Goal: Task Accomplishment & Management: Manage account settings

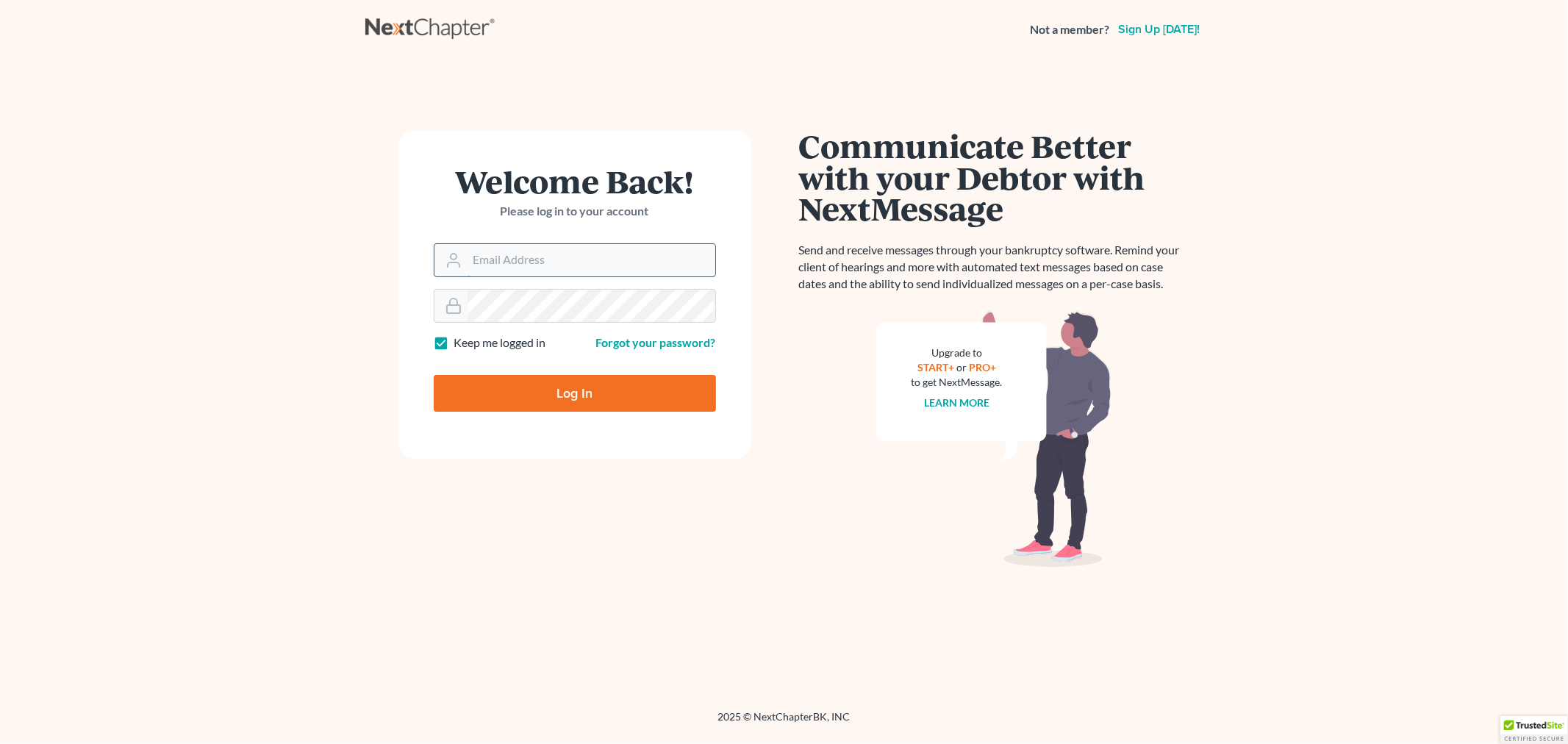
click at [493, 265] on input "Email Address" at bounding box center [591, 260] width 248 height 32
type input "[EMAIL_ADDRESS][DOMAIN_NAME]"
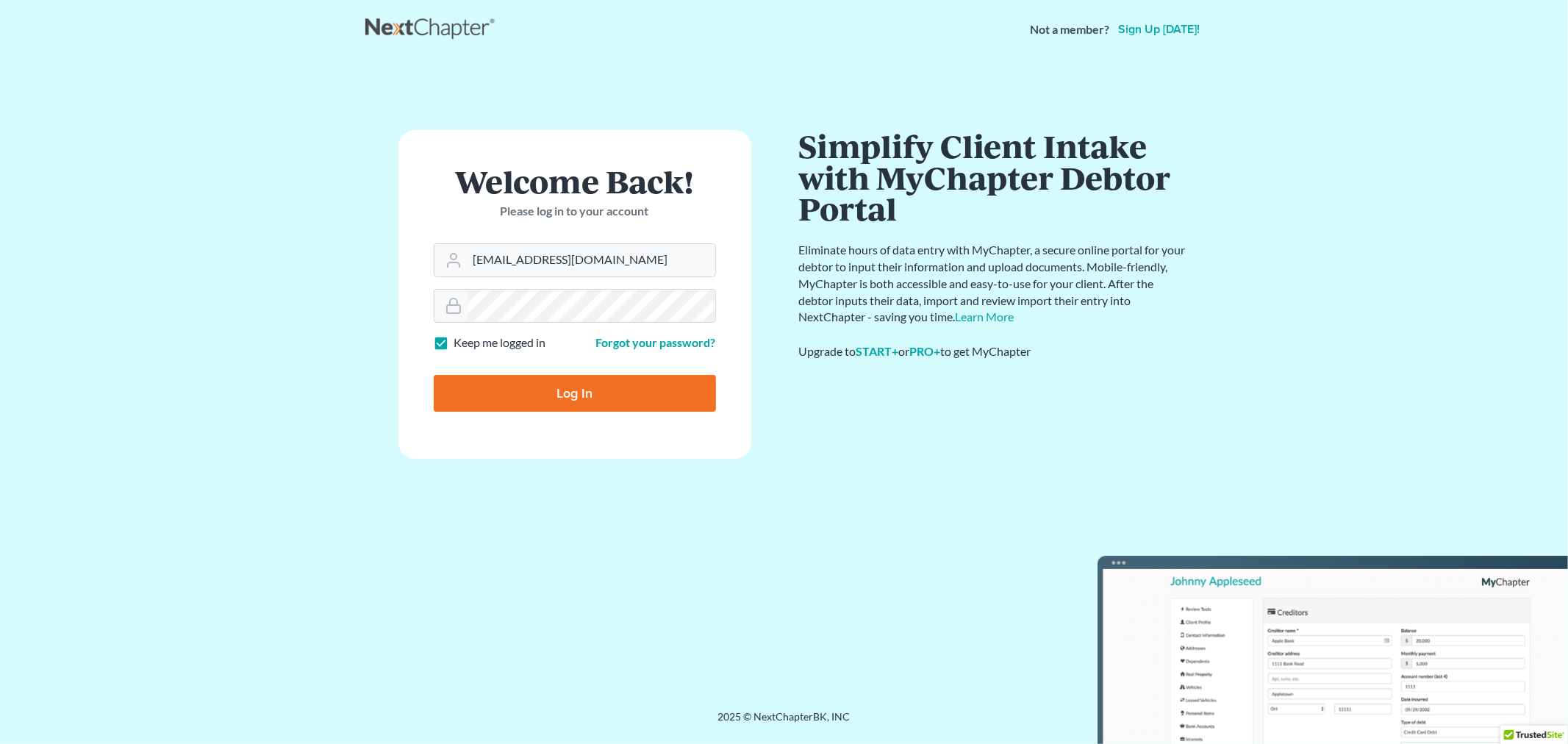
click at [547, 382] on input "Log In" at bounding box center [575, 393] width 282 height 37
type input "Thinking..."
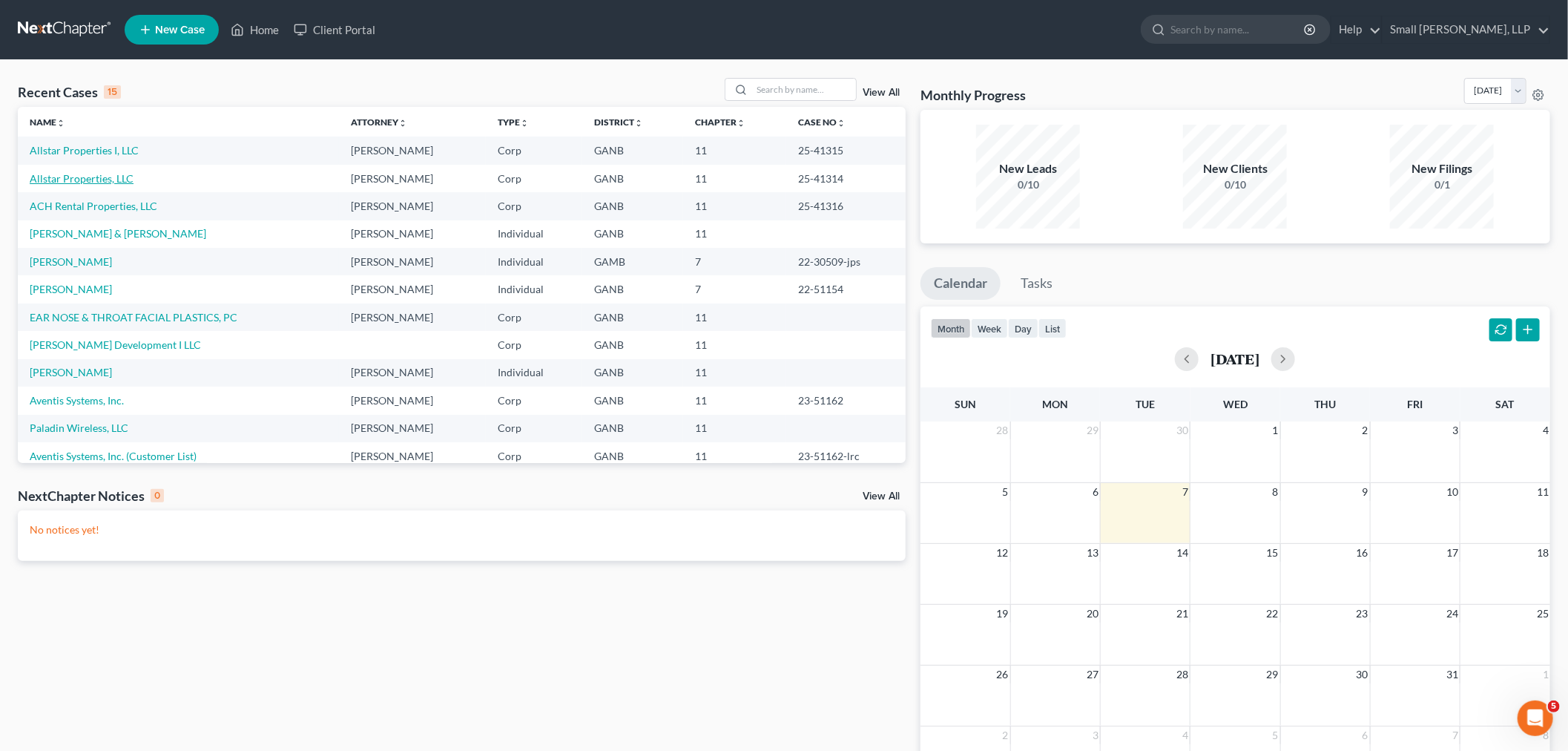
click at [68, 182] on link "Allstar Properties, LLC" at bounding box center [81, 178] width 104 height 13
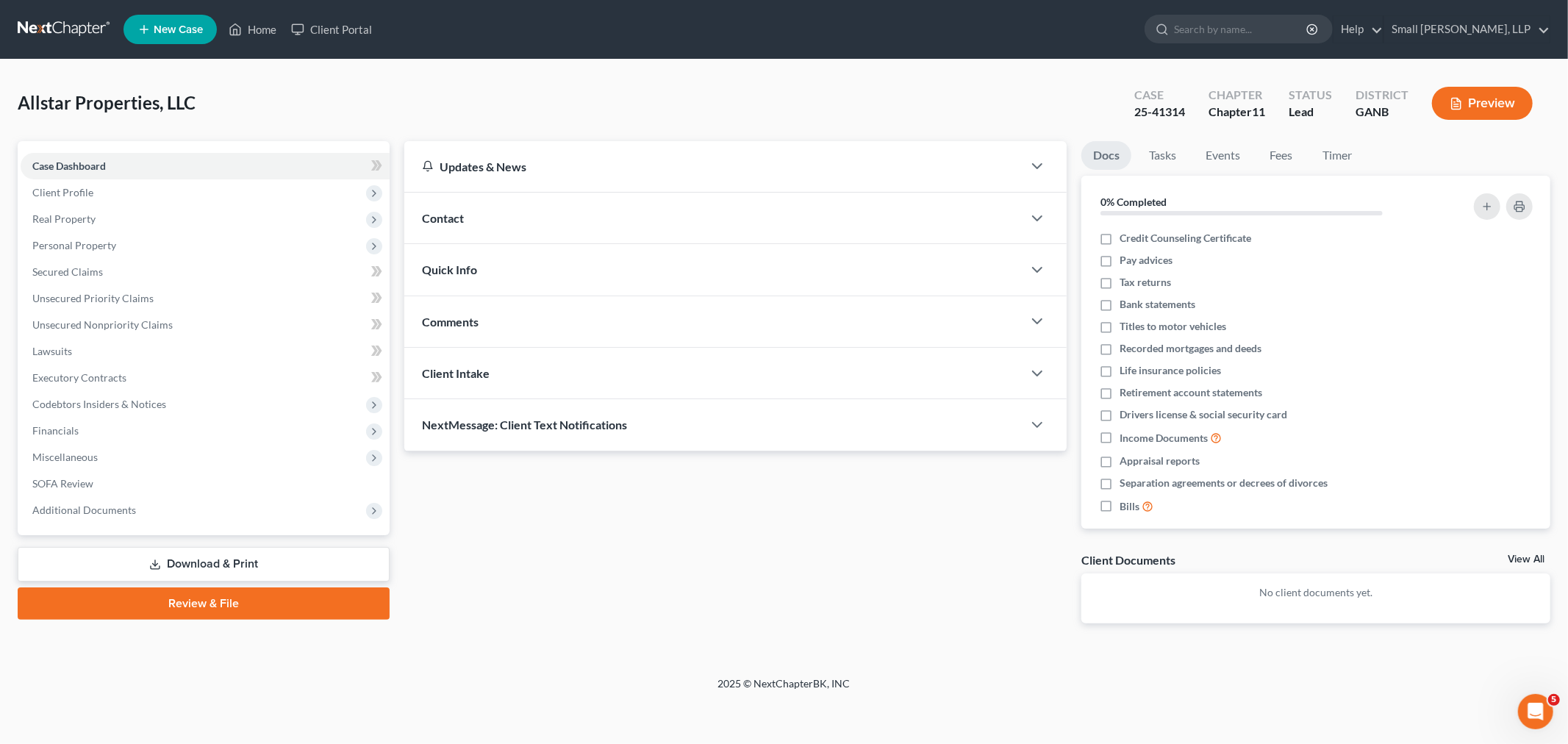
click at [165, 556] on link "Download & Print" at bounding box center [203, 564] width 372 height 35
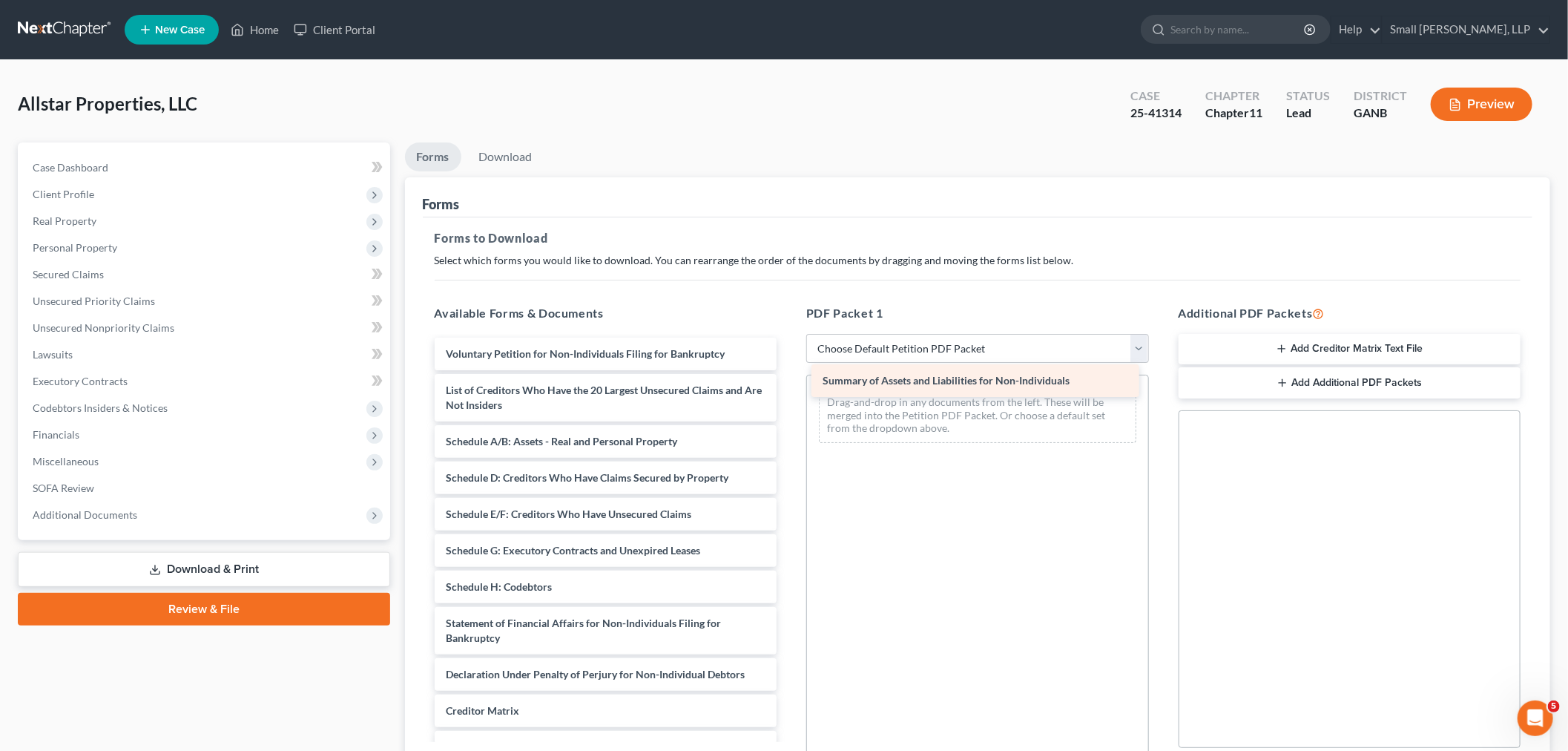
drag, startPoint x: 643, startPoint y: 393, endPoint x: 1022, endPoint y: 384, distance: 379.1
click at [789, 384] on div "Summary of Assets and Liabilities for Non-Individuals Voluntary Petition for No…" at bounding box center [606, 587] width 367 height 499
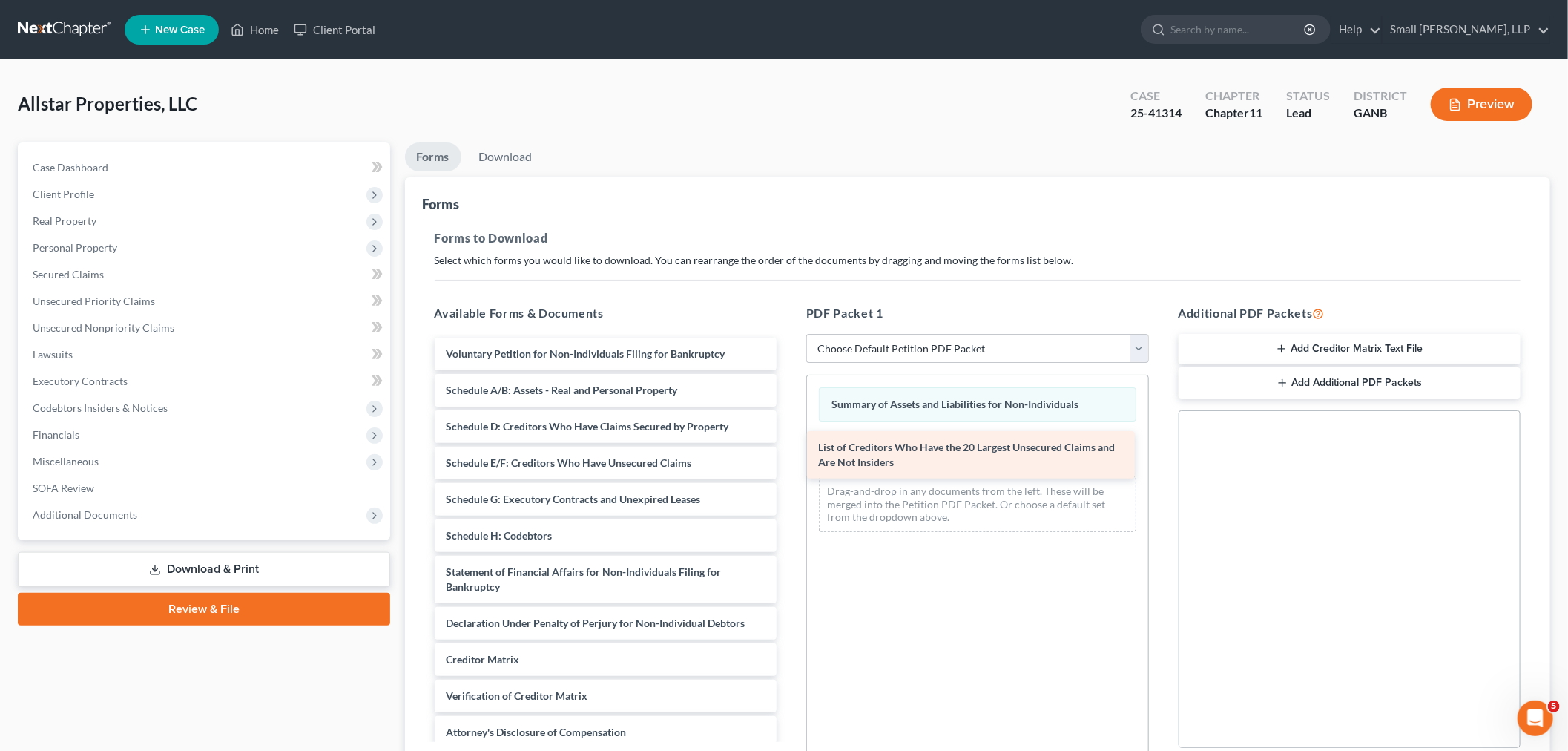
drag, startPoint x: 595, startPoint y: 389, endPoint x: 967, endPoint y: 446, distance: 376.3
click at [789, 446] on div "List of Creditors Who Have the 20 Largest Unsecured Claims and Are Not Insiders…" at bounding box center [606, 561] width 367 height 447
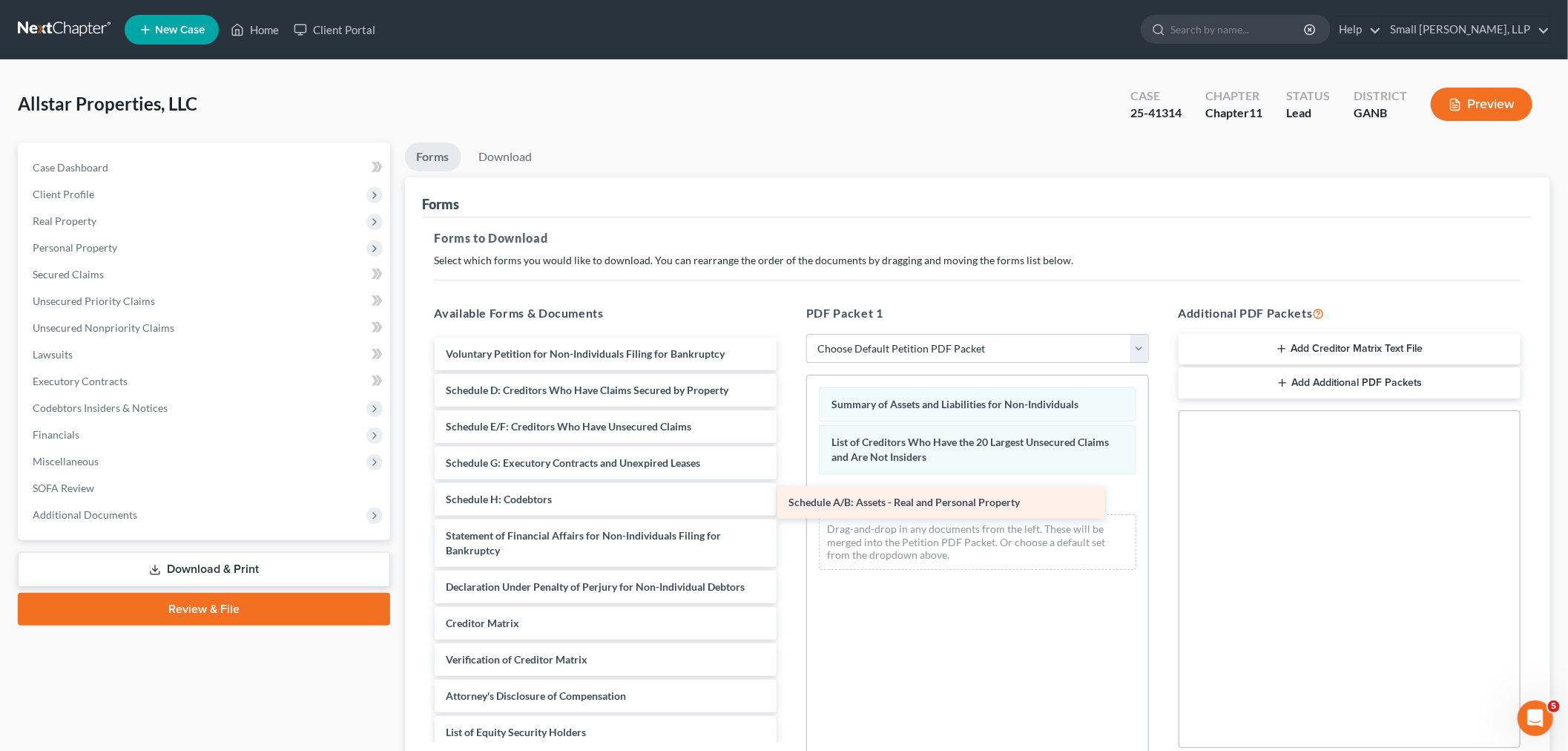
drag, startPoint x: 575, startPoint y: 387, endPoint x: 918, endPoint y: 500, distance: 361.1
click at [789, 500] on div "Schedule A/B: Assets - Real and Personal Property Voluntary Petition for Non-In…" at bounding box center [606, 543] width 367 height 411
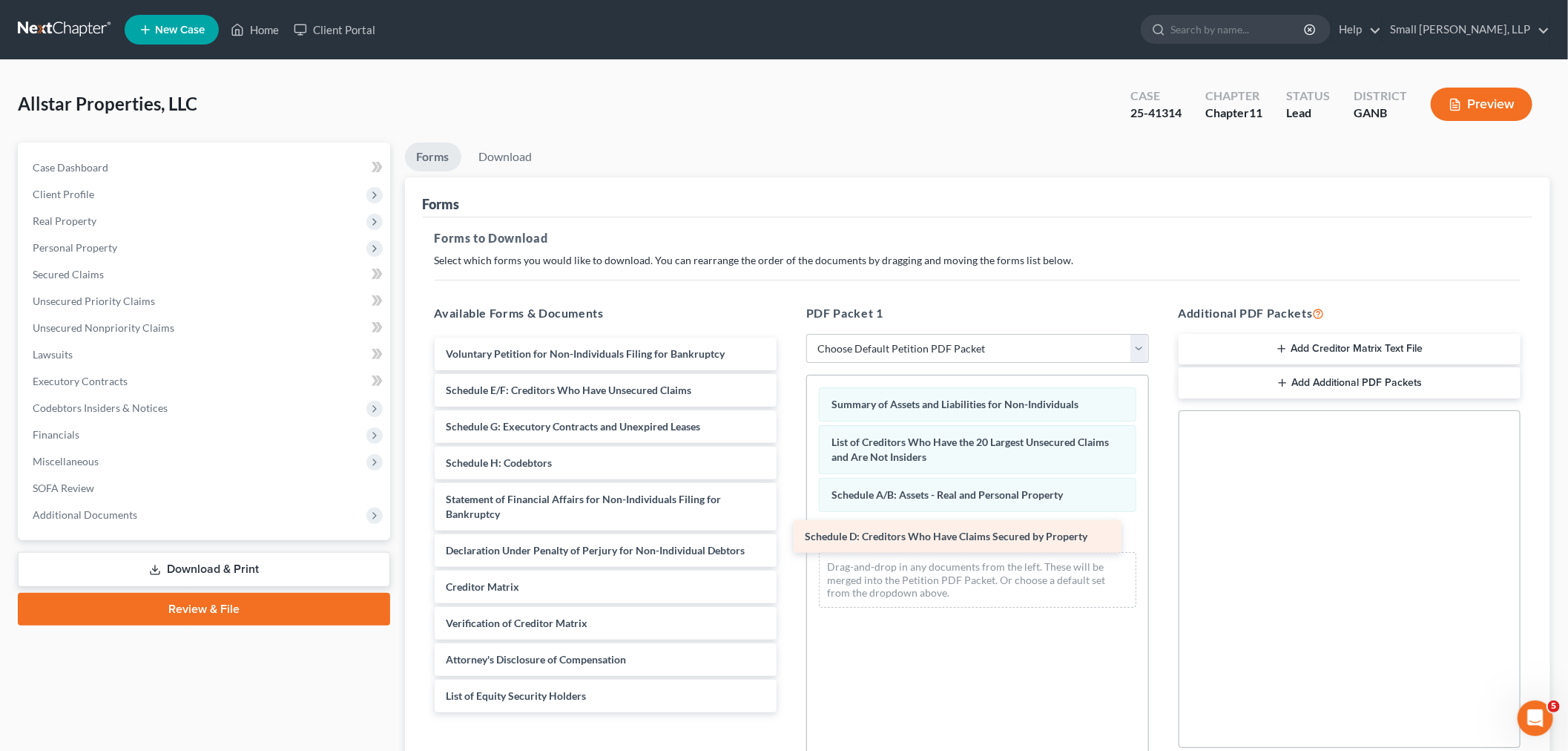
drag, startPoint x: 536, startPoint y: 392, endPoint x: 895, endPoint y: 538, distance: 387.6
click at [789, 538] on div "Schedule D: Creditors Who Have Claims Secured by Property Voluntary Petition fo…" at bounding box center [606, 525] width 367 height 374
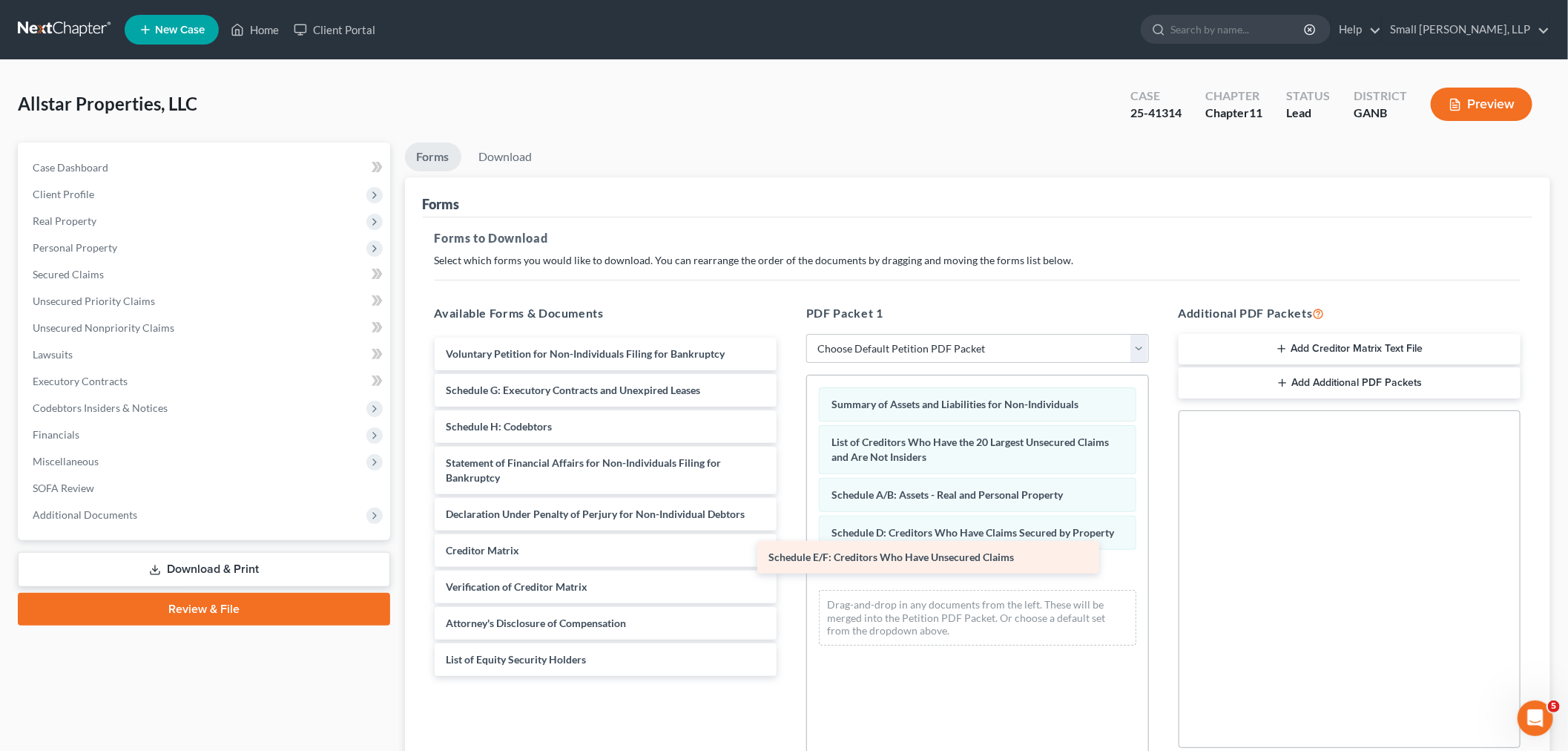
drag, startPoint x: 534, startPoint y: 390, endPoint x: 892, endPoint y: 563, distance: 397.6
click at [789, 563] on div "Schedule E/F: Creditors Who Have Unsecured Claims Voluntary Petition for Non-In…" at bounding box center [606, 507] width 367 height 339
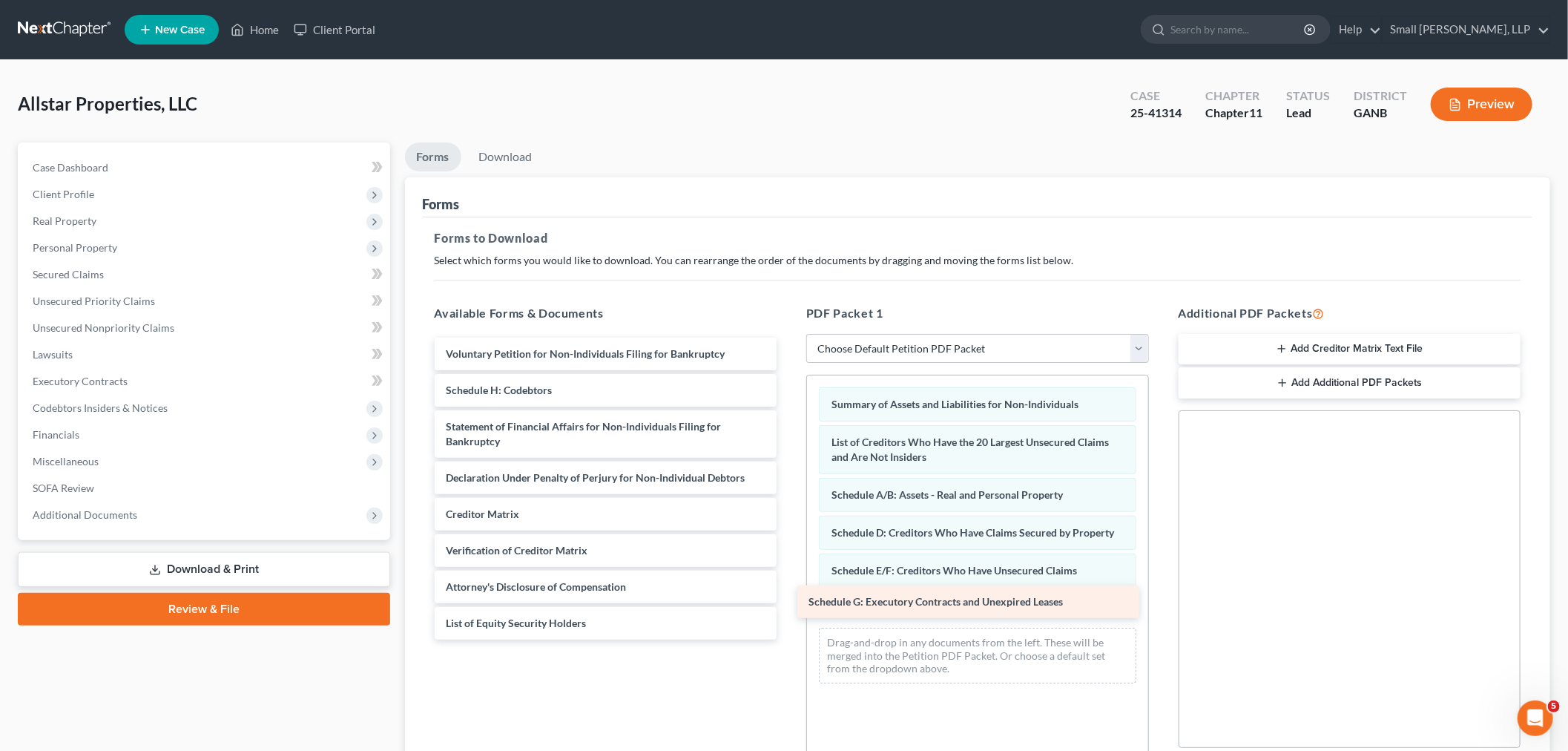
drag, startPoint x: 547, startPoint y: 390, endPoint x: 912, endPoint y: 602, distance: 422.1
click at [789, 602] on div "Schedule G: Executory Contracts and Unexpired Leases Voluntary Petition for Non…" at bounding box center [606, 489] width 367 height 302
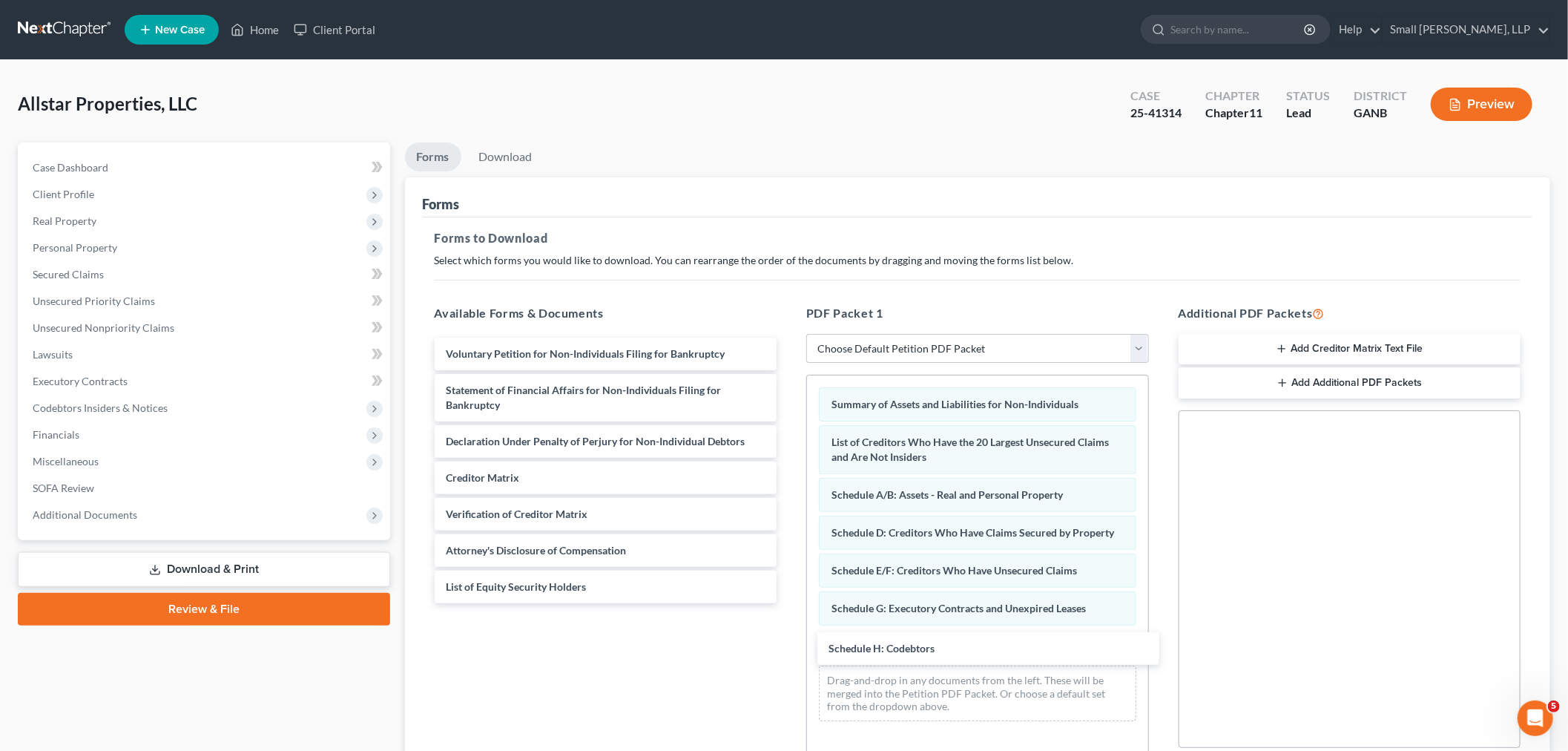
drag, startPoint x: 520, startPoint y: 390, endPoint x: 867, endPoint y: 627, distance: 420.2
click at [789, 603] on div "Schedule H: Codebtors Voluntary Petition for Non-Individuals Filing for Bankrup…" at bounding box center [606, 471] width 367 height 266
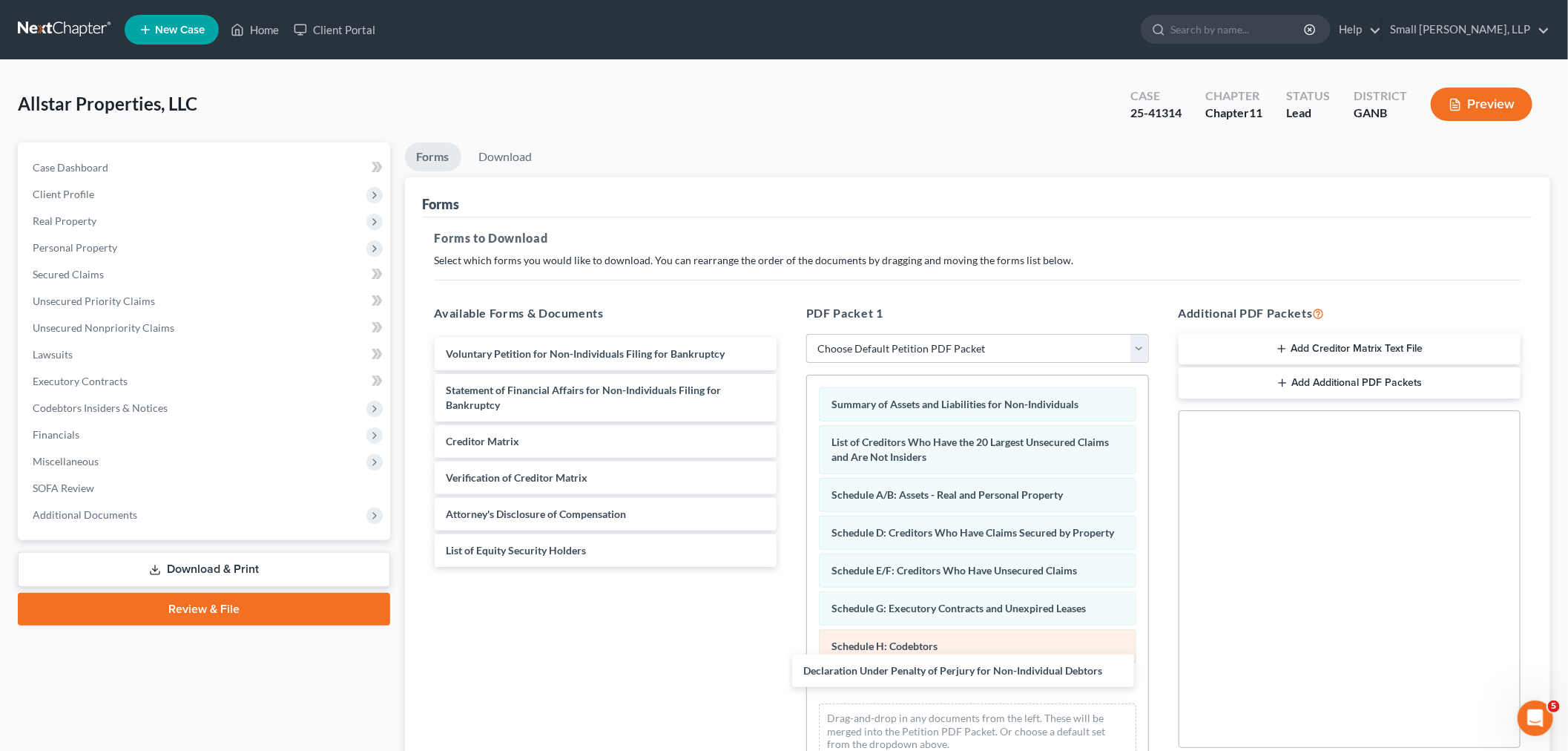
drag, startPoint x: 513, startPoint y: 450, endPoint x: 875, endPoint y: 672, distance: 424.7
click at [789, 567] on div "Declaration Under Penalty of Perjury for Non-Individual Debtors Voluntary Petit…" at bounding box center [606, 453] width 367 height 229
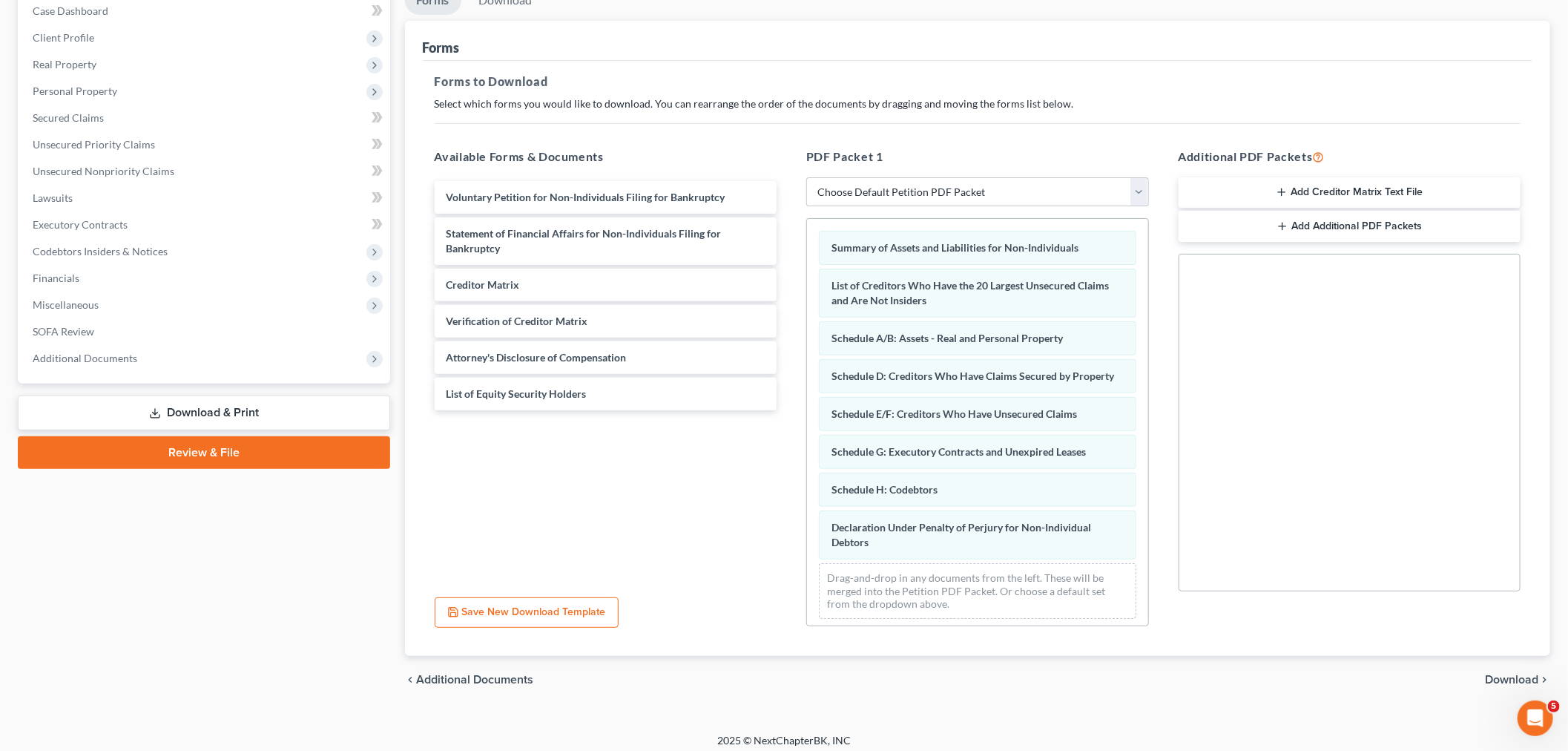
scroll to position [166, 0]
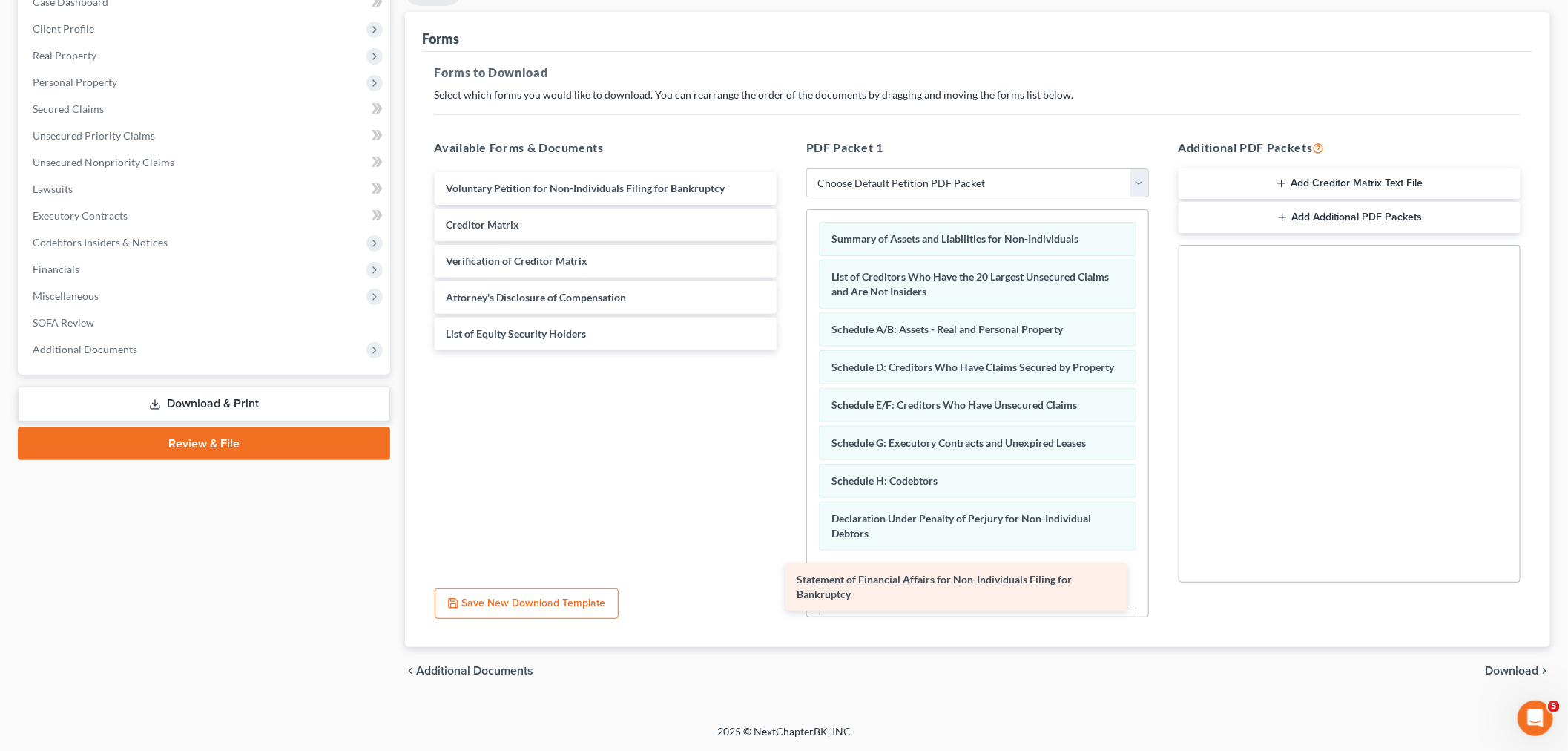
drag, startPoint x: 566, startPoint y: 233, endPoint x: 917, endPoint y: 588, distance: 499.2
click at [789, 350] on div "Statement of Financial Affairs for Non-Individuals Filing for Bankruptcy Volunt…" at bounding box center [606, 261] width 367 height 178
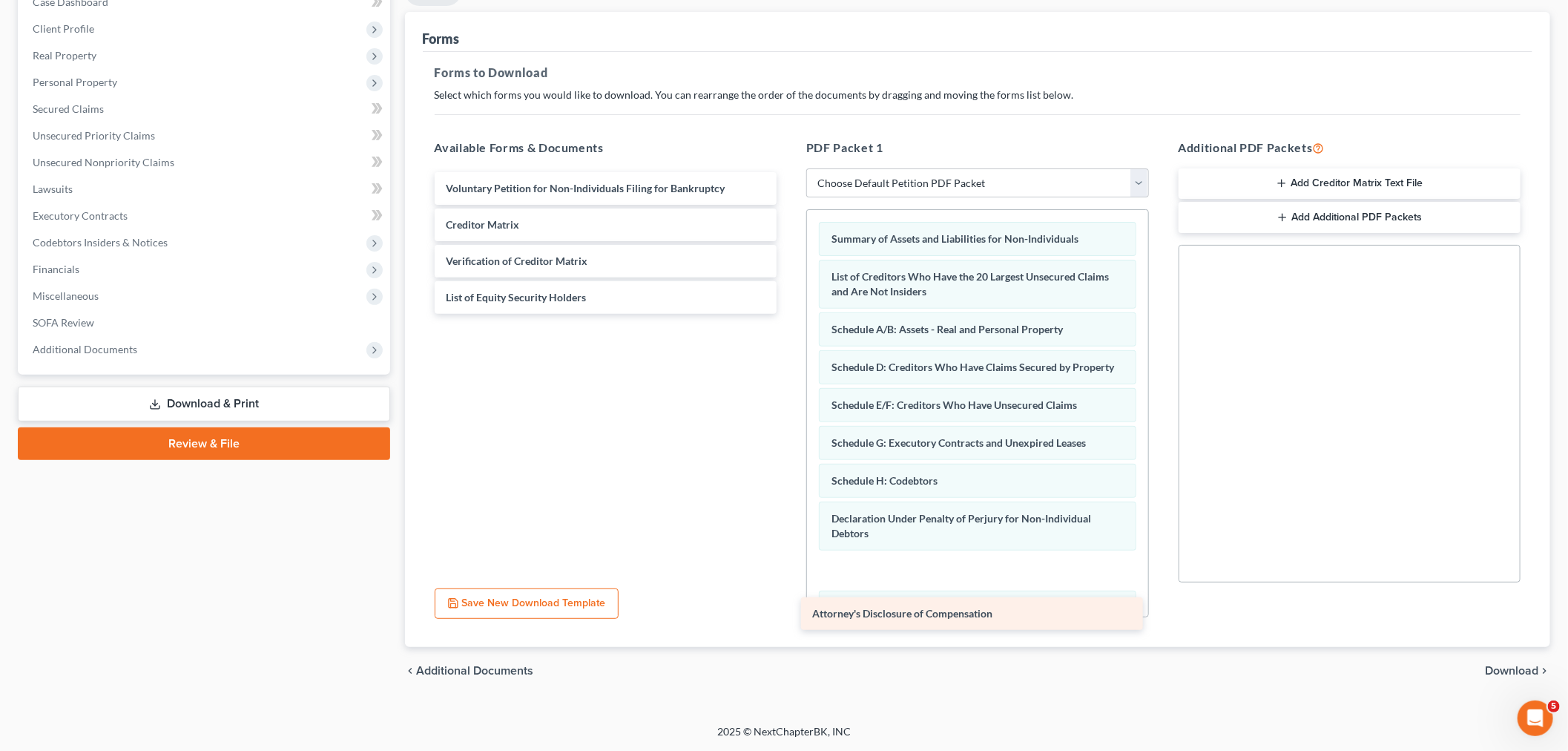
drag, startPoint x: 543, startPoint y: 298, endPoint x: 909, endPoint y: 596, distance: 472.0
click at [789, 314] on div "Attorney's Disclosure of Compensation Voluntary Petition for Non-Individuals Fi…" at bounding box center [606, 243] width 367 height 142
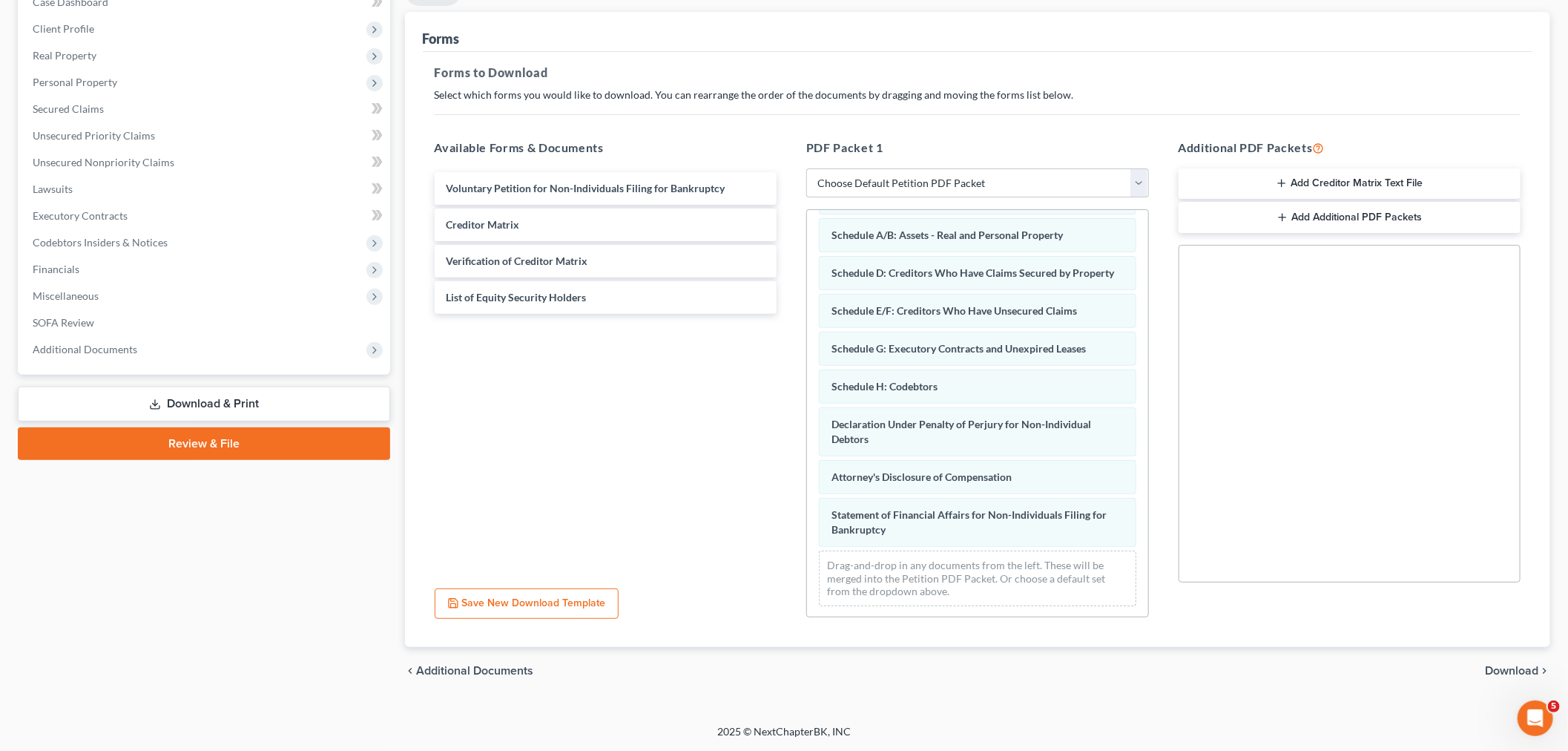
scroll to position [112, 0]
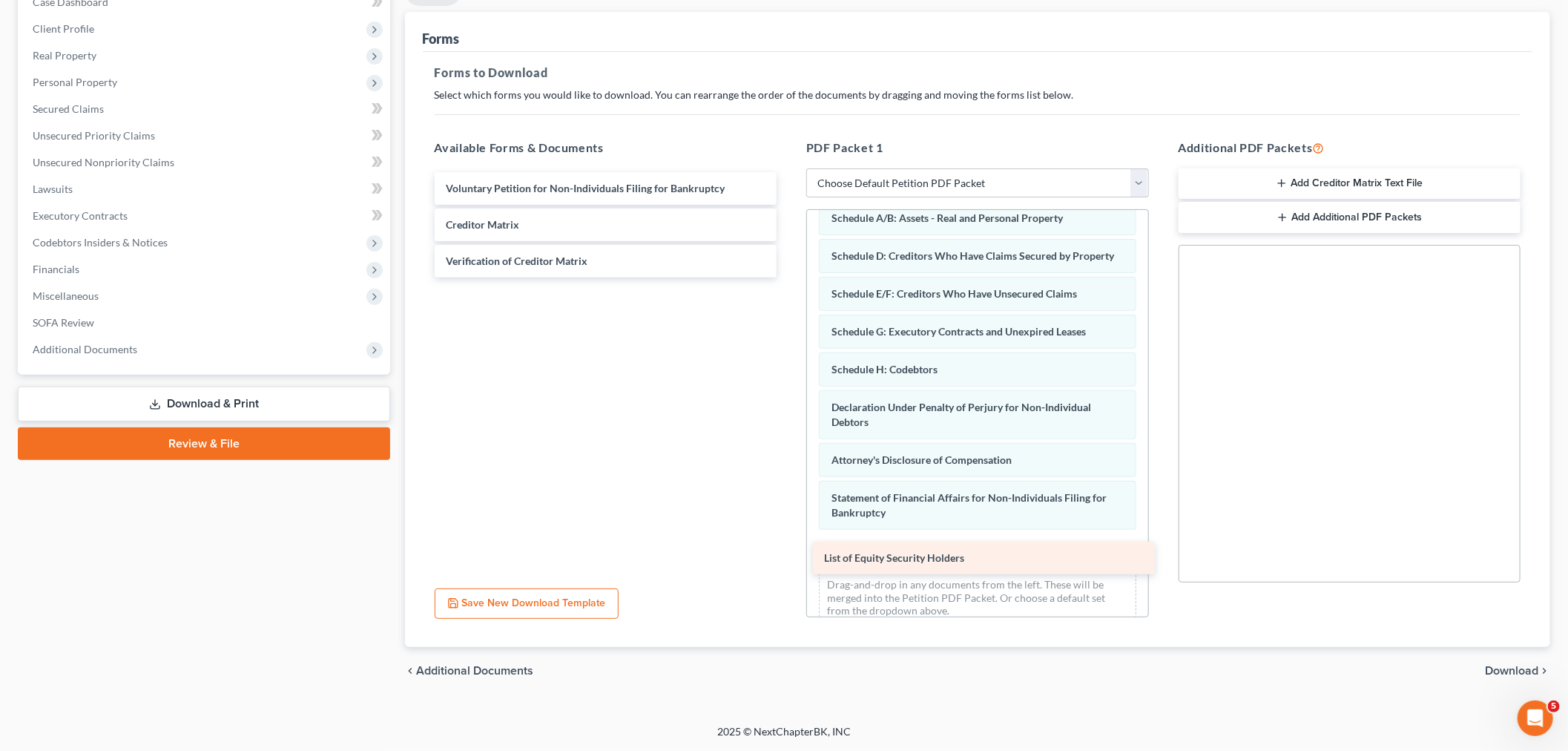
drag, startPoint x: 590, startPoint y: 308, endPoint x: 968, endPoint y: 569, distance: 459.4
click at [789, 277] on div "List of Equity Security Holders Voluntary Petition for Non-Individuals Filing f…" at bounding box center [606, 225] width 367 height 106
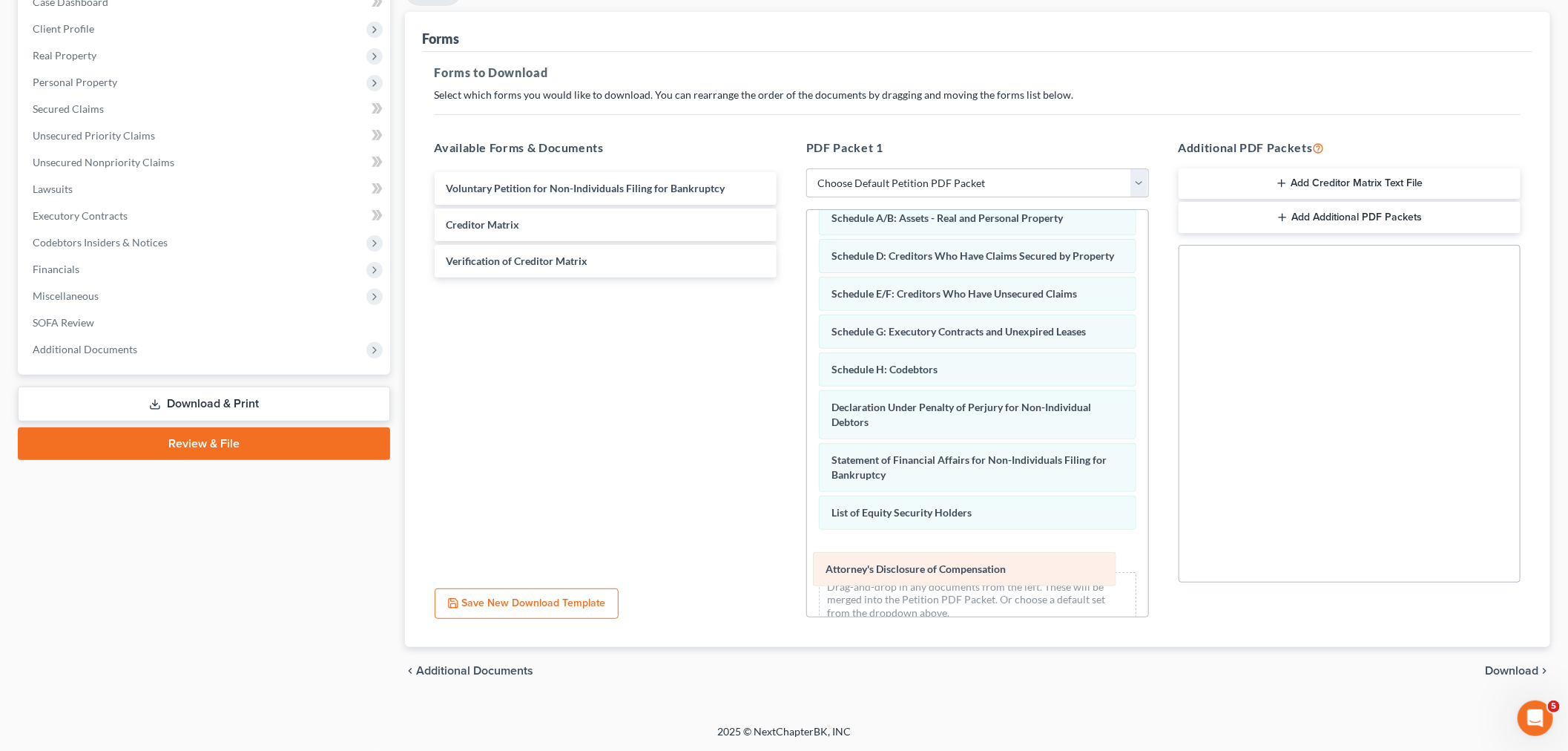
drag, startPoint x: 924, startPoint y: 476, endPoint x: 918, endPoint y: 570, distance: 94.2
click at [918, 570] on div "Attorney's Disclosure of Compensation Summary of Assets and Liabilities for Non…" at bounding box center [978, 368] width 342 height 540
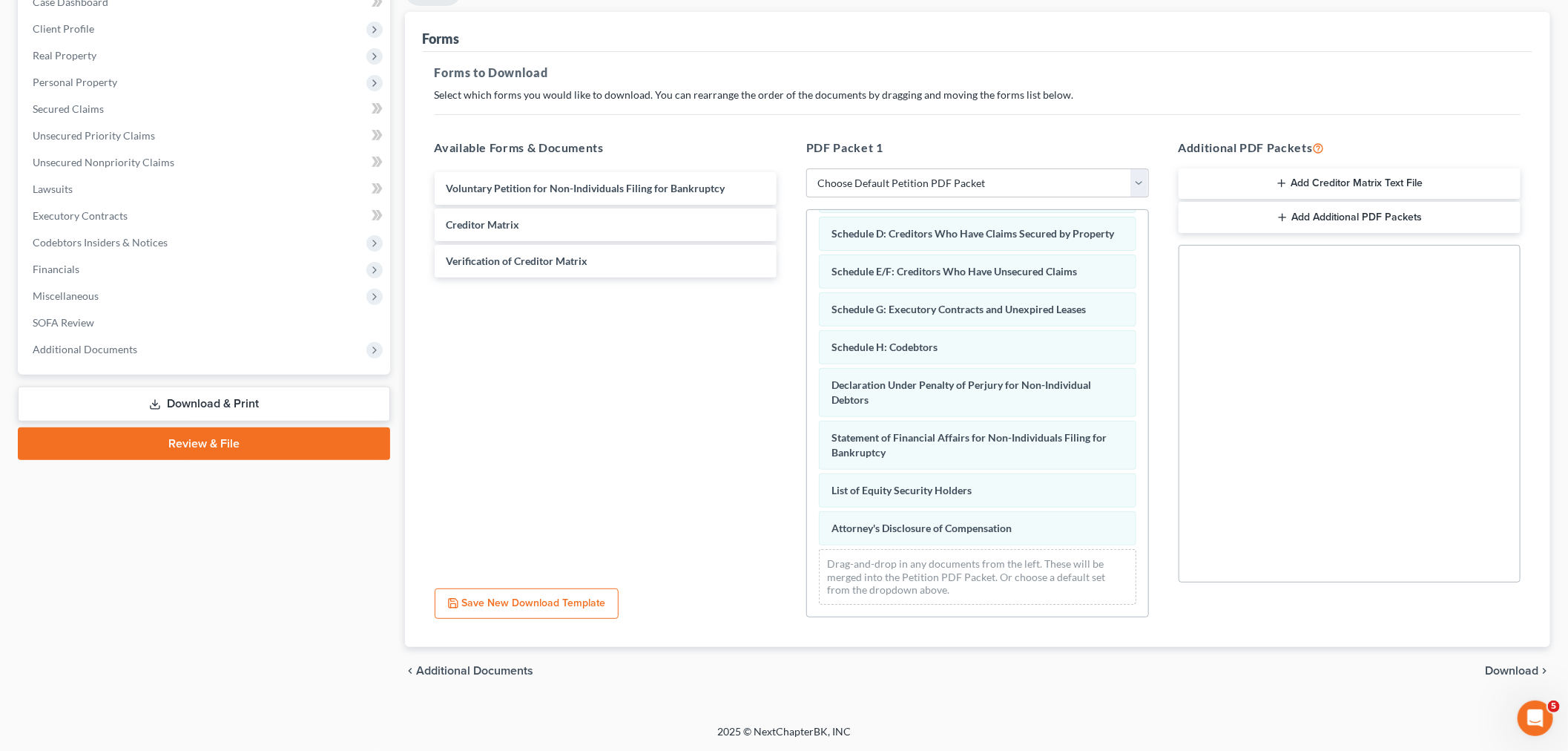
scroll to position [149, 0]
click at [1507, 668] on span "Download" at bounding box center [1511, 671] width 53 height 12
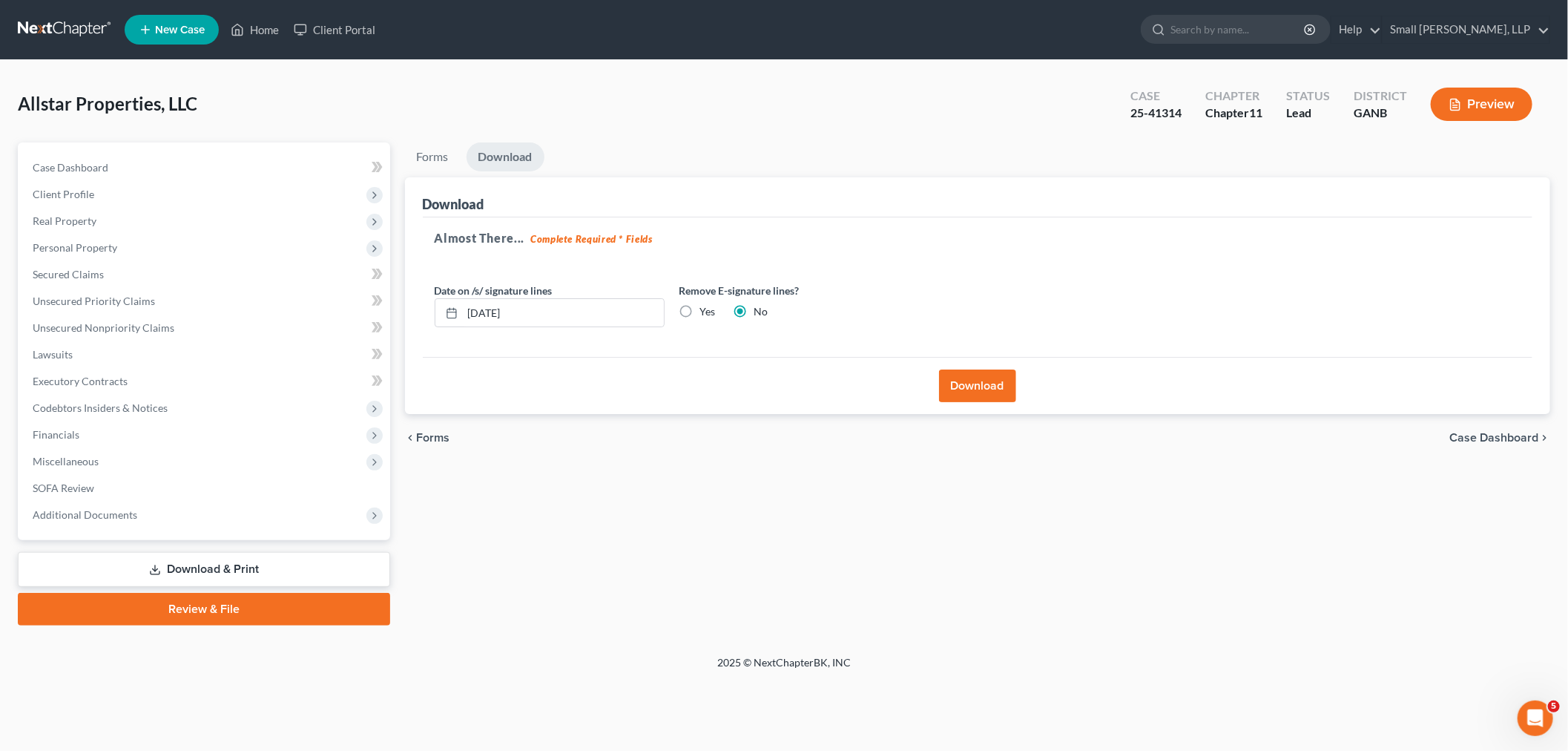
scroll to position [0, 0]
click at [959, 382] on button "Download" at bounding box center [987, 386] width 77 height 33
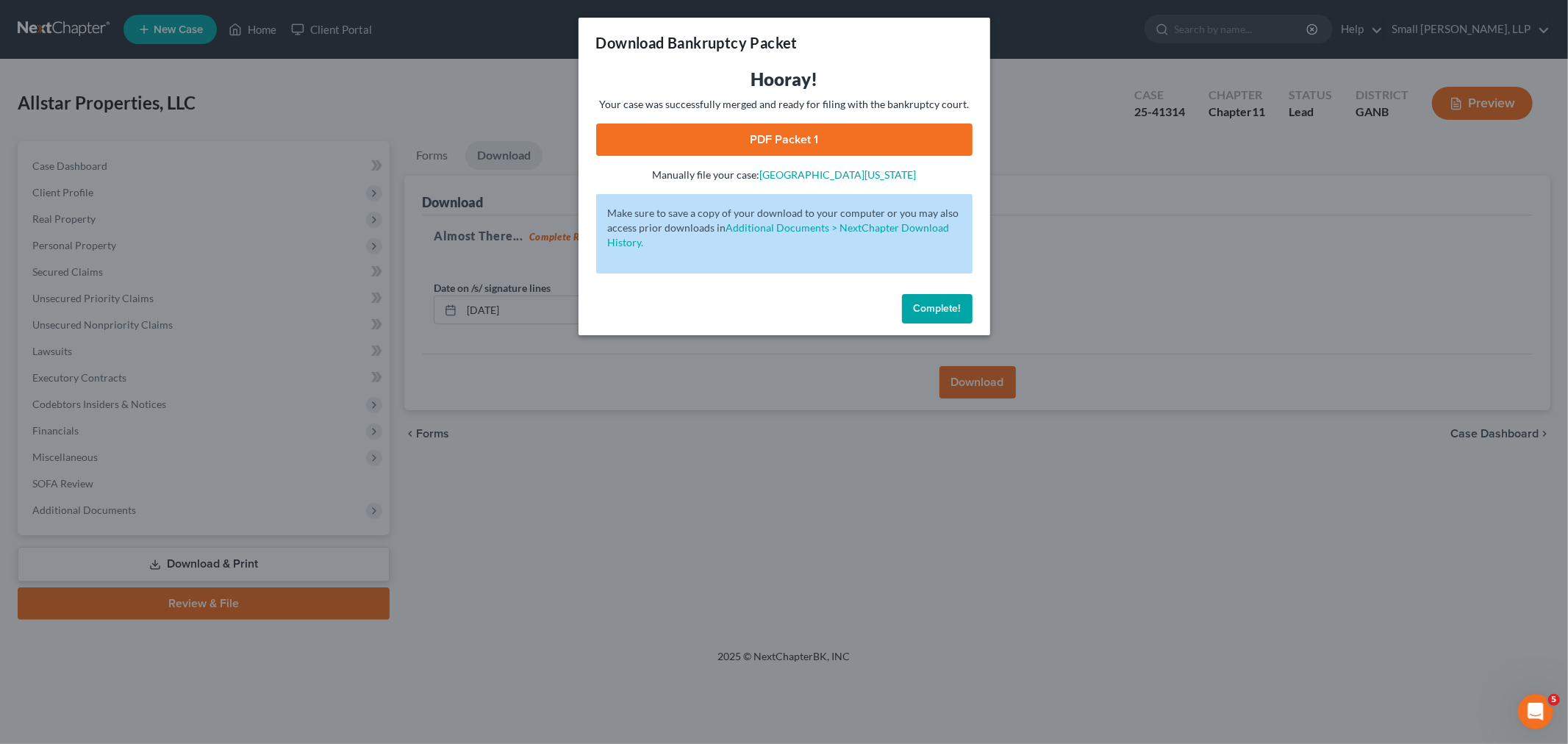
click at [732, 134] on link "PDF Packet 1" at bounding box center [785, 139] width 376 height 32
click at [908, 298] on button "Complete!" at bounding box center [937, 308] width 71 height 29
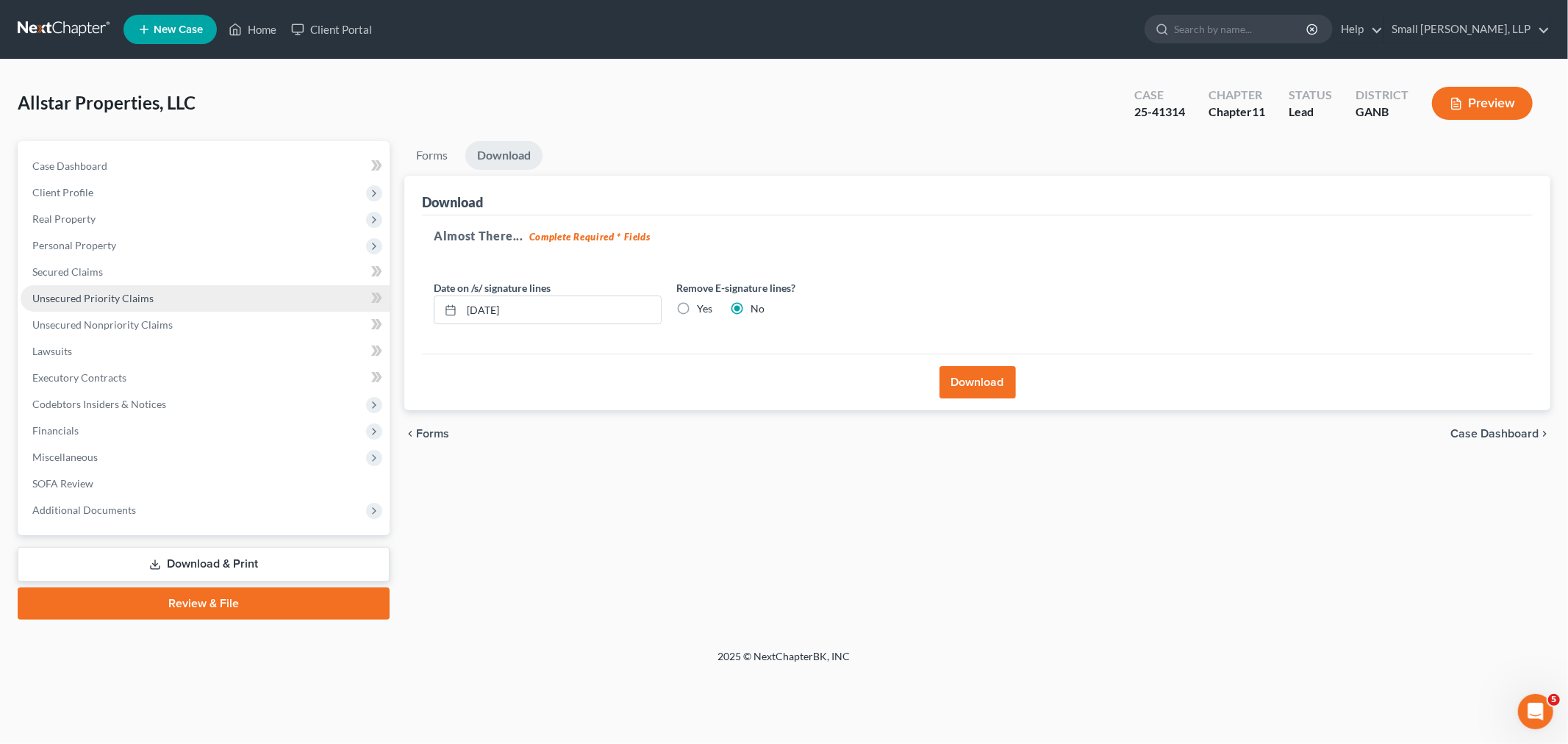
click at [81, 297] on span "Unsecured Priority Claims" at bounding box center [93, 298] width 121 height 13
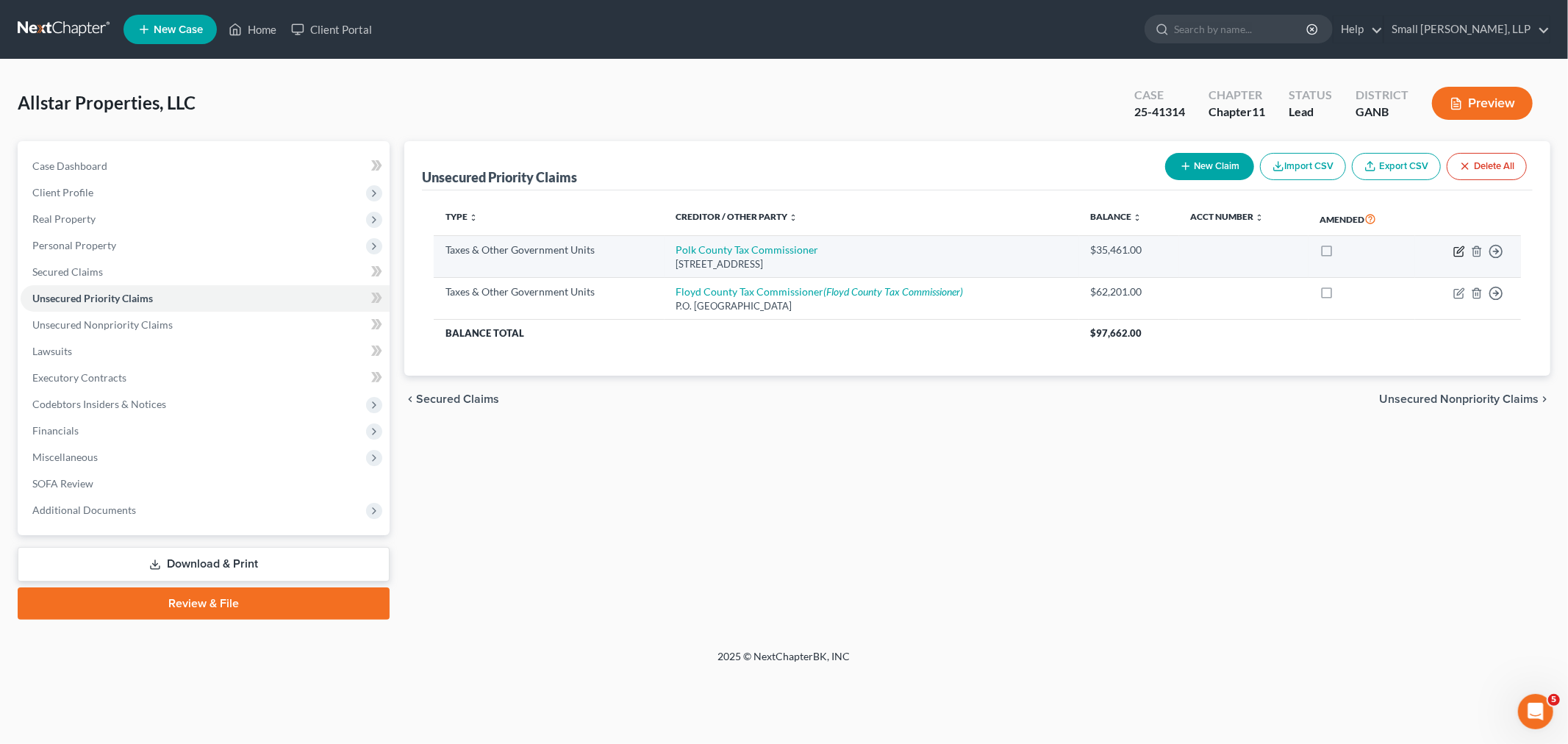
click at [1463, 251] on icon "button" at bounding box center [1460, 251] width 12 height 12
select select "4"
select select "10"
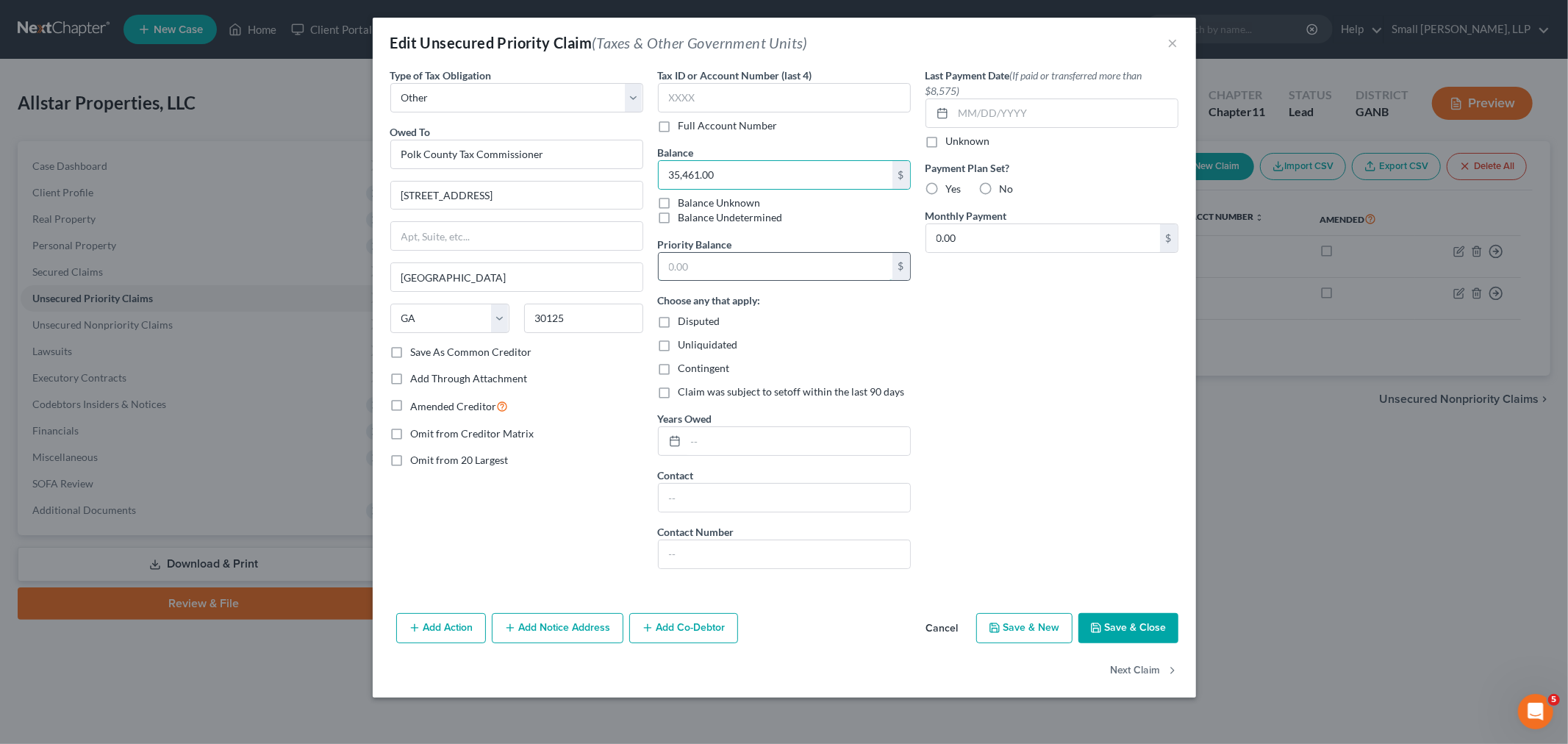
click at [693, 268] on input "text" at bounding box center [776, 266] width 234 height 28
paste input "35,461.00"
type input "35,461.00"
click at [1120, 630] on button "Save & Close" at bounding box center [1129, 628] width 100 height 31
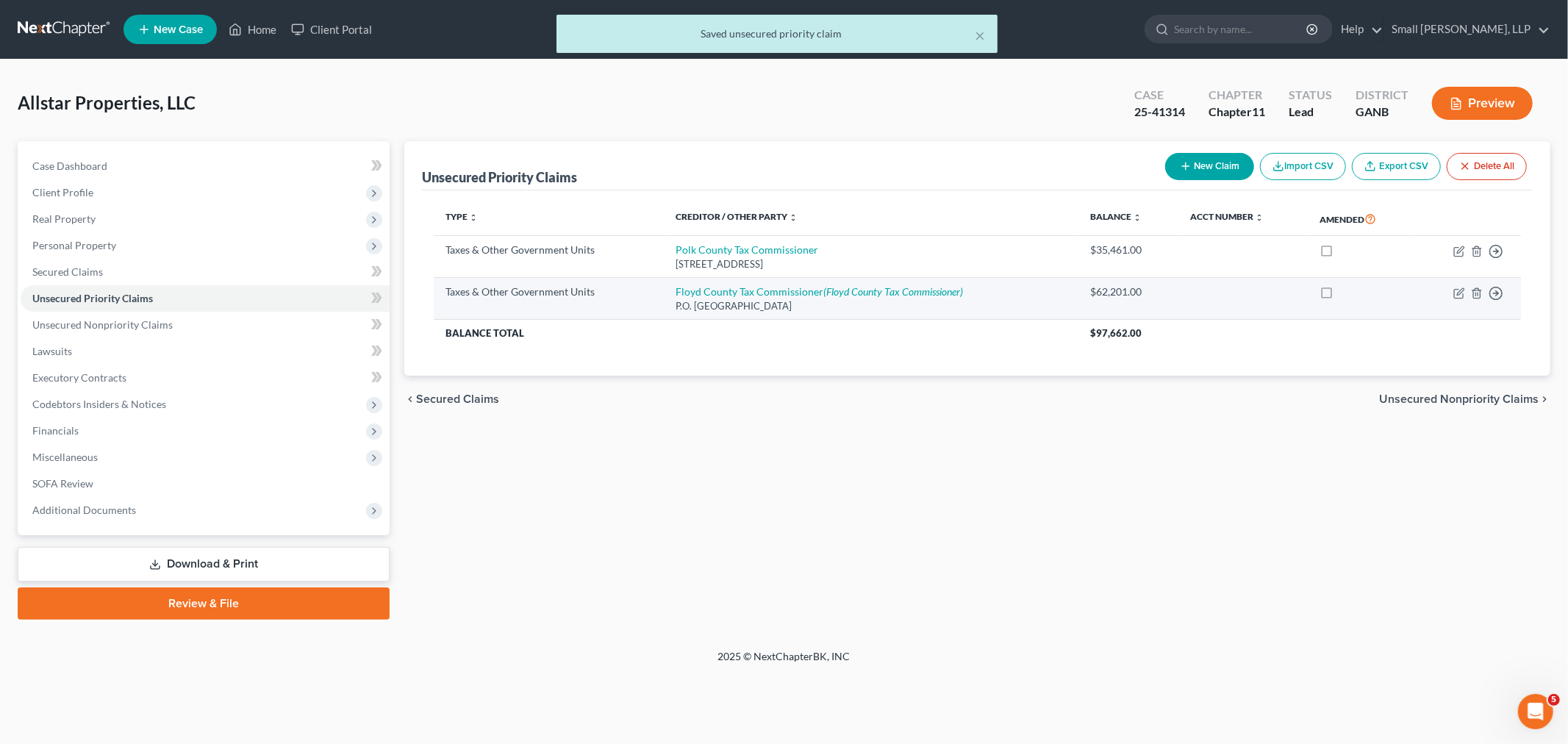
click at [1457, 285] on td "Move to D Move to F Move to G Move to Notice Only" at bounding box center [1468, 299] width 106 height 42
click at [1457, 290] on icon "button" at bounding box center [1460, 293] width 12 height 12
select select "4"
select select "10"
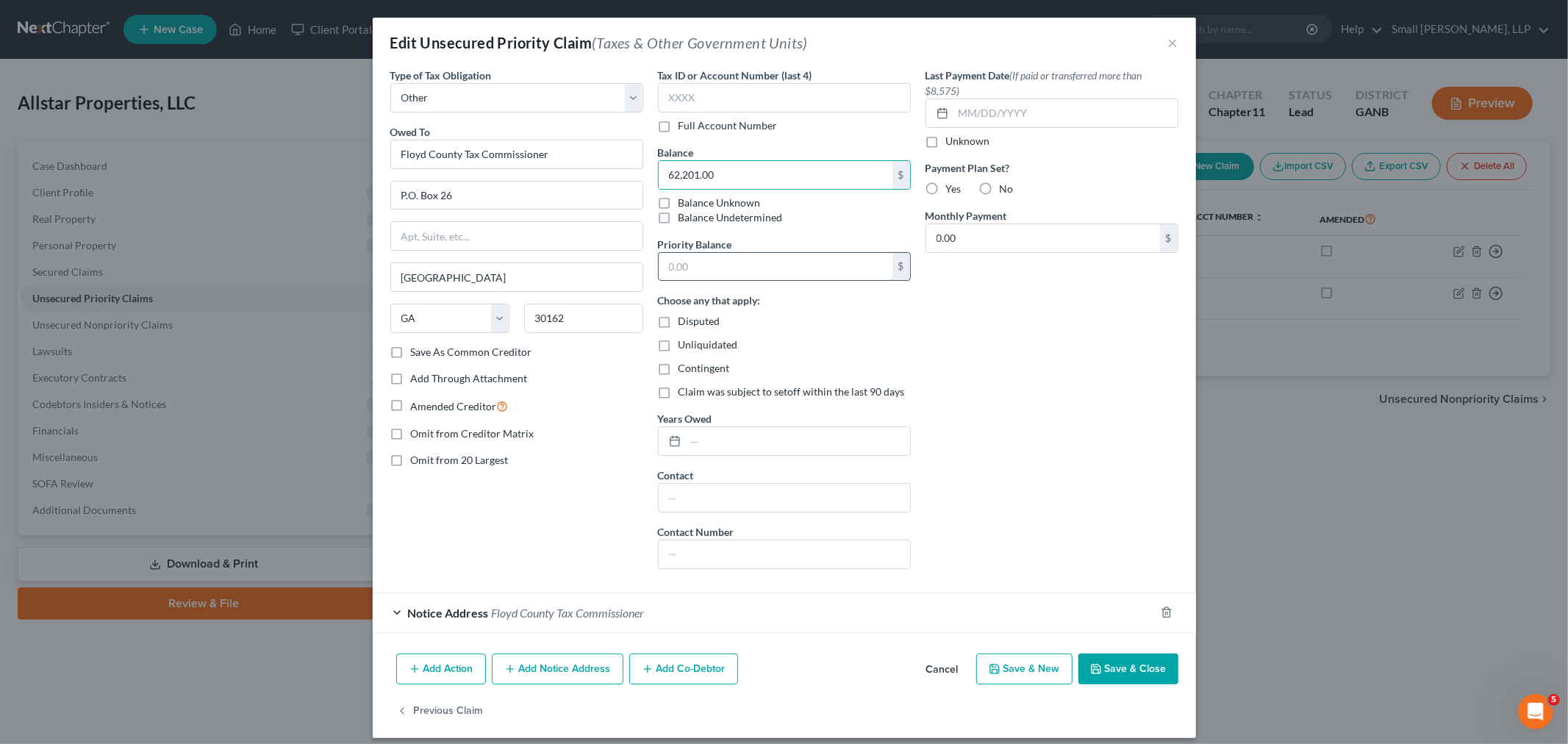
click at [689, 266] on input "text" at bounding box center [776, 266] width 234 height 28
paste input "62,201.00"
type input "62,201.00"
click at [703, 443] on input "text" at bounding box center [798, 441] width 224 height 28
type input "2024 and 2025"
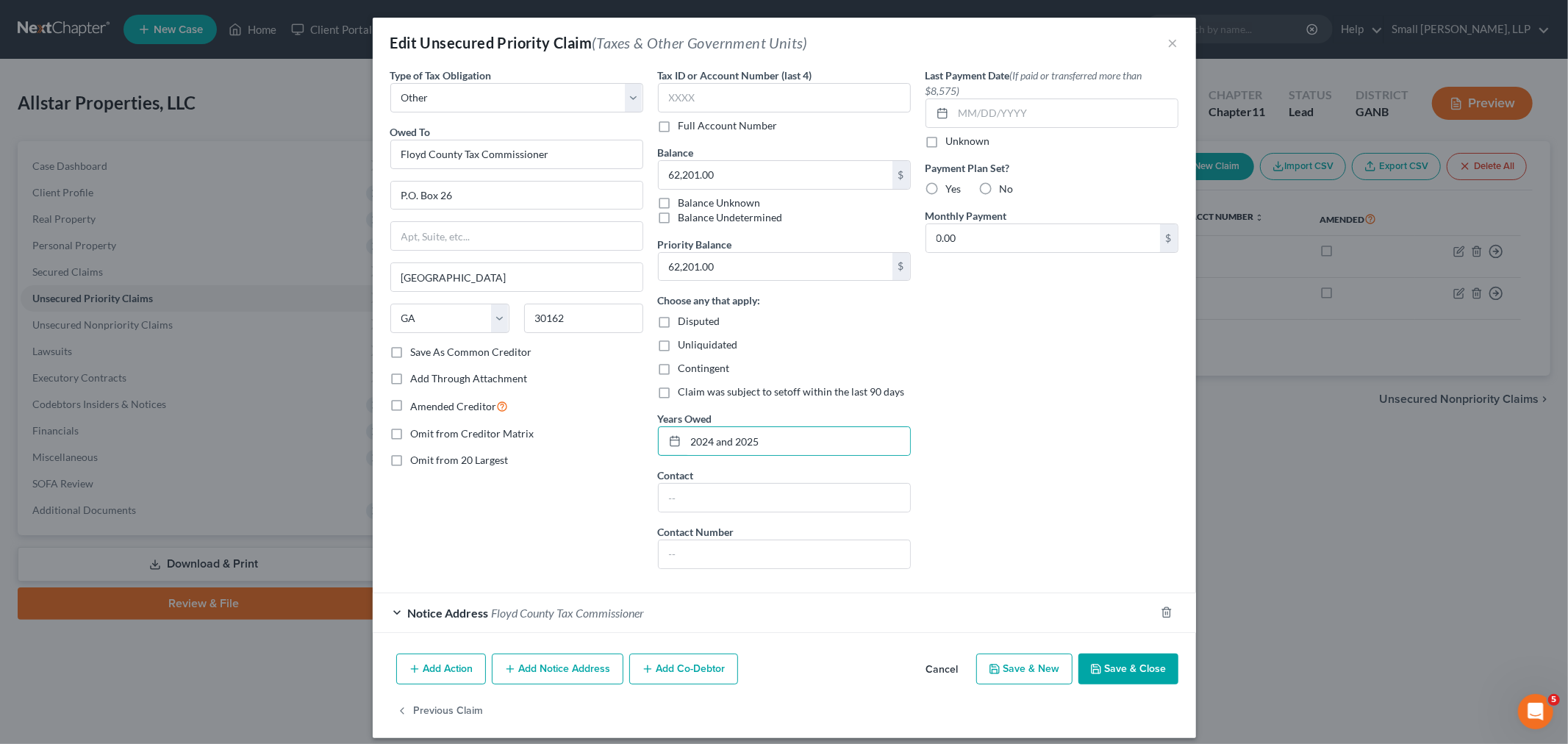
click at [1010, 457] on div "Last Payment Date (If paid or transferred more than $8,575) Unknown Payment Pla…" at bounding box center [1053, 324] width 268 height 513
click at [1141, 663] on button "Save & Close" at bounding box center [1129, 669] width 100 height 31
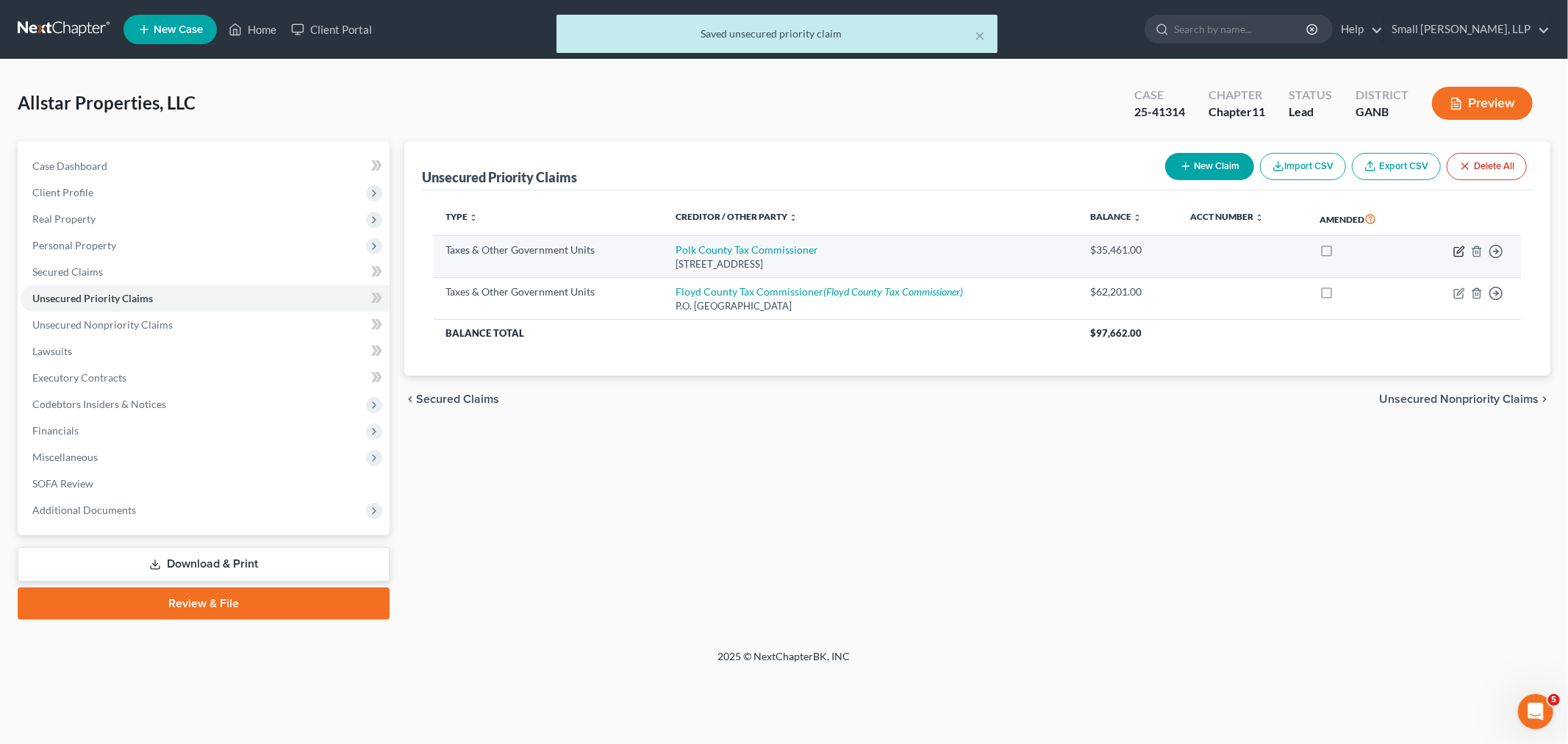
click at [1454, 247] on icon "button" at bounding box center [1460, 251] width 12 height 12
select select "4"
select select "10"
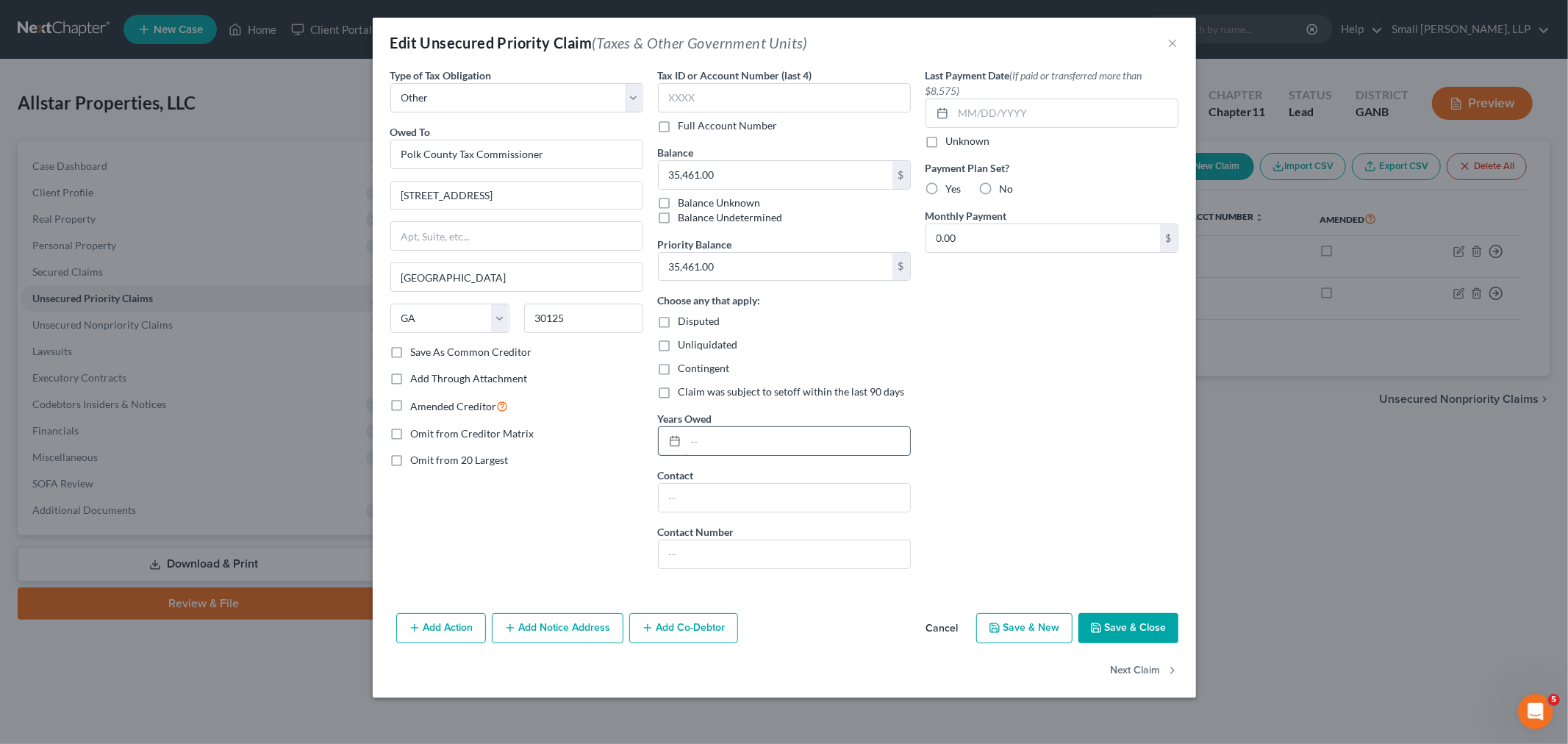
click at [734, 431] on input "text" at bounding box center [798, 441] width 224 height 28
type input "2024 and 2025"
click at [1125, 625] on button "Save & Close" at bounding box center [1129, 628] width 100 height 31
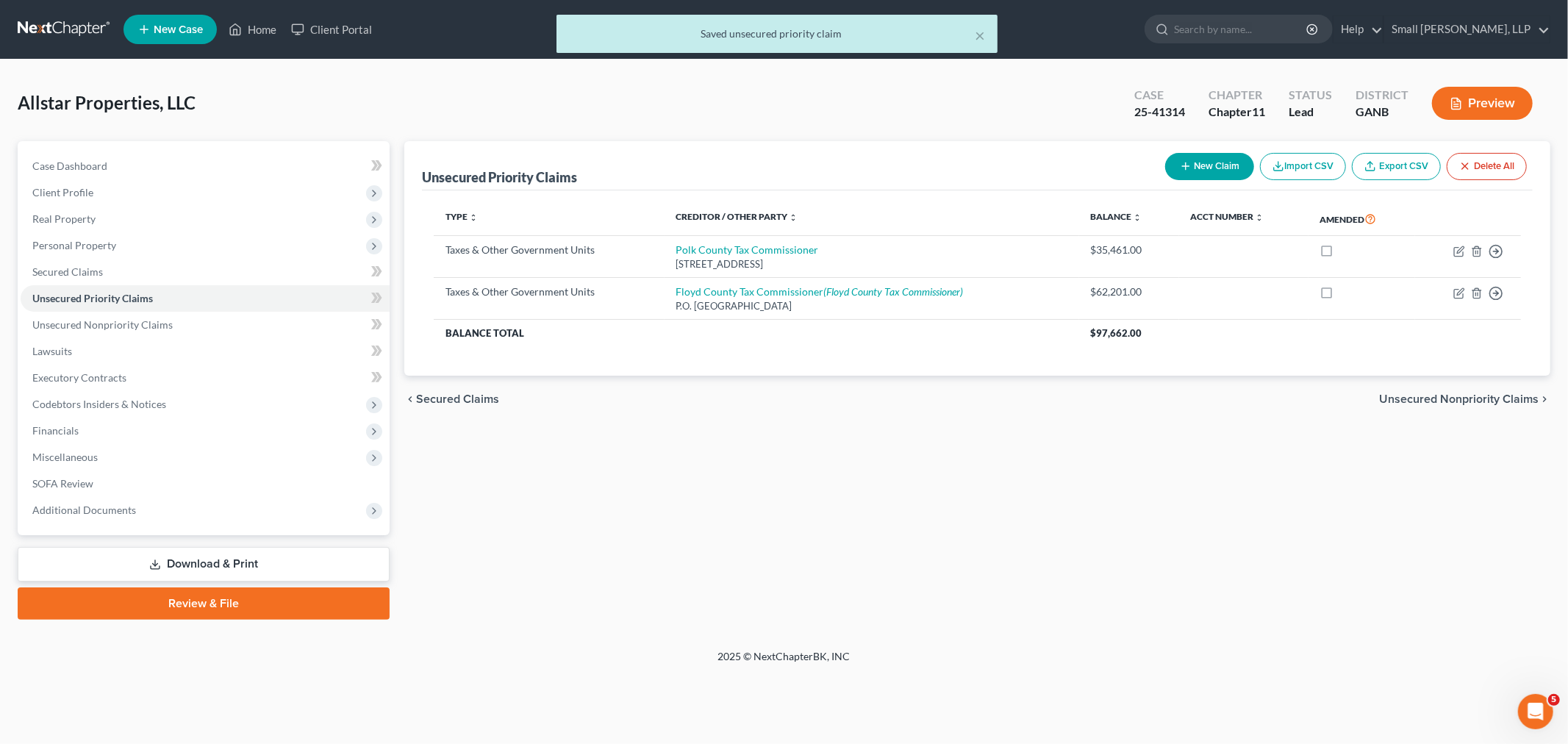
click at [208, 561] on link "Download & Print" at bounding box center [203, 564] width 372 height 35
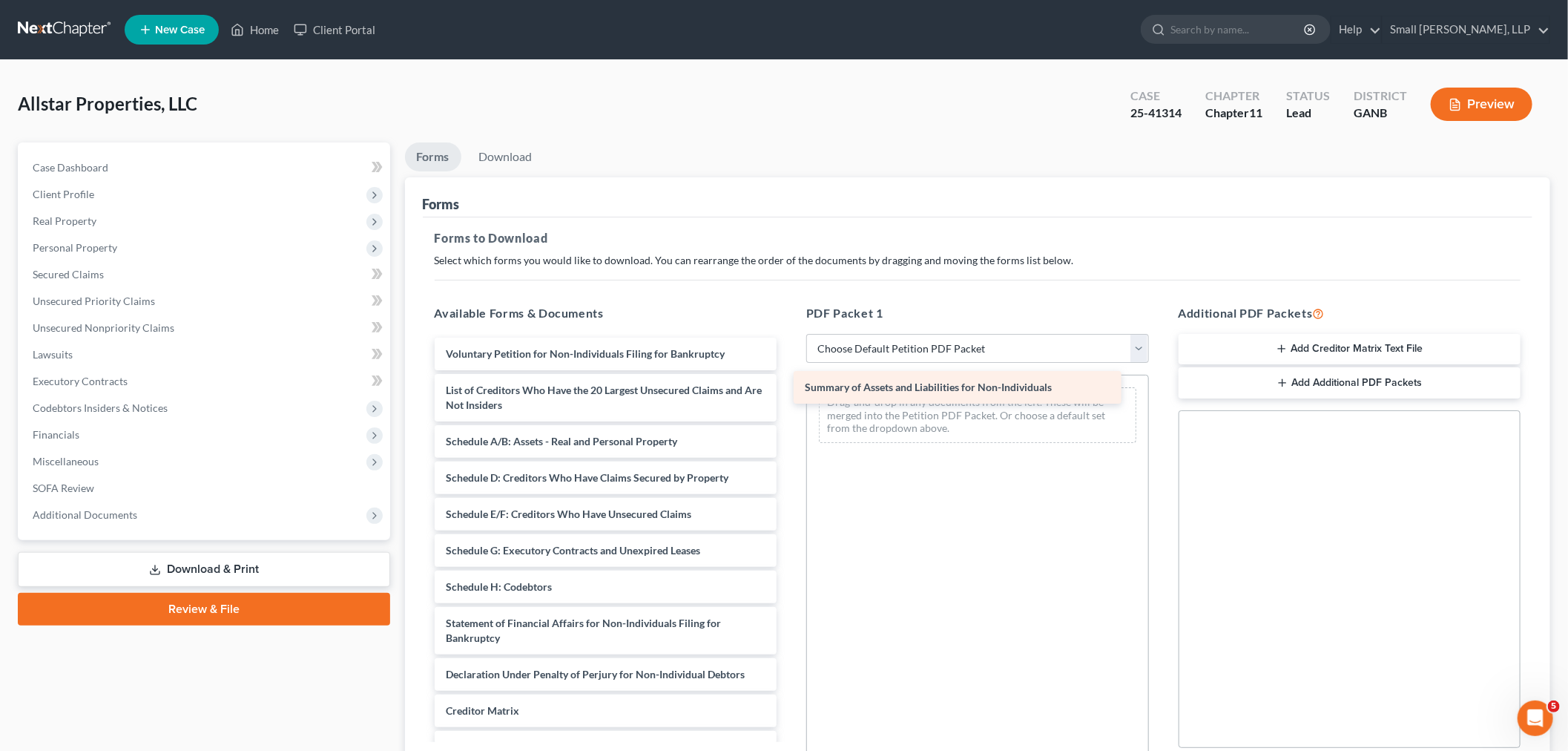
drag, startPoint x: 547, startPoint y: 387, endPoint x: 905, endPoint y: 383, distance: 358.0
click at [789, 383] on div "Summary of Assets and Liabilities for Non-Individuals Voluntary Petition for No…" at bounding box center [606, 587] width 367 height 499
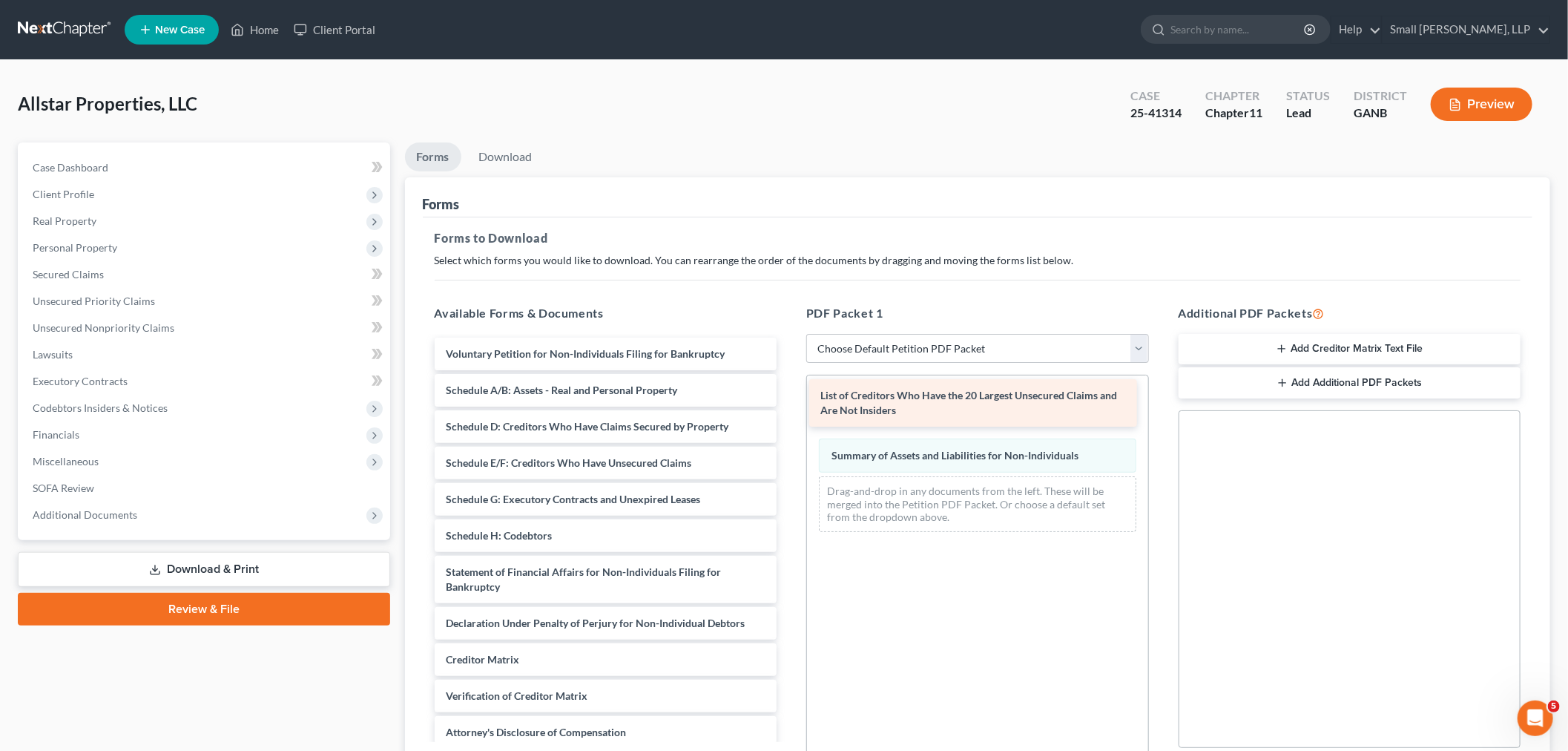
drag, startPoint x: 583, startPoint y: 396, endPoint x: 961, endPoint y: 402, distance: 378.0
click at [789, 402] on div "List of Creditors Who Have the 20 Largest Unsecured Claims and Are Not Insiders…" at bounding box center [606, 561] width 367 height 447
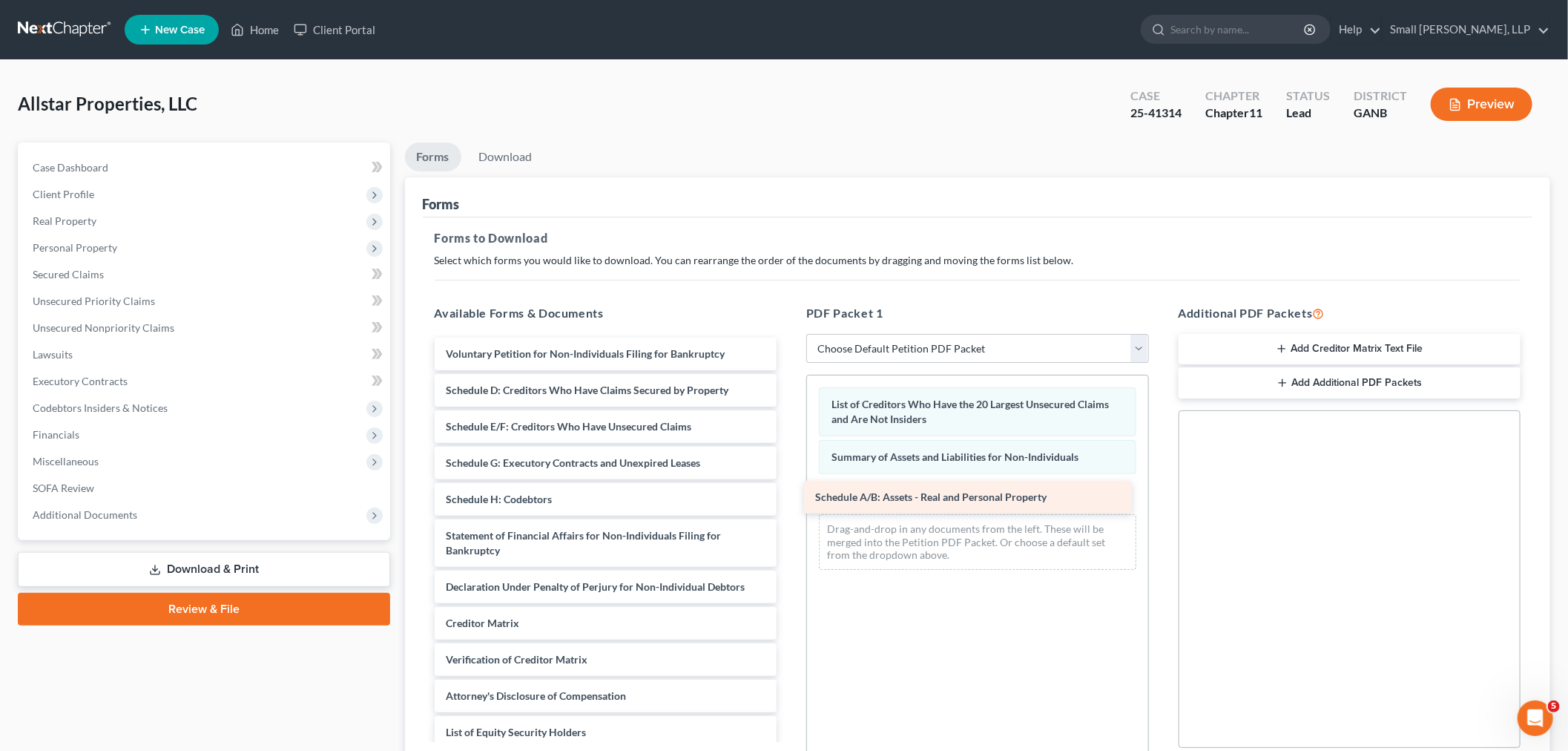
drag, startPoint x: 584, startPoint y: 393, endPoint x: 953, endPoint y: 501, distance: 384.5
click at [789, 501] on div "Schedule A/B: Assets - Real and Personal Property Voluntary Petition for Non-In…" at bounding box center [606, 543] width 367 height 411
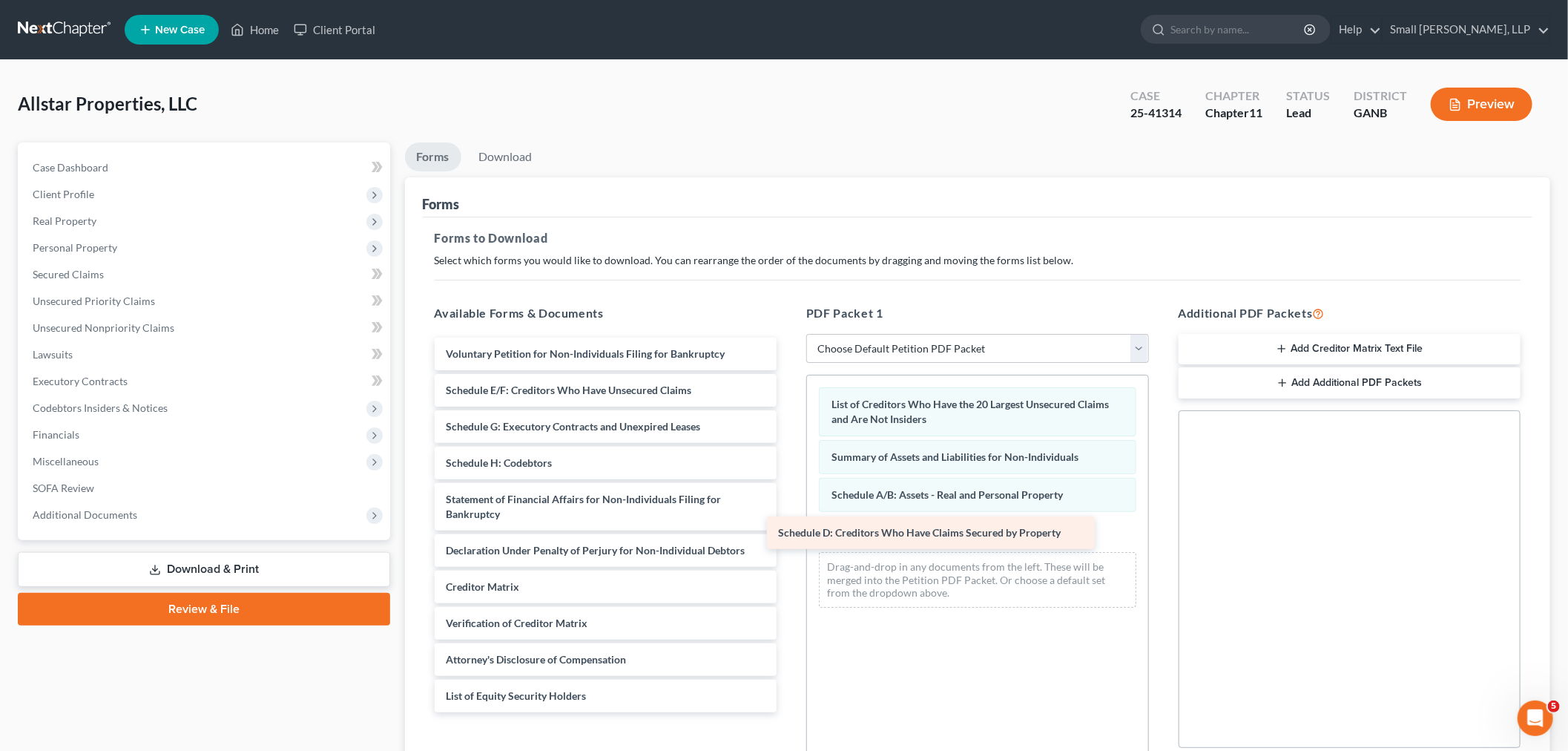
drag, startPoint x: 582, startPoint y: 390, endPoint x: 955, endPoint y: 533, distance: 399.5
click at [789, 533] on div "Schedule D: Creditors Who Have Claims Secured by Property Voluntary Petition fo…" at bounding box center [606, 525] width 367 height 374
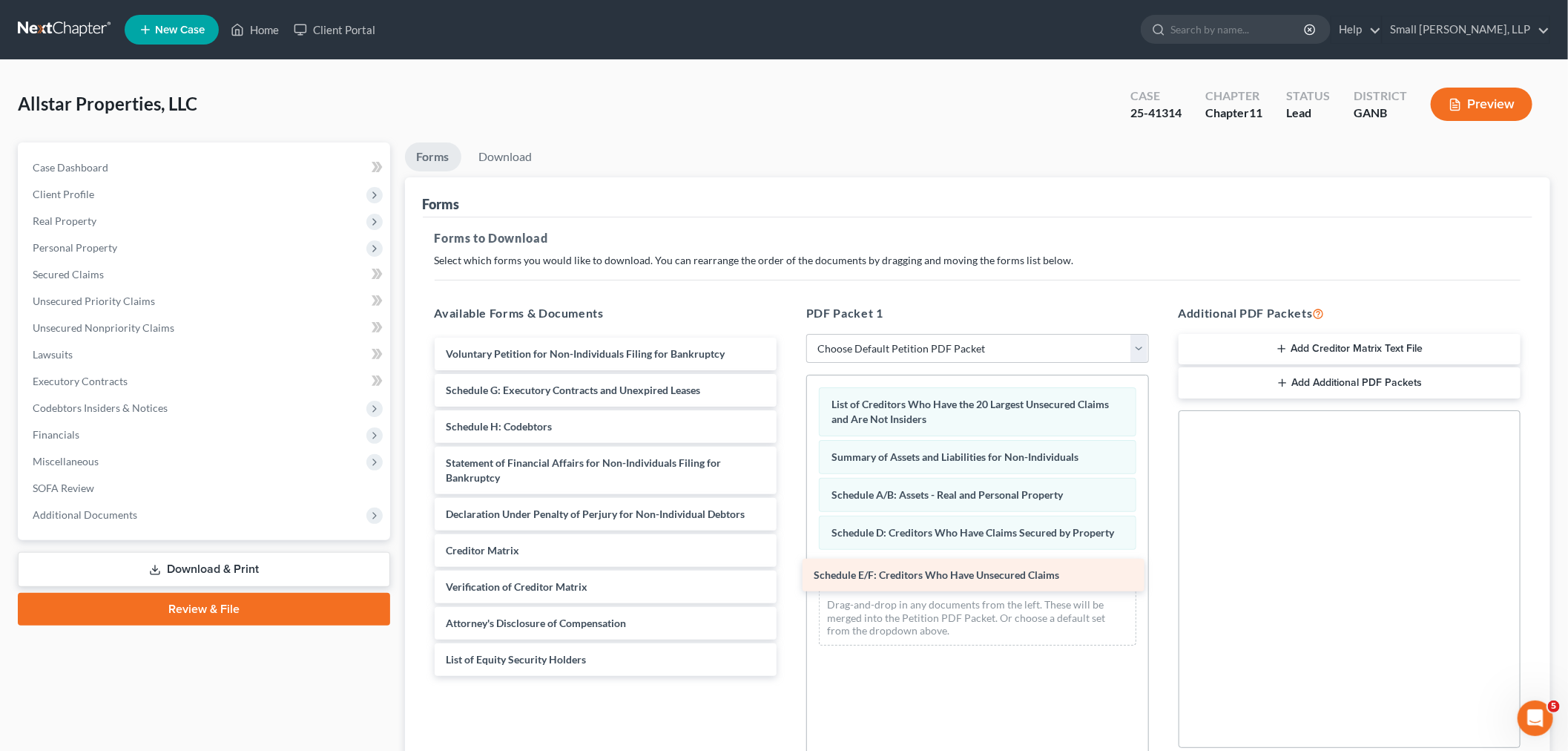
drag, startPoint x: 539, startPoint y: 390, endPoint x: 908, endPoint y: 576, distance: 413.2
click at [789, 576] on div "Schedule E/F: Creditors Who Have Unsecured Claims Voluntary Petition for Non-In…" at bounding box center [606, 507] width 367 height 339
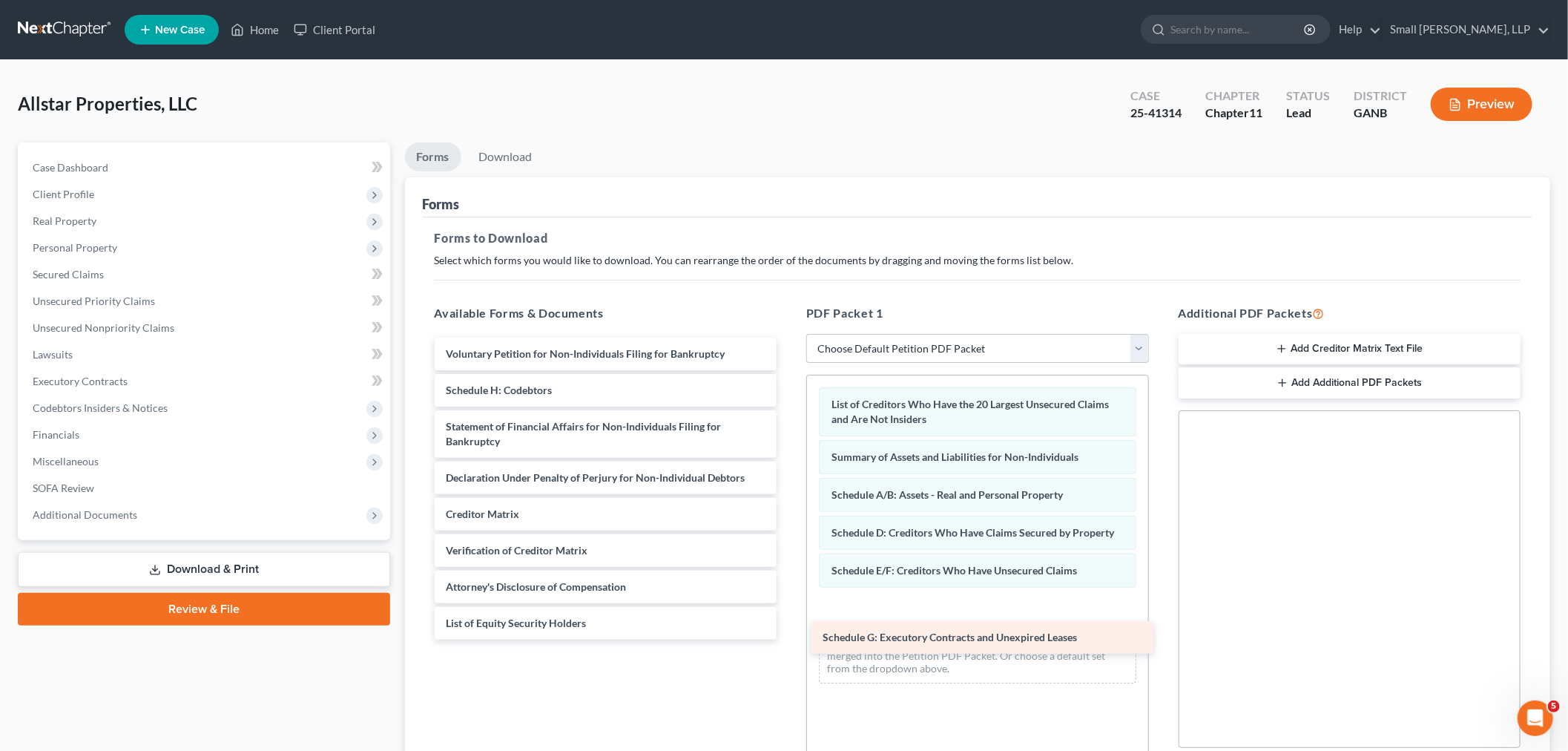
drag, startPoint x: 529, startPoint y: 401, endPoint x: 905, endPoint y: 648, distance: 449.9
click at [789, 639] on div "Schedule G: Executory Contracts and Unexpired Leases Voluntary Petition for Non…" at bounding box center [606, 489] width 367 height 302
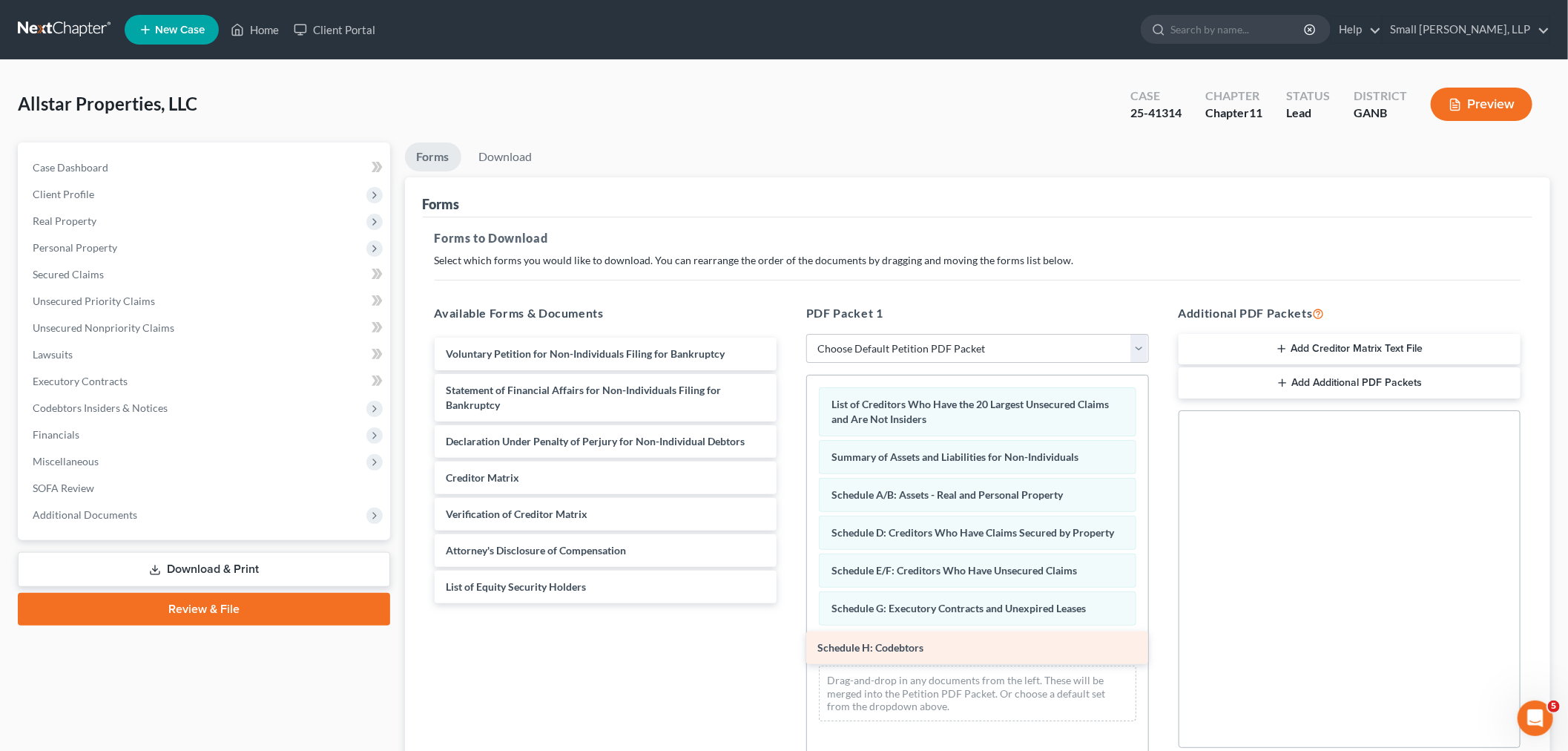
drag, startPoint x: 543, startPoint y: 392, endPoint x: 916, endPoint y: 653, distance: 455.2
click at [789, 603] on div "Schedule H: Codebtors Voluntary Petition for Non-Individuals Filing for Bankrup…" at bounding box center [606, 471] width 367 height 266
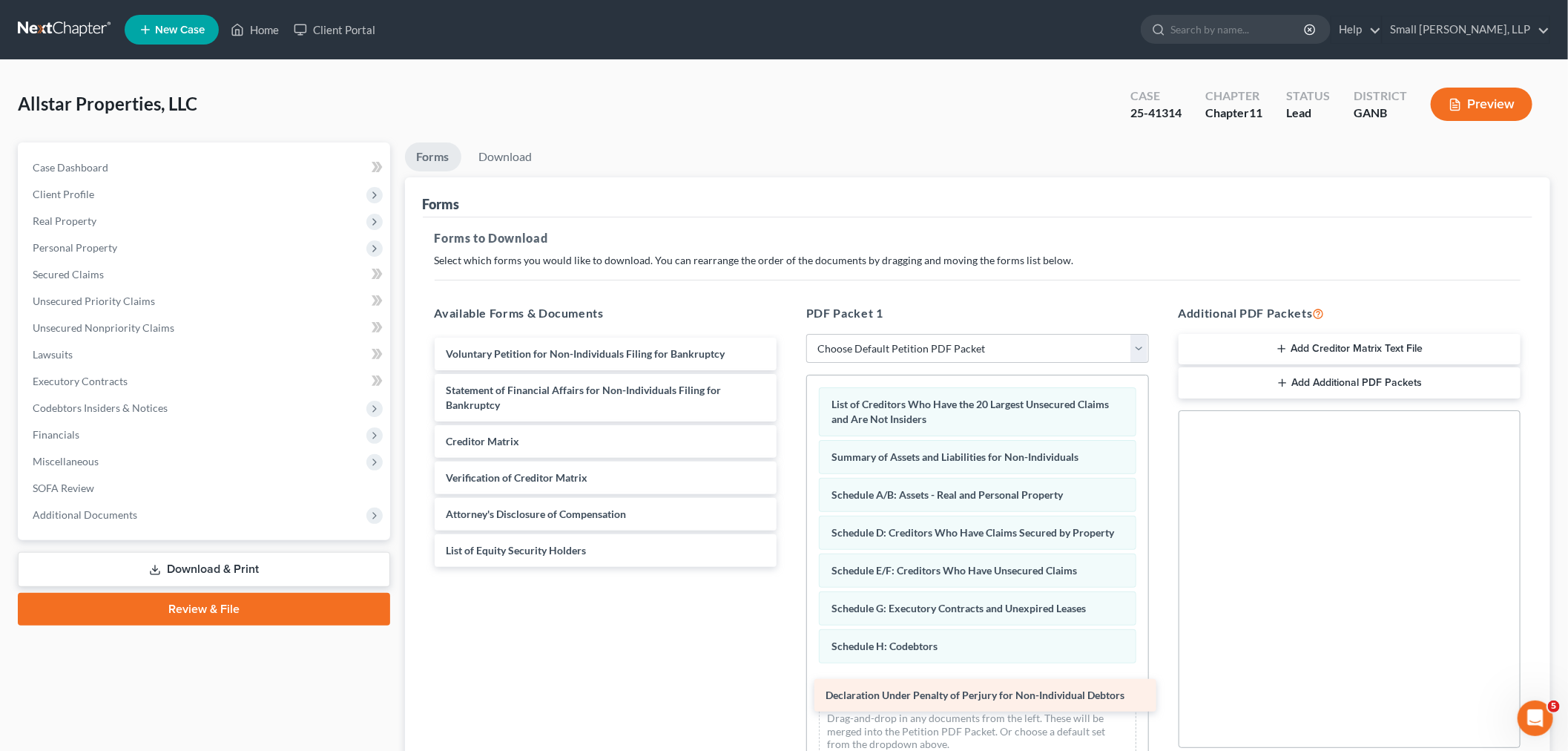
drag, startPoint x: 520, startPoint y: 446, endPoint x: 899, endPoint y: 701, distance: 456.8
click at [789, 567] on div "Declaration Under Penalty of Perjury for Non-Individual Debtors Voluntary Petit…" at bounding box center [606, 453] width 367 height 229
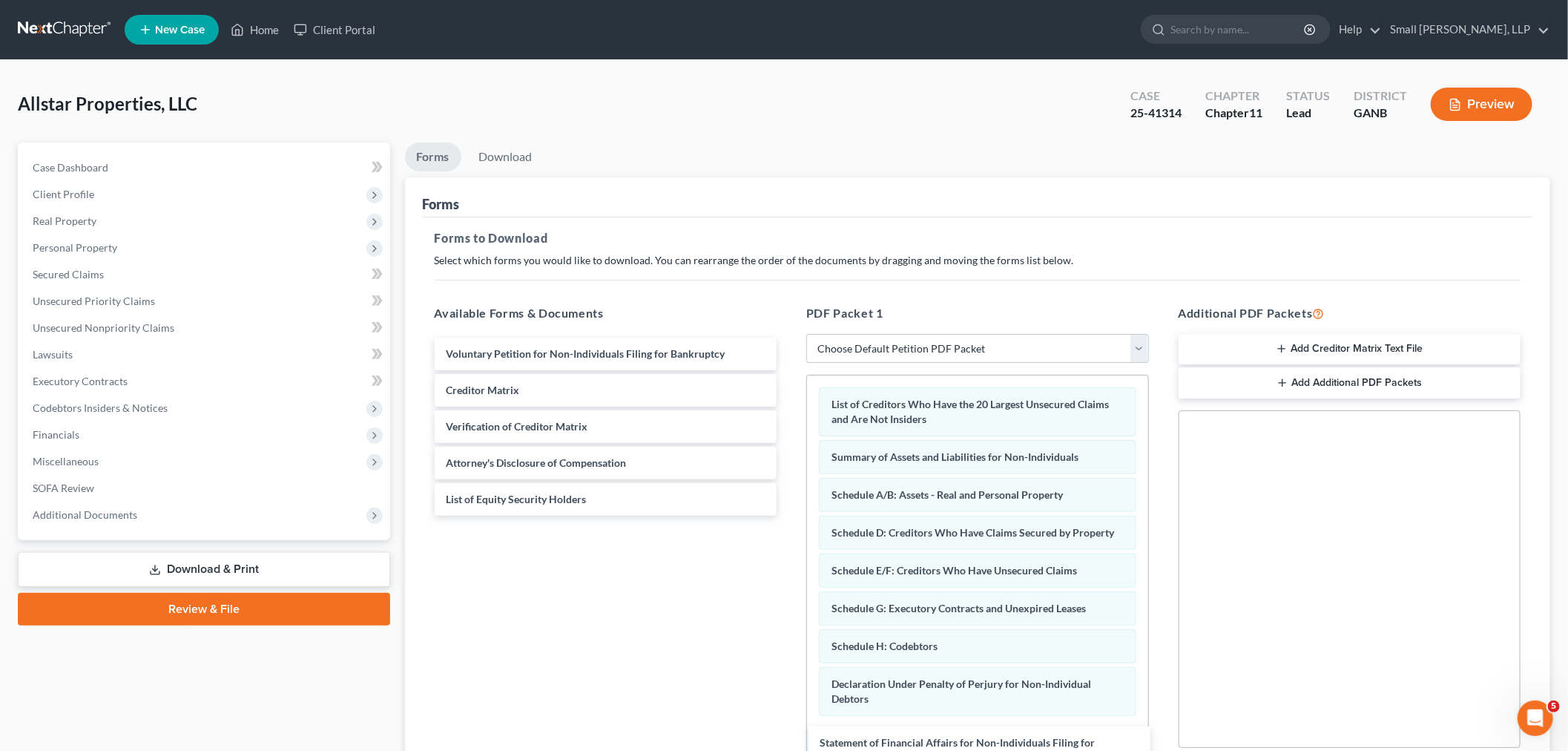
drag, startPoint x: 525, startPoint y: 405, endPoint x: 899, endPoint y: 759, distance: 515.0
click at [899, 750] on html "Home New Case Client Portal Small Herrin, LLP ahumnicky@smallherrin.com My Acco…" at bounding box center [784, 458] width 1568 height 917
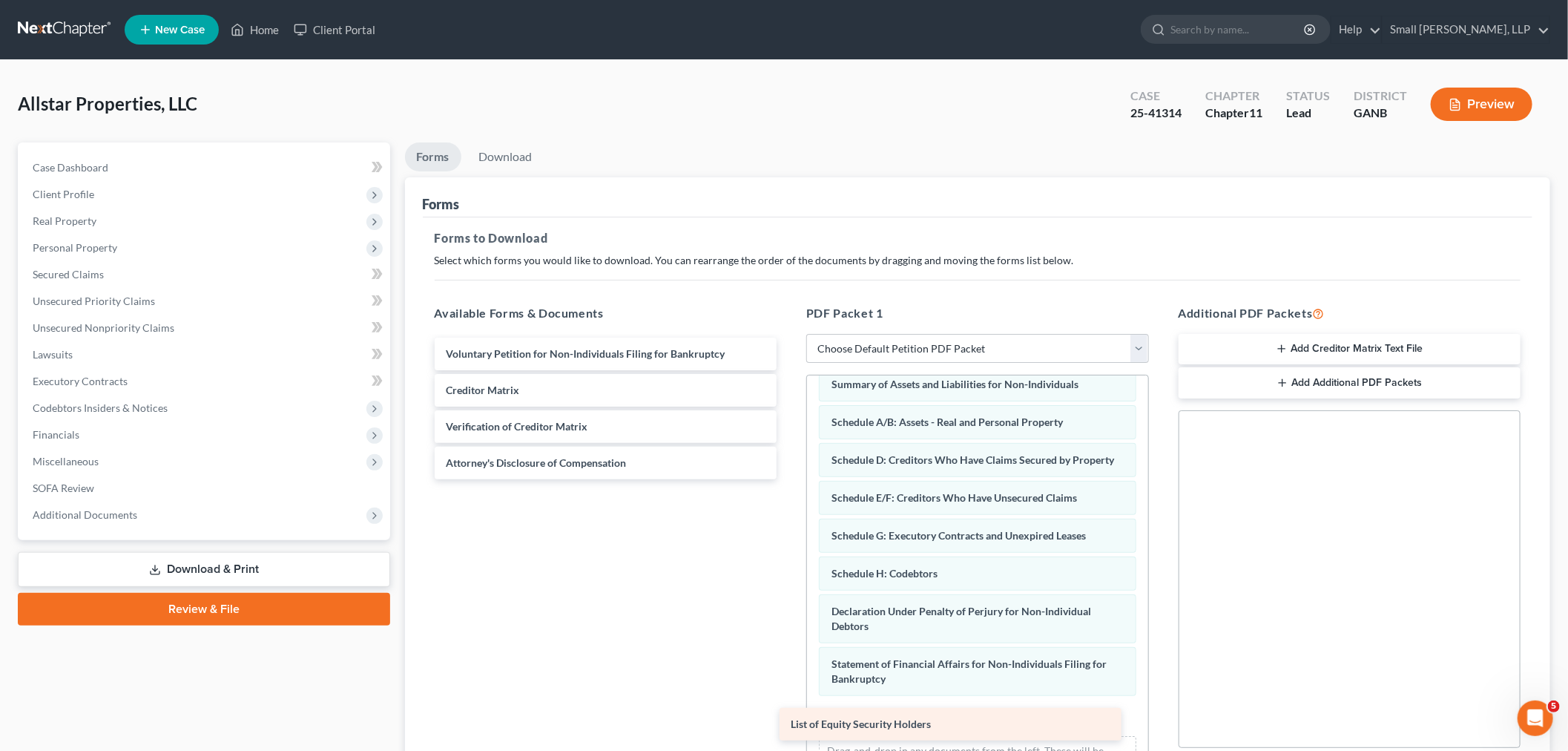
drag, startPoint x: 498, startPoint y: 494, endPoint x: 842, endPoint y: 718, distance: 410.5
click at [789, 479] on div "List of Equity Security Holders Voluntary Petition for Non-Individuals Filing f…" at bounding box center [606, 409] width 367 height 142
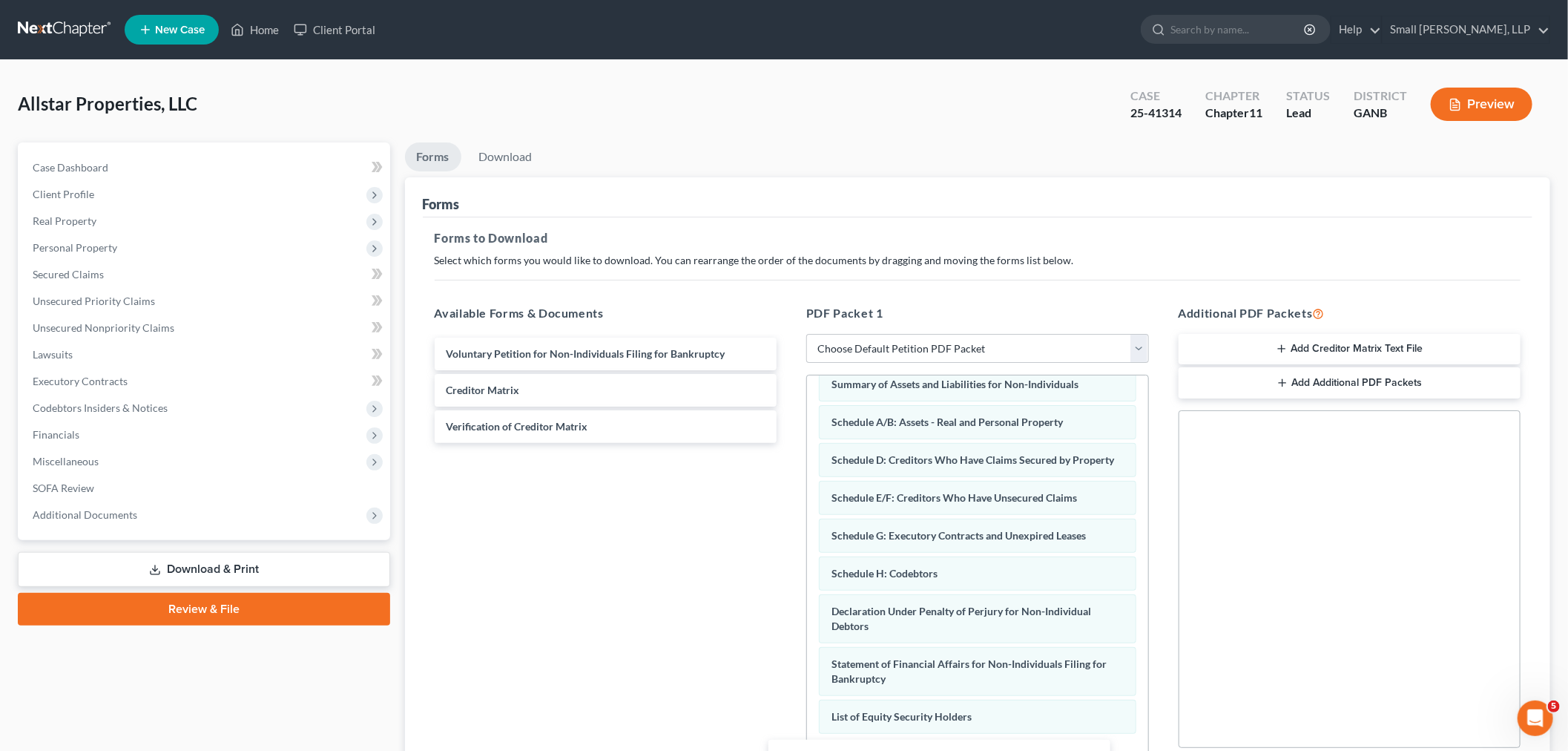
drag, startPoint x: 521, startPoint y: 466, endPoint x: 853, endPoint y: 755, distance: 440.2
click at [853, 750] on html "Home New Case Client Portal Small Herrin, LLP ahumnicky@smallherrin.com My Acco…" at bounding box center [784, 458] width 1568 height 917
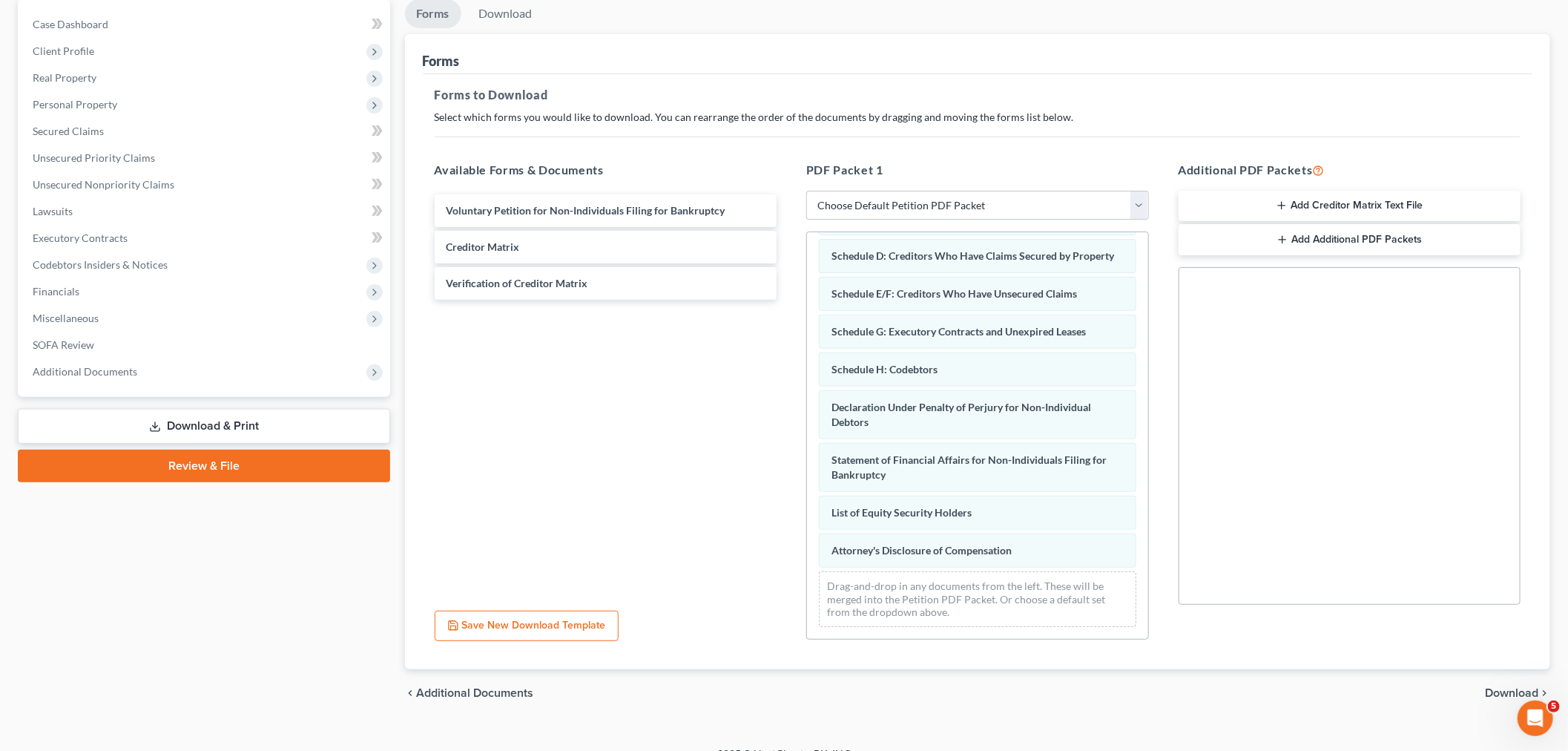
scroll to position [166, 0]
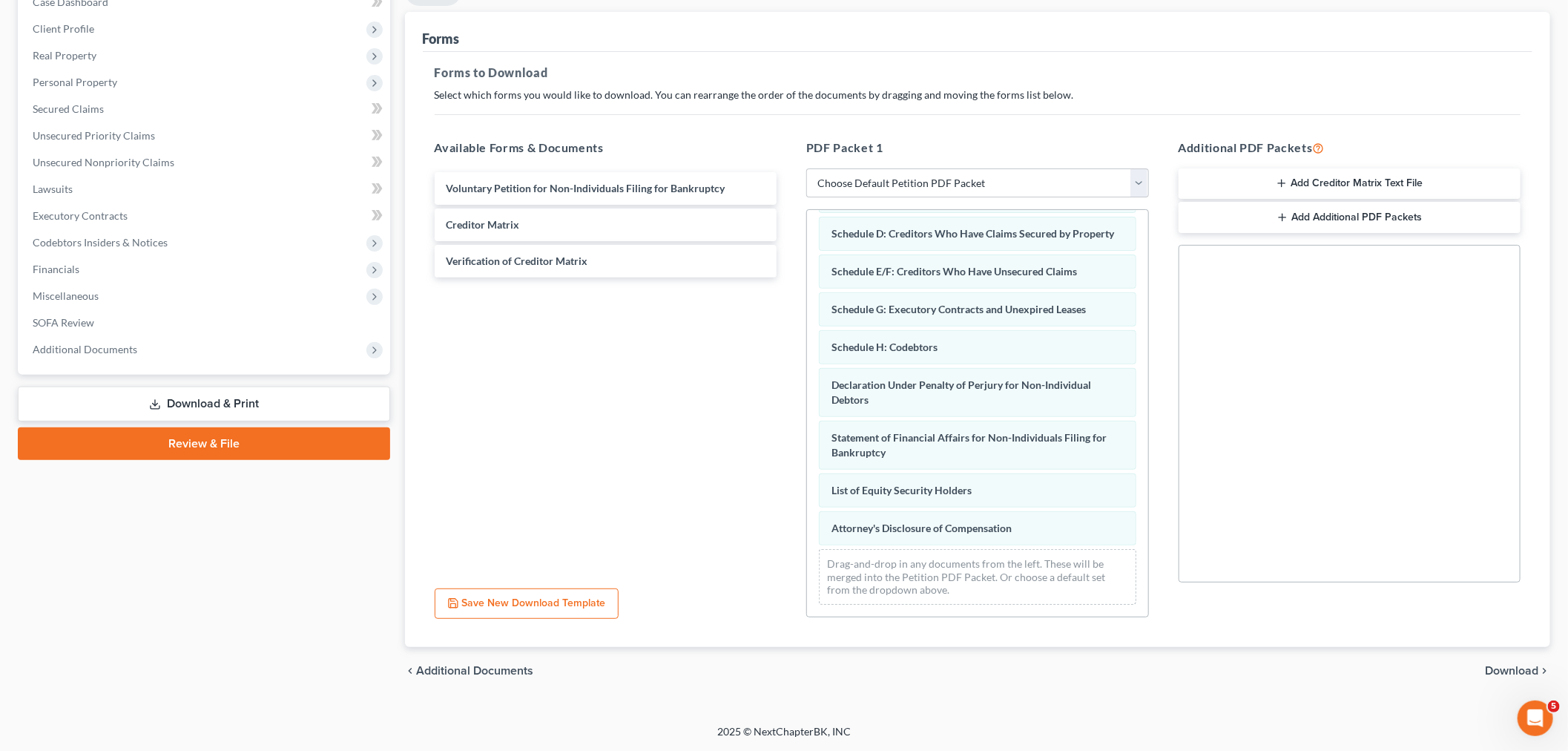
click at [1508, 667] on span "Download" at bounding box center [1511, 671] width 53 height 12
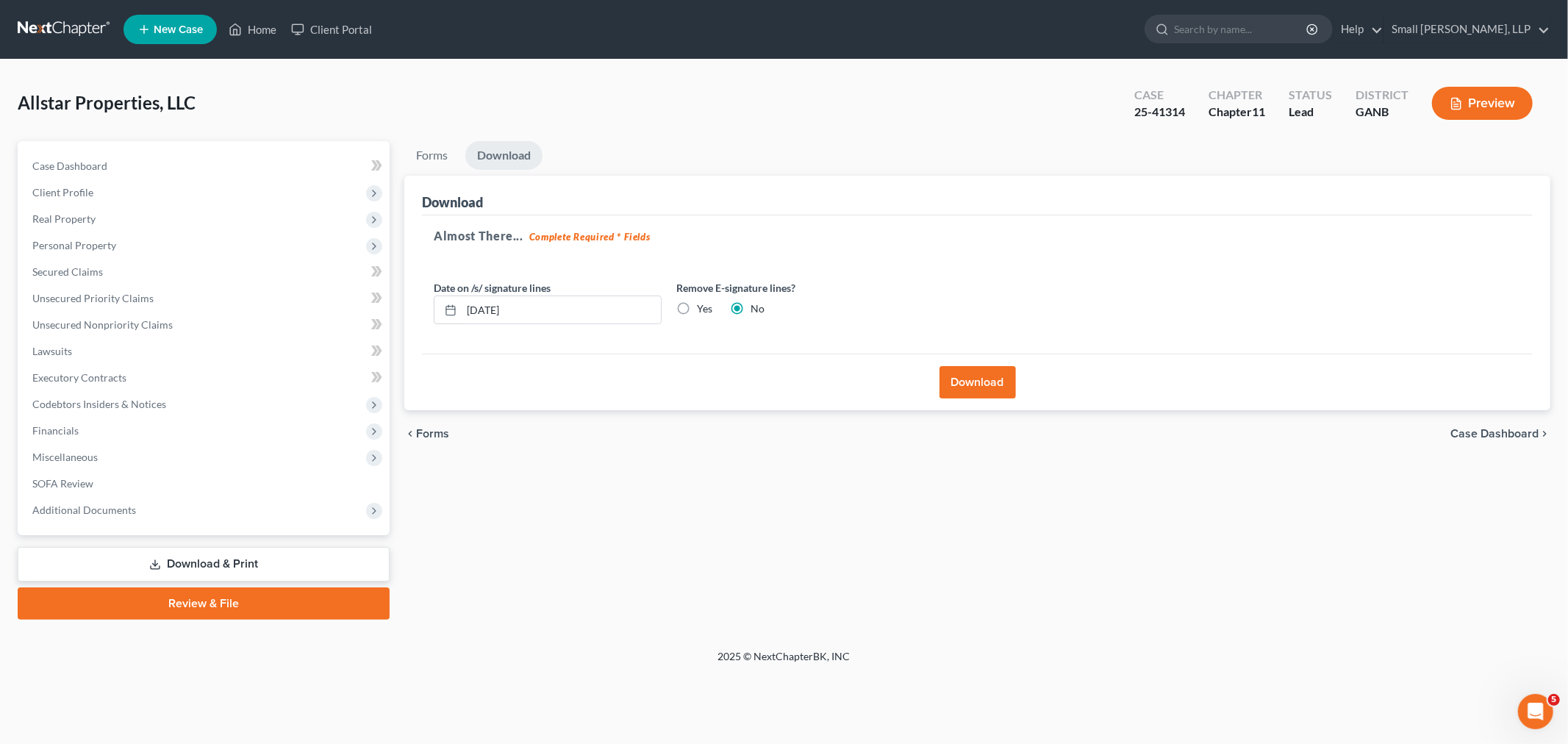
click at [987, 373] on button "Download" at bounding box center [978, 382] width 77 height 32
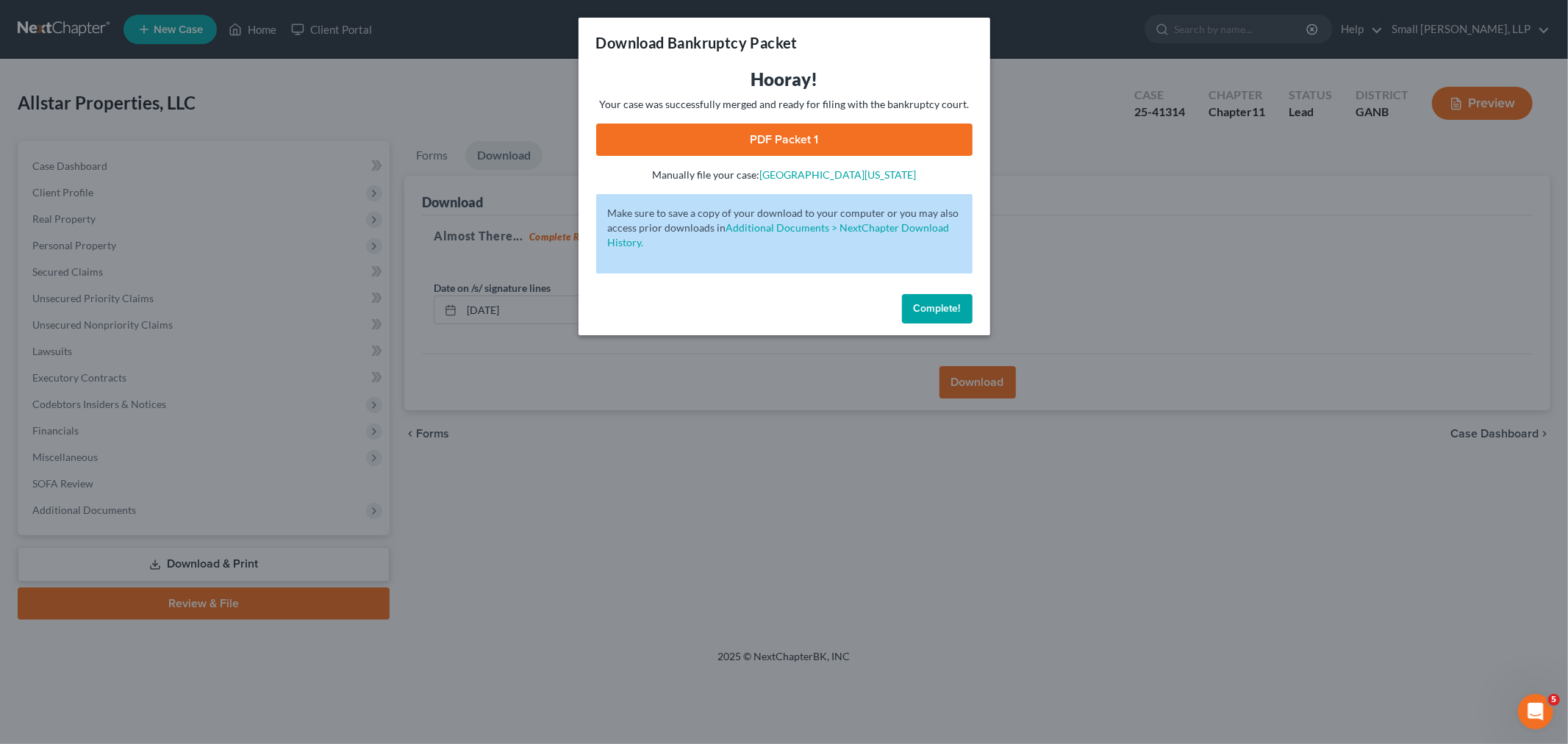
click at [788, 141] on link "PDF Packet 1" at bounding box center [785, 139] width 376 height 32
click at [941, 296] on button "Complete!" at bounding box center [937, 308] width 71 height 29
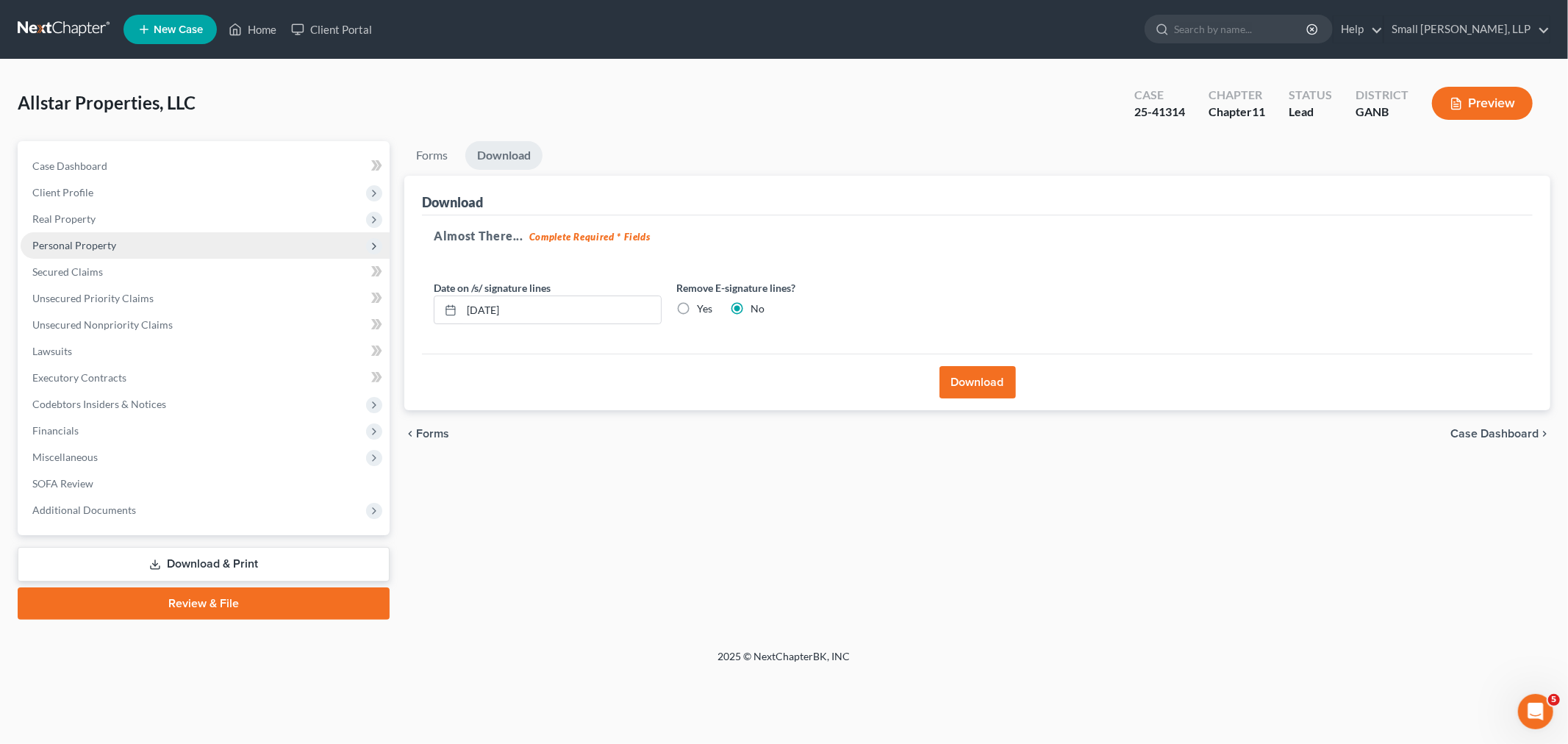
click at [84, 239] on span "Personal Property" at bounding box center [74, 245] width 84 height 13
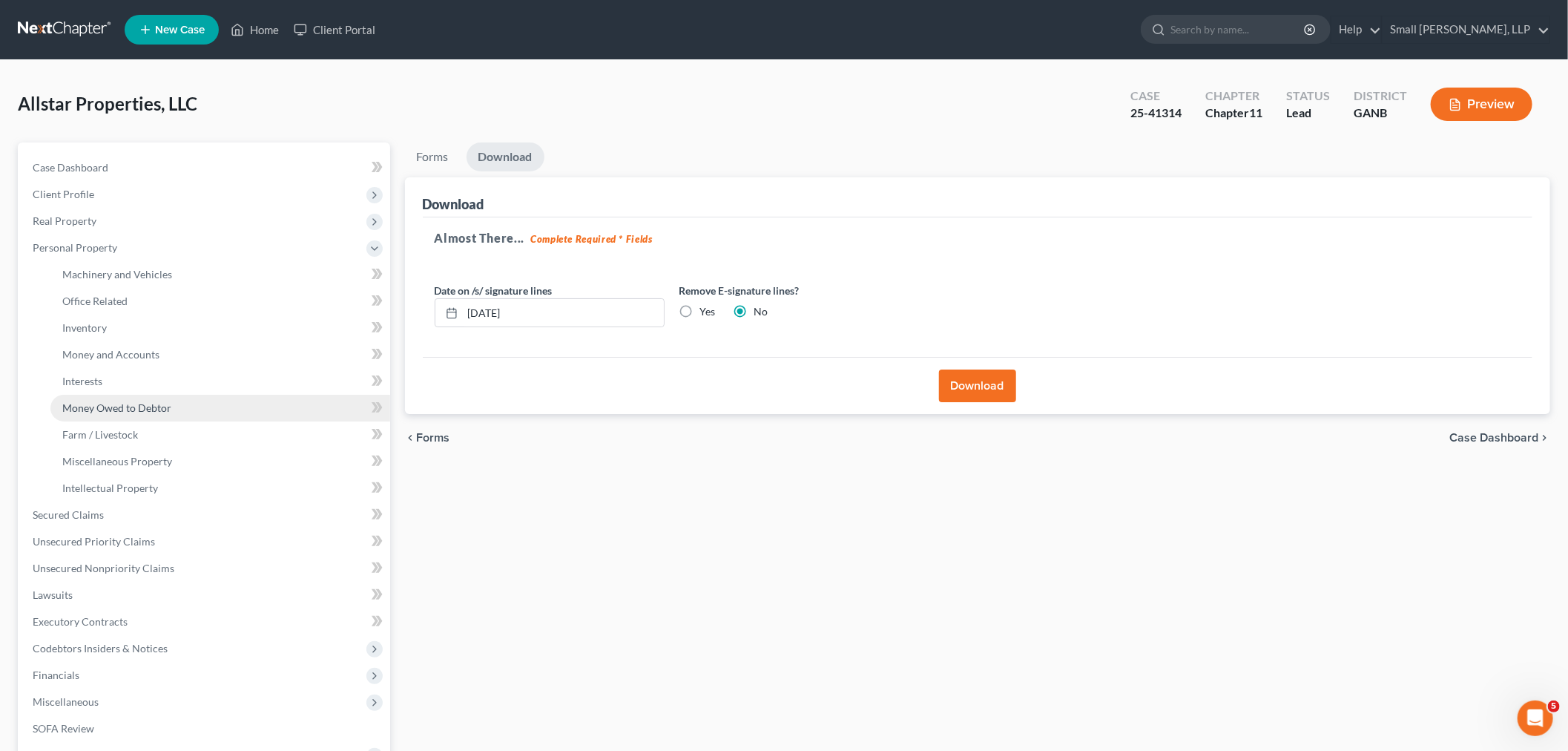
click at [126, 409] on span "Money Owed to Debtor" at bounding box center [117, 408] width 109 height 13
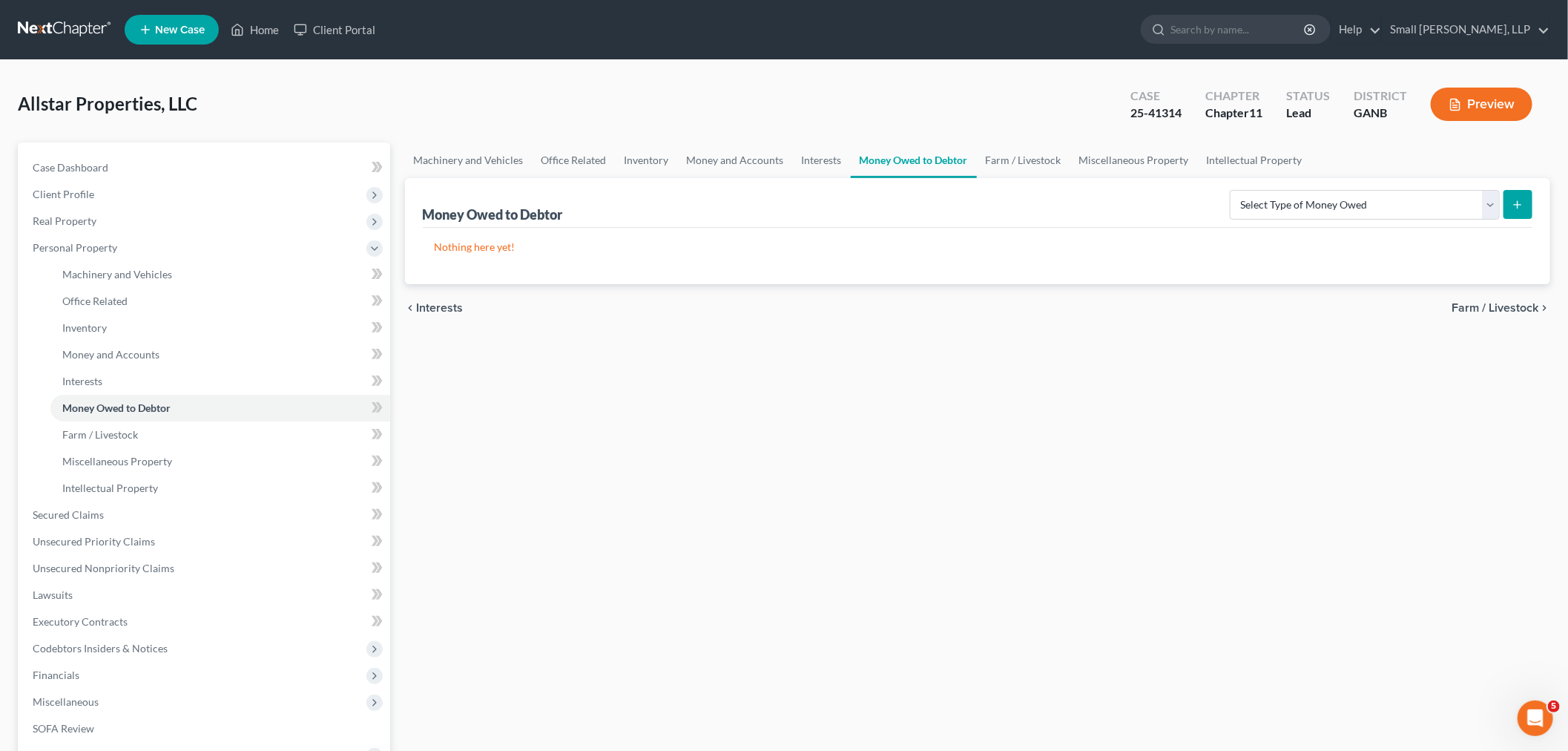
click at [63, 33] on link at bounding box center [65, 29] width 95 height 27
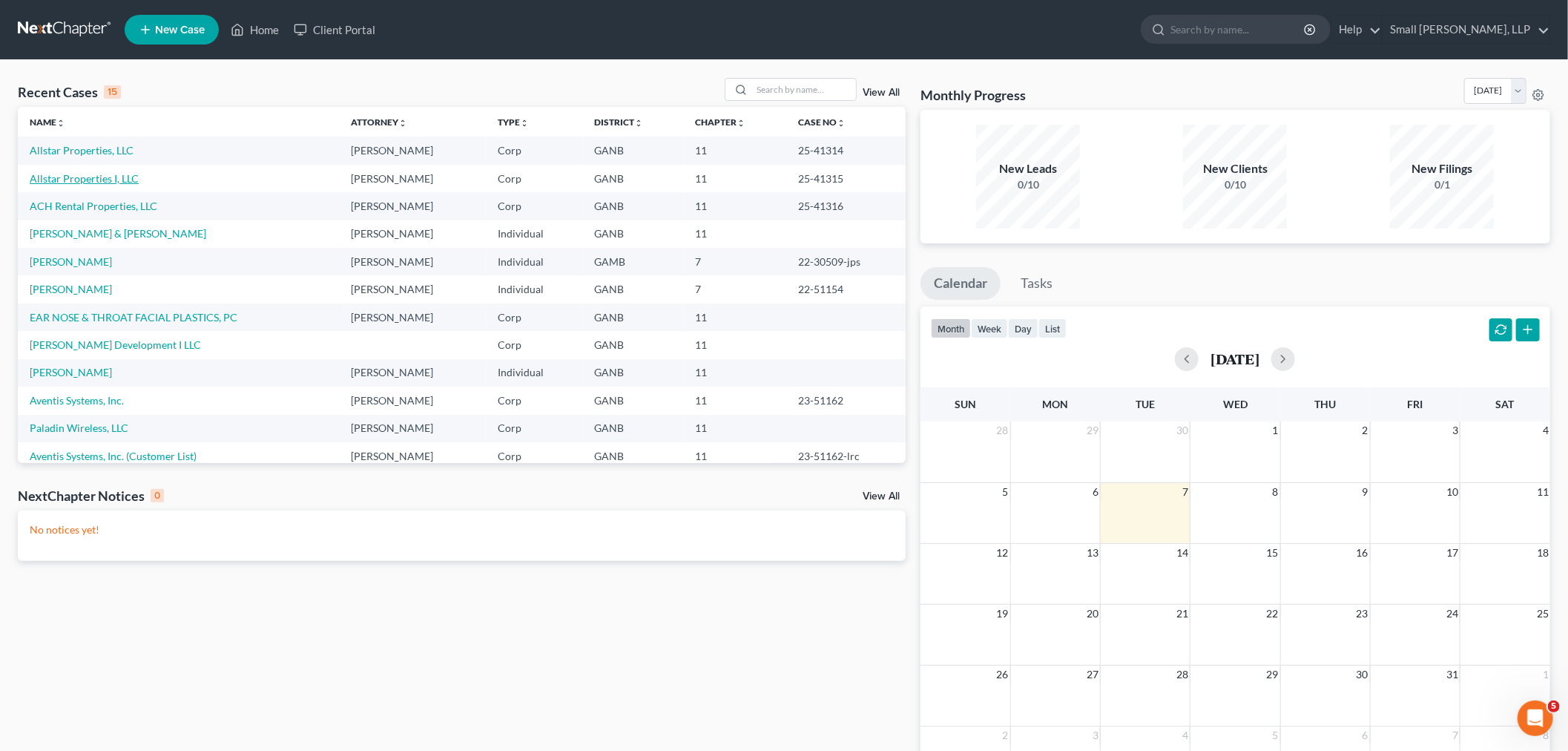
click at [80, 181] on link "Allstar Properties I, LLC" at bounding box center [84, 178] width 109 height 13
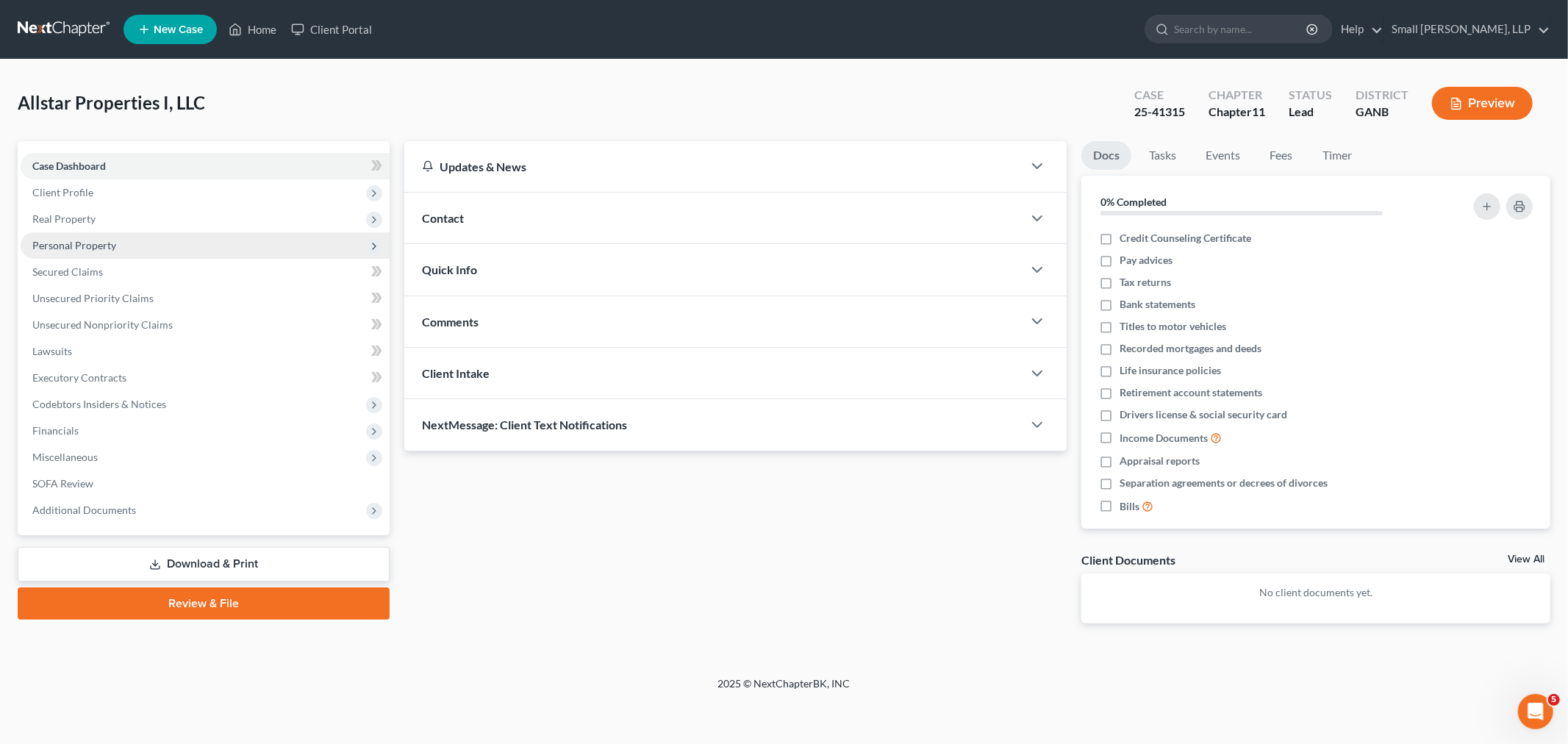
click at [77, 241] on span "Personal Property" at bounding box center [74, 245] width 84 height 13
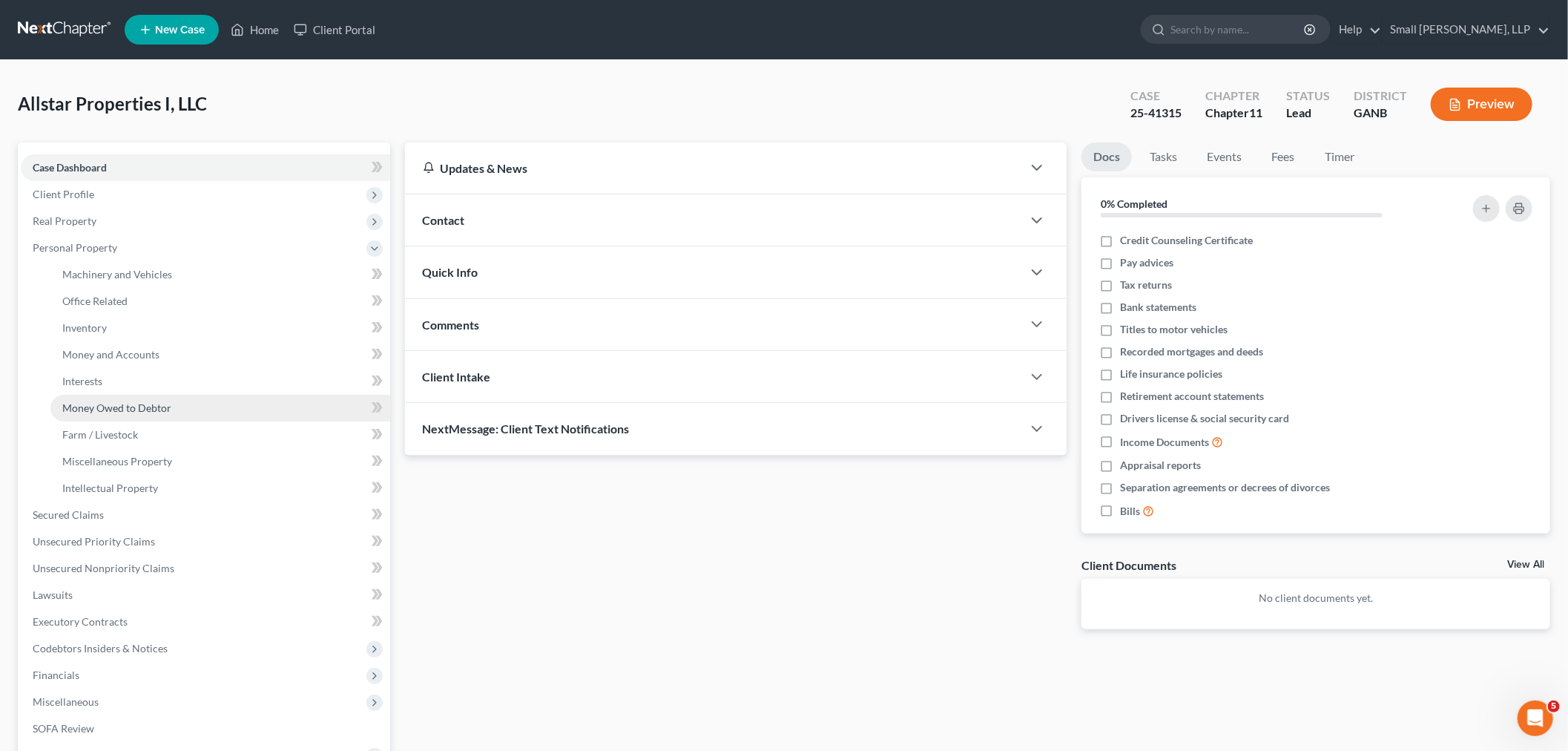
click at [122, 398] on link "Money Owed to Debtor" at bounding box center [220, 408] width 340 height 27
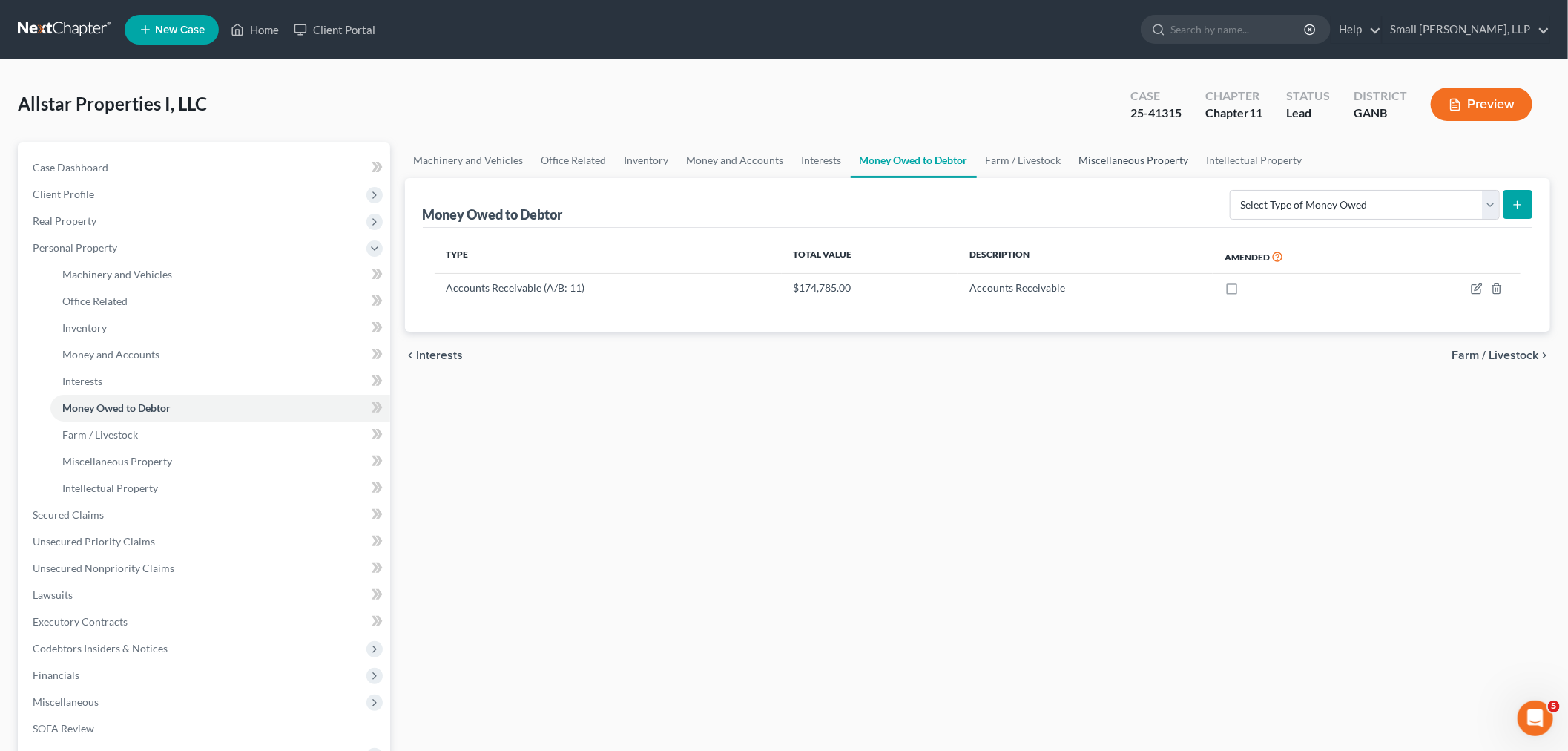
click at [1099, 153] on link "Miscellaneous Property" at bounding box center [1134, 160] width 128 height 36
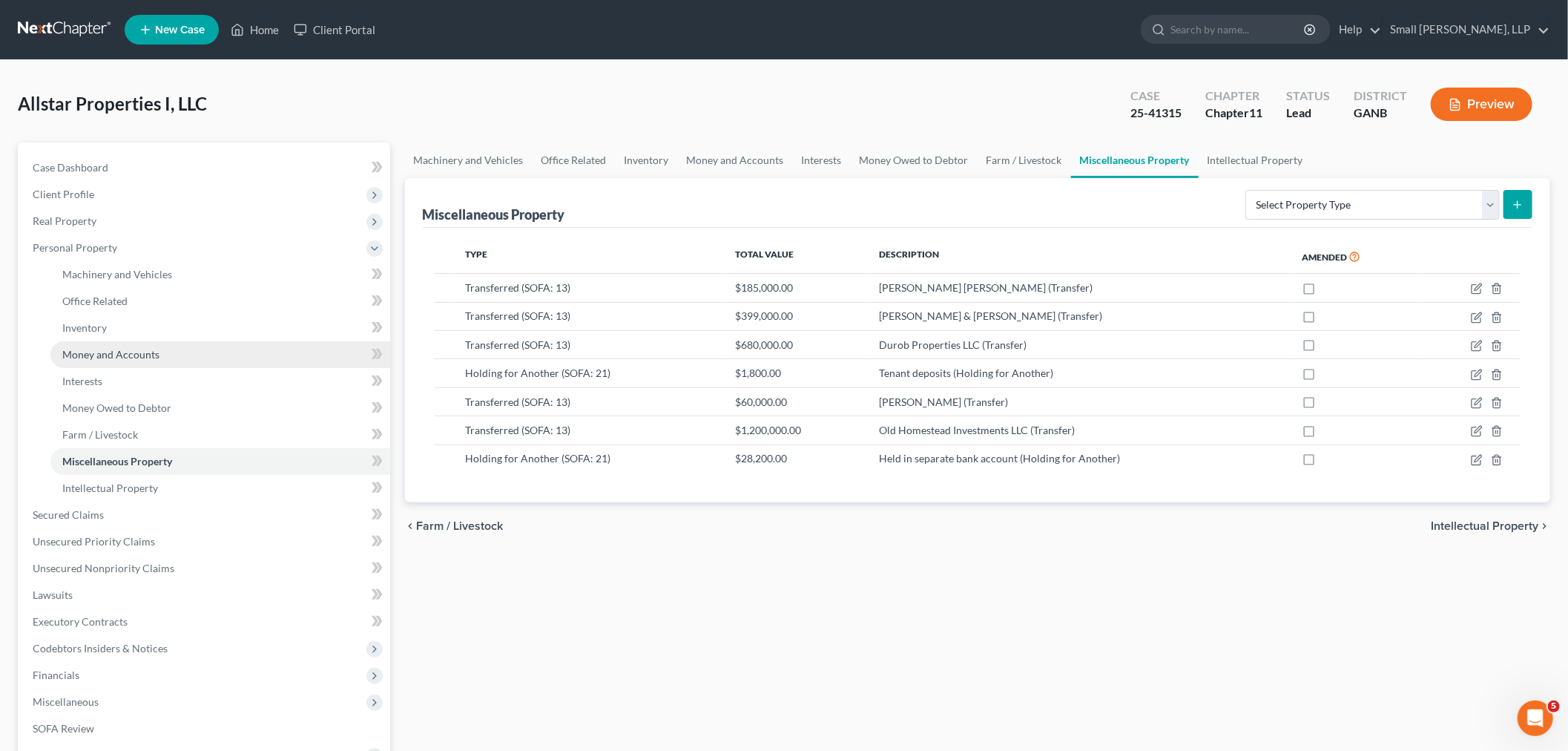
click at [112, 356] on span "Money and Accounts" at bounding box center [111, 354] width 97 height 13
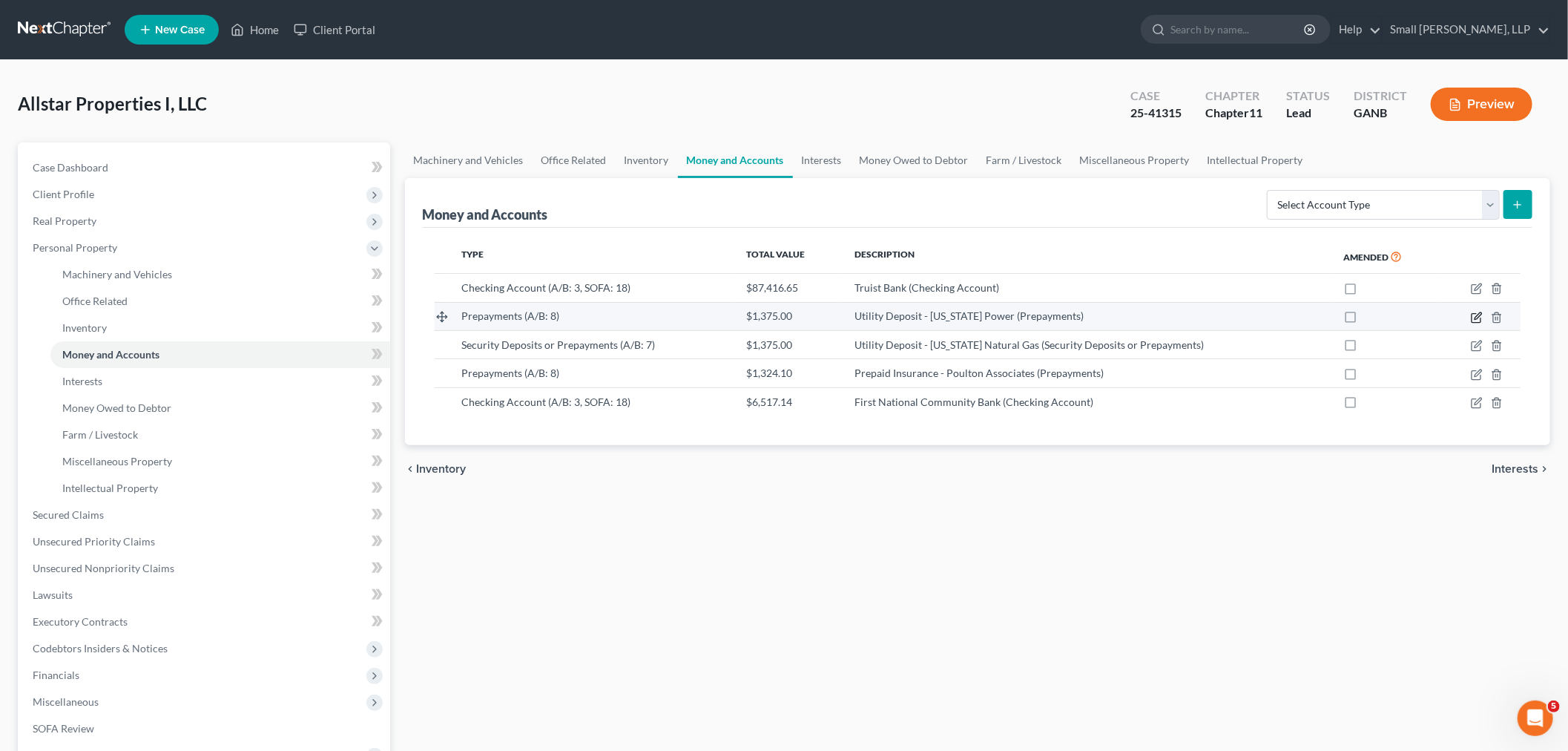
click at [1475, 316] on icon "button" at bounding box center [1477, 317] width 12 height 12
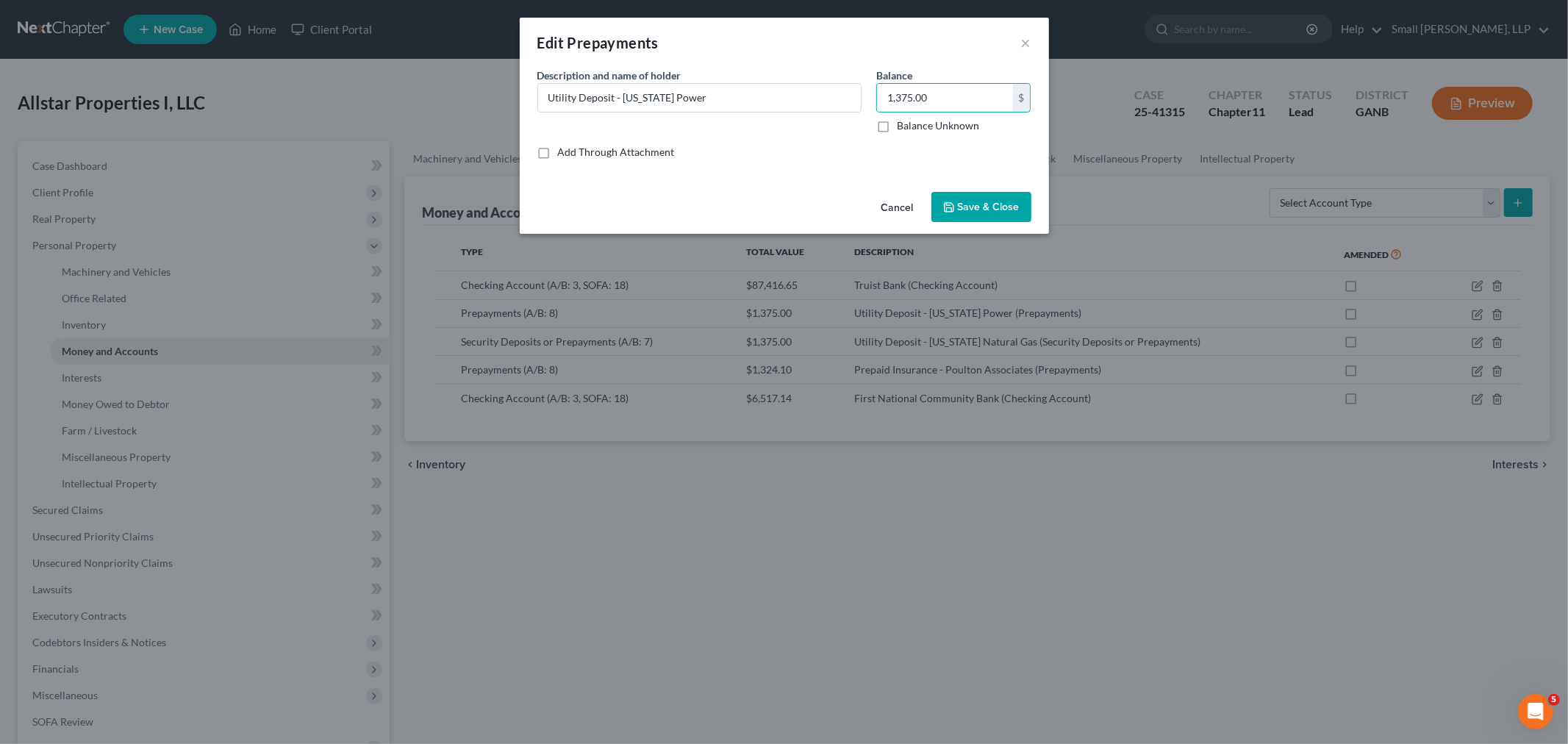
click at [895, 202] on button "Cancel" at bounding box center [898, 208] width 56 height 29
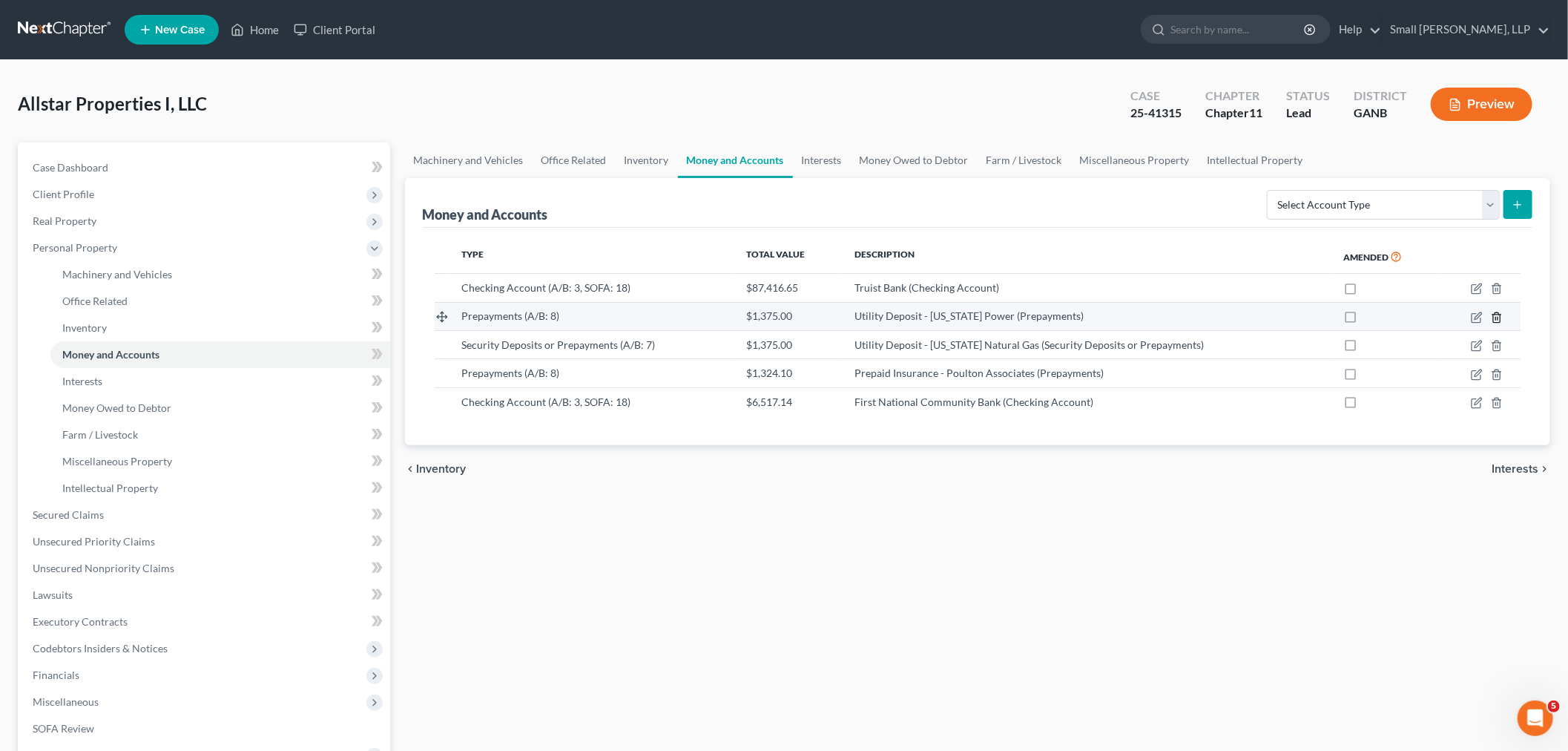
click at [1496, 317] on line "button" at bounding box center [1496, 318] width 0 height 3
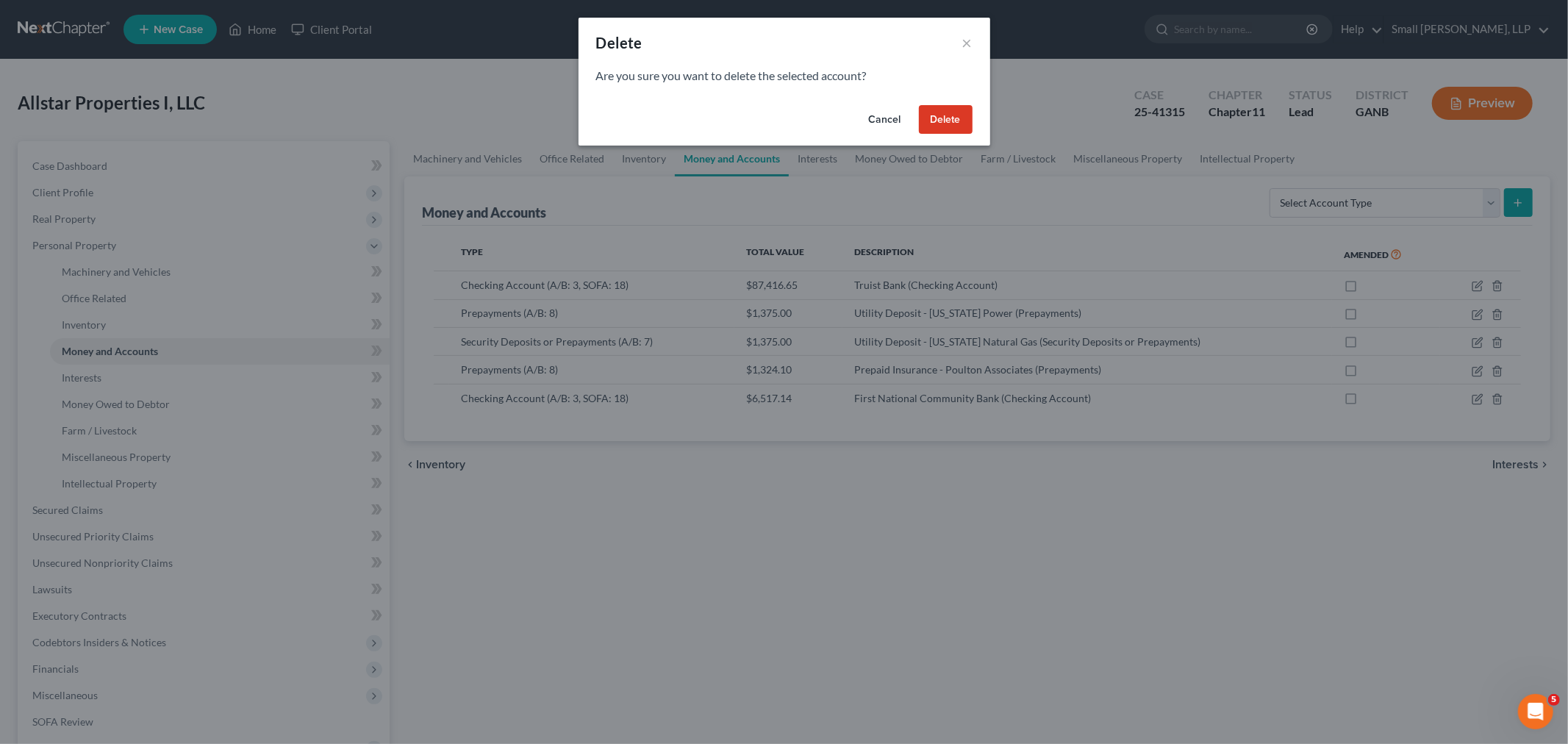
click at [956, 111] on button "Delete" at bounding box center [946, 120] width 53 height 29
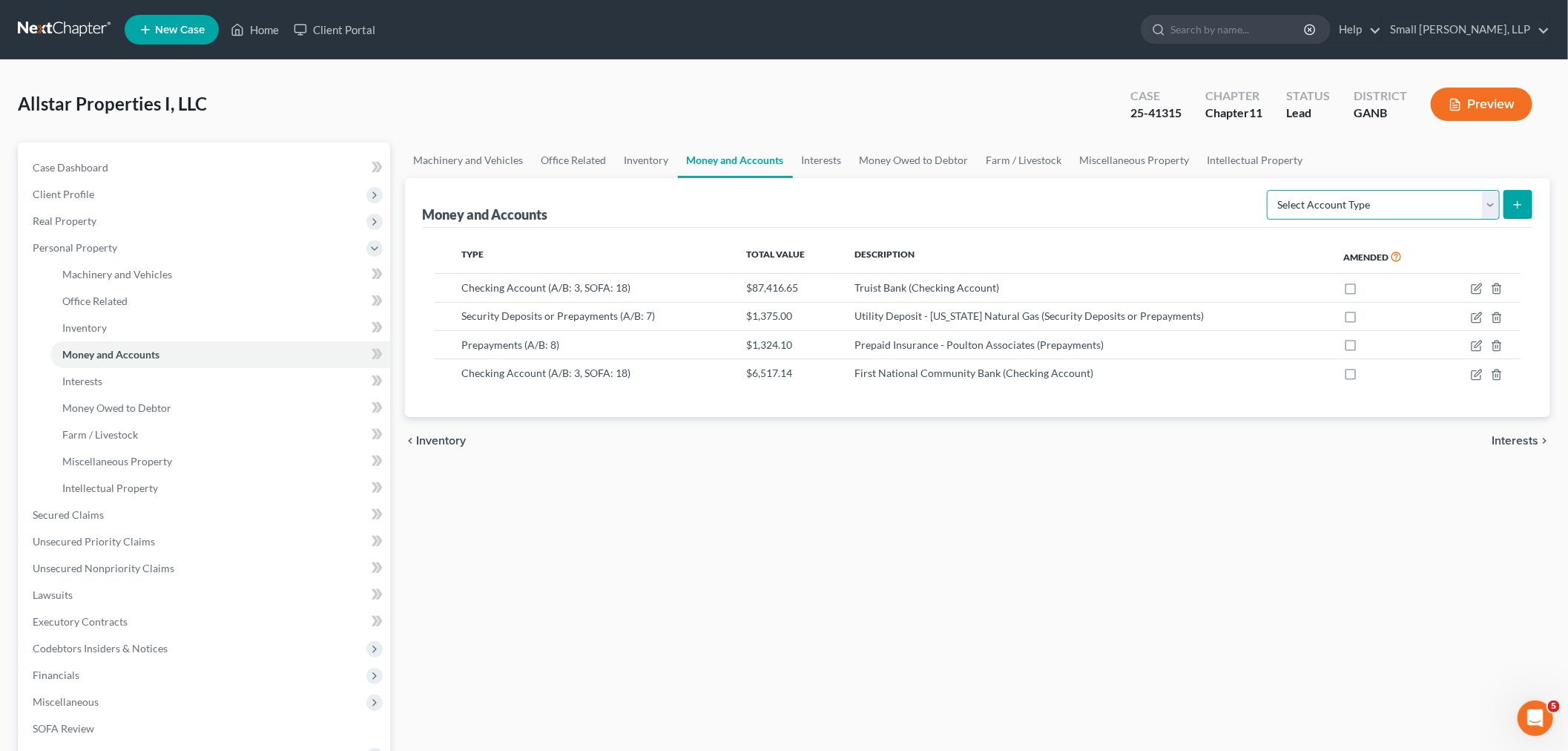
click at [1485, 205] on select "Select Account Type Brokerage (A/B: 3, SOFA: 18) Cash on Hand (A/B: 2) Certific…" at bounding box center [1383, 204] width 233 height 30
select select "security_deposits"
click at [1269, 190] on select "Select Account Type Brokerage (A/B: 3, SOFA: 18) Cash on Hand (A/B: 2) Certific…" at bounding box center [1383, 204] width 233 height 30
click at [1524, 210] on button "submit" at bounding box center [1518, 204] width 29 height 29
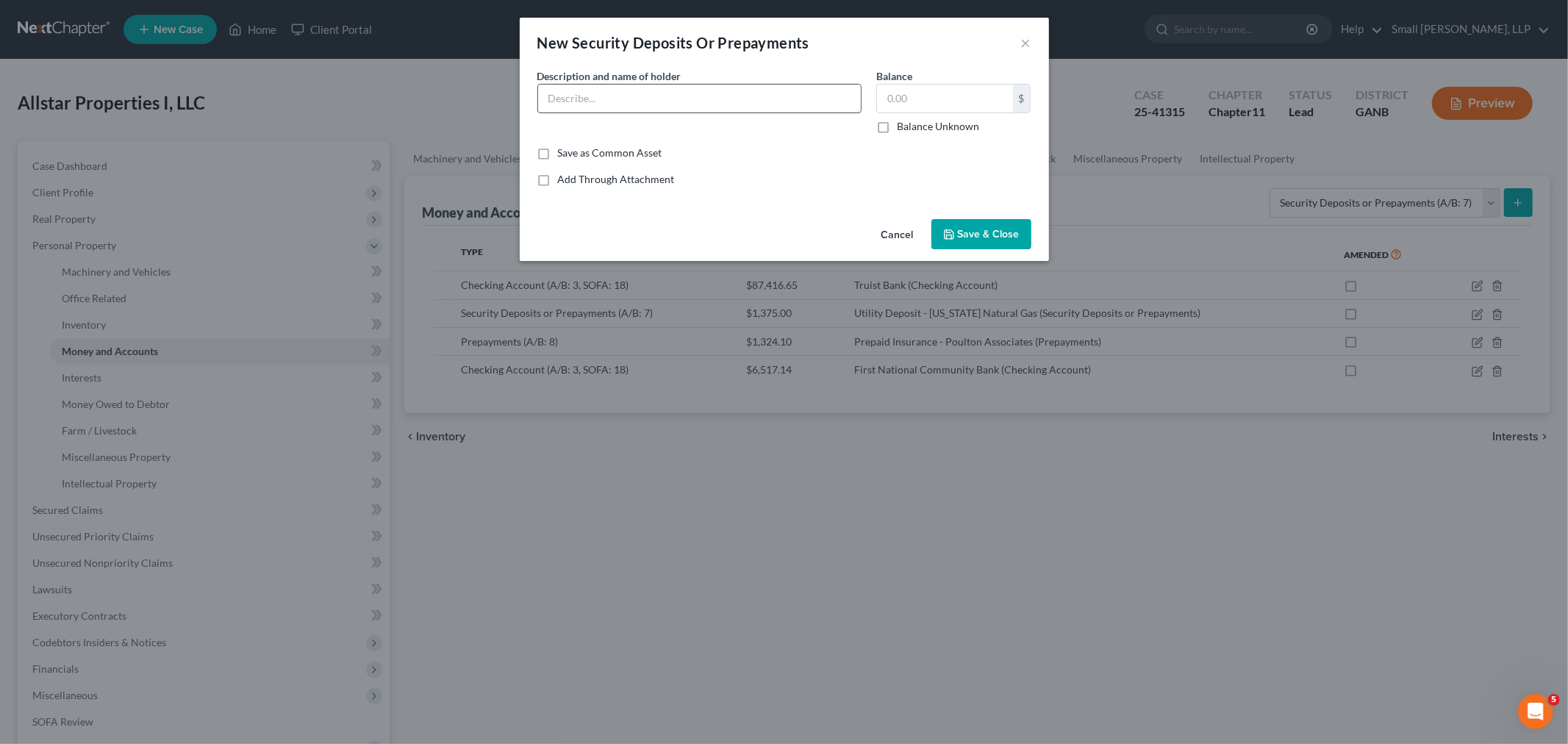
click at [641, 89] on input "text" at bounding box center [699, 98] width 323 height 28
type input "Utility Deposit - Georgaia Power"
click at [913, 104] on input "text" at bounding box center [945, 98] width 136 height 28
paste input "1,375.00"
type input "1,375.00"
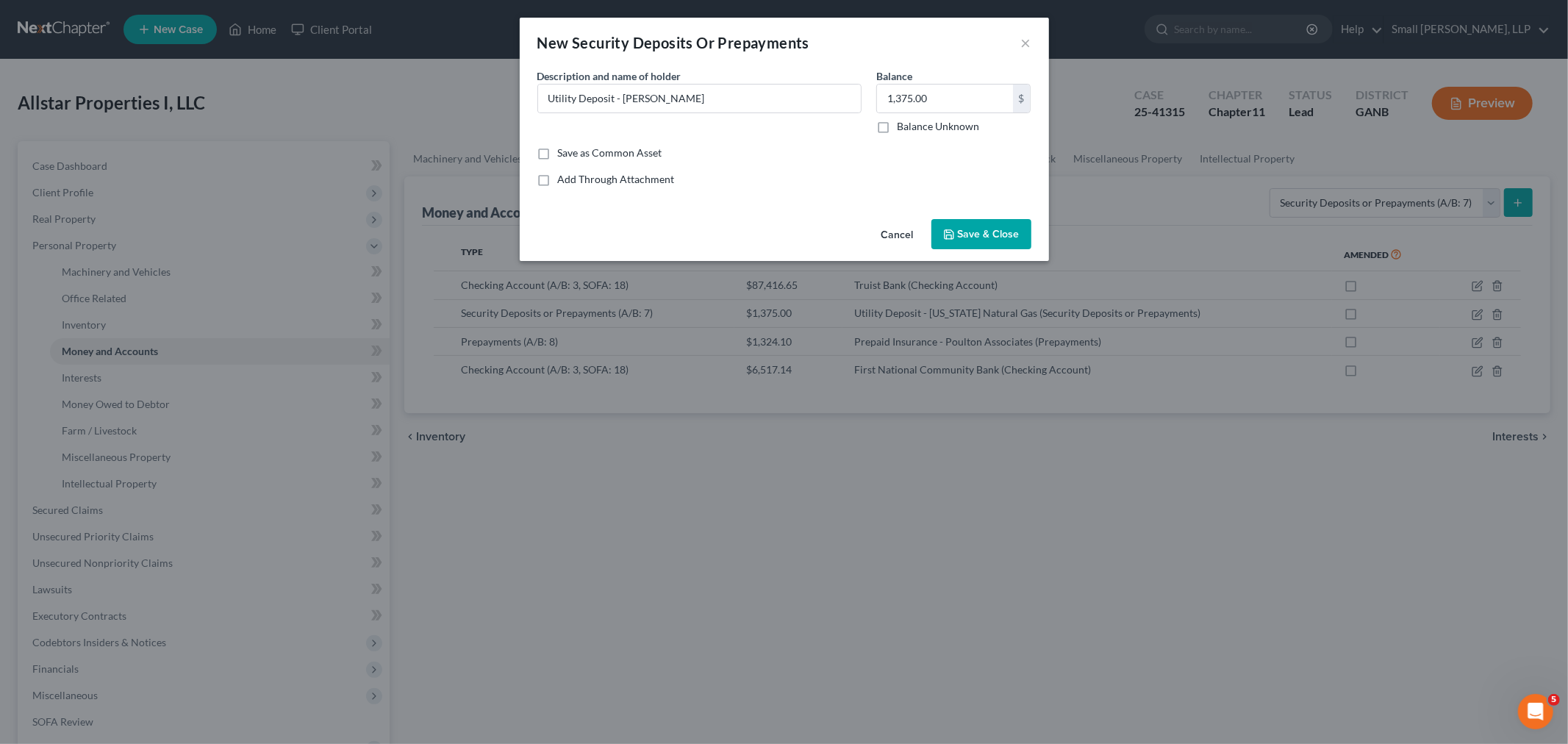
click at [965, 238] on span "Save & Close" at bounding box center [989, 234] width 62 height 13
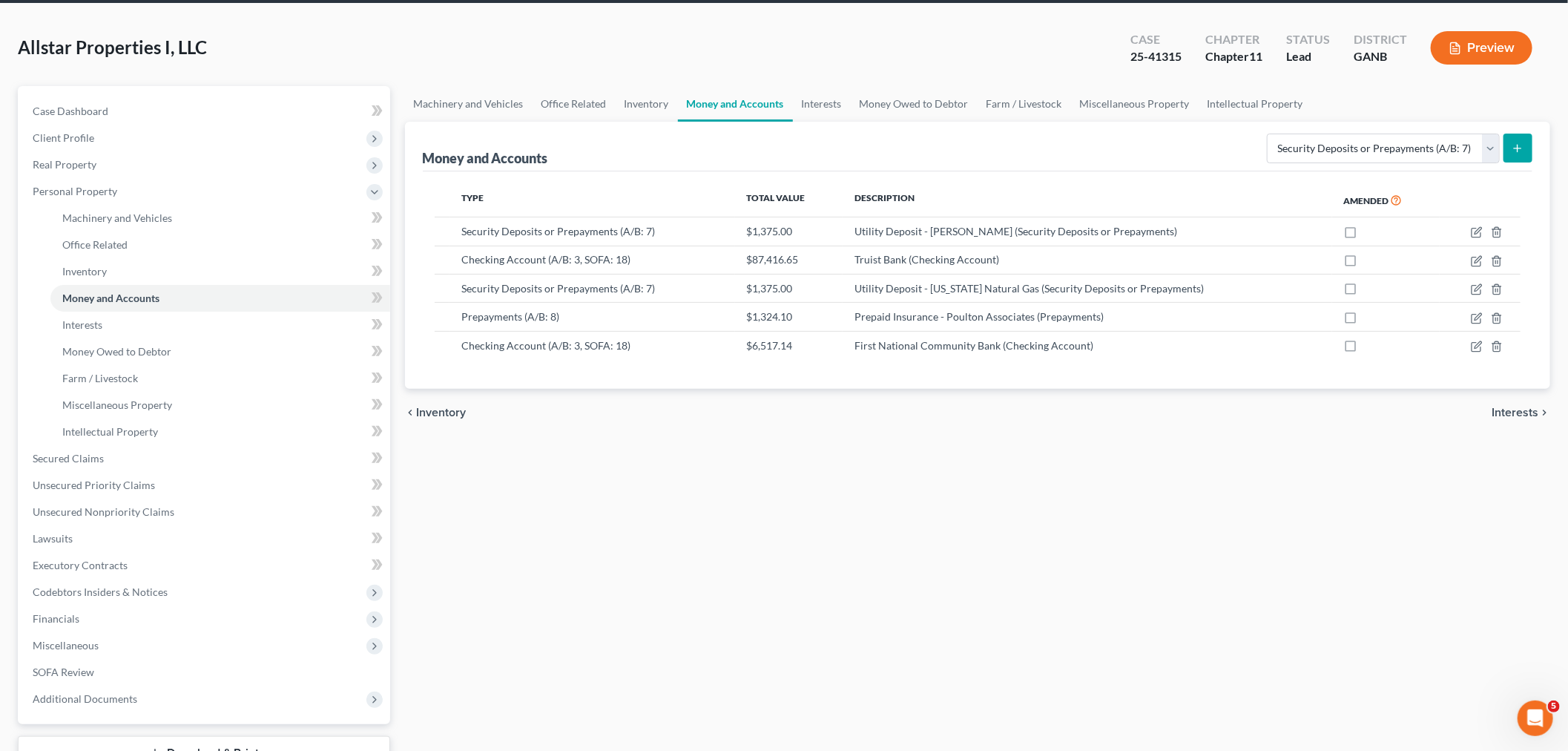
scroll to position [169, 0]
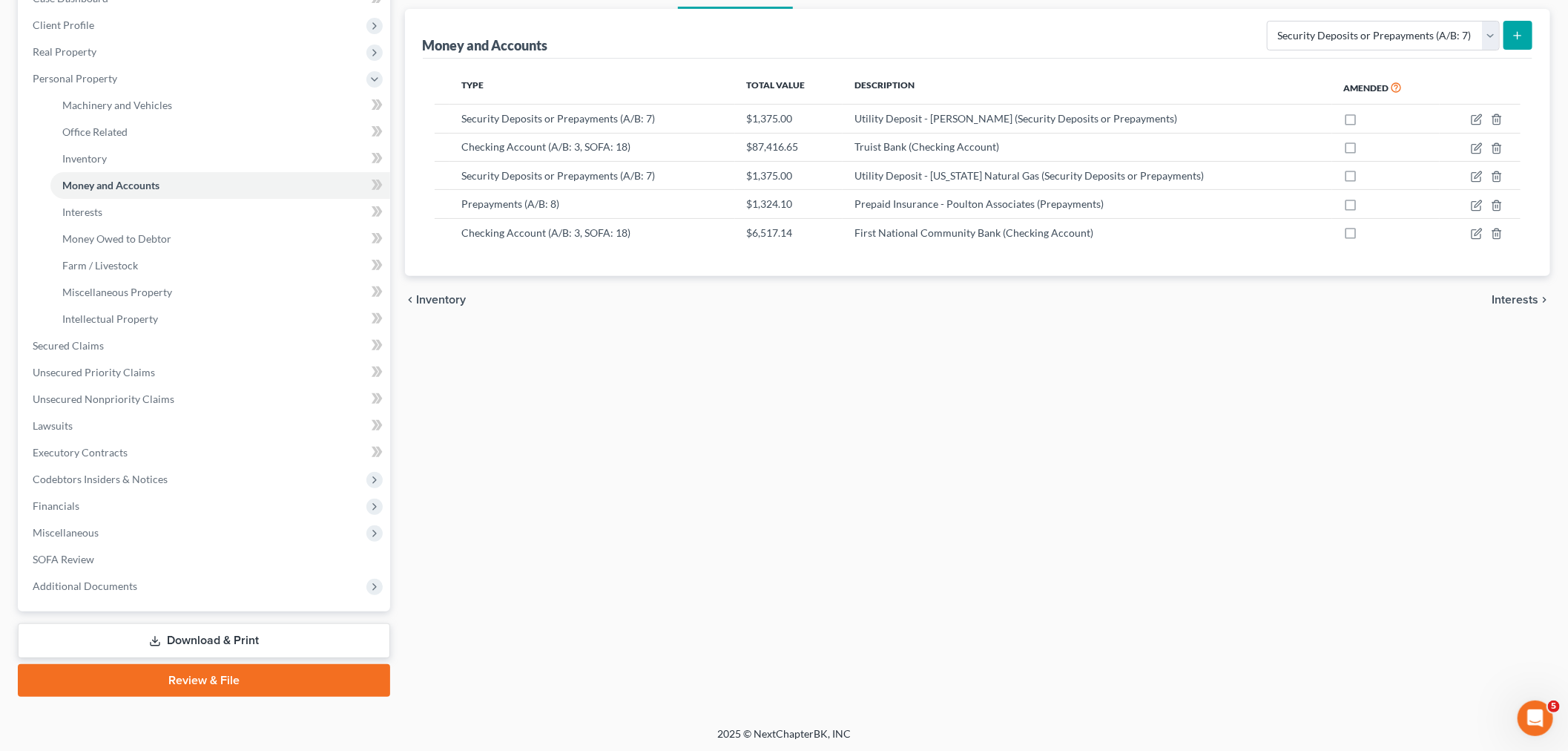
click at [179, 634] on link "Download & Print" at bounding box center [203, 641] width 373 height 35
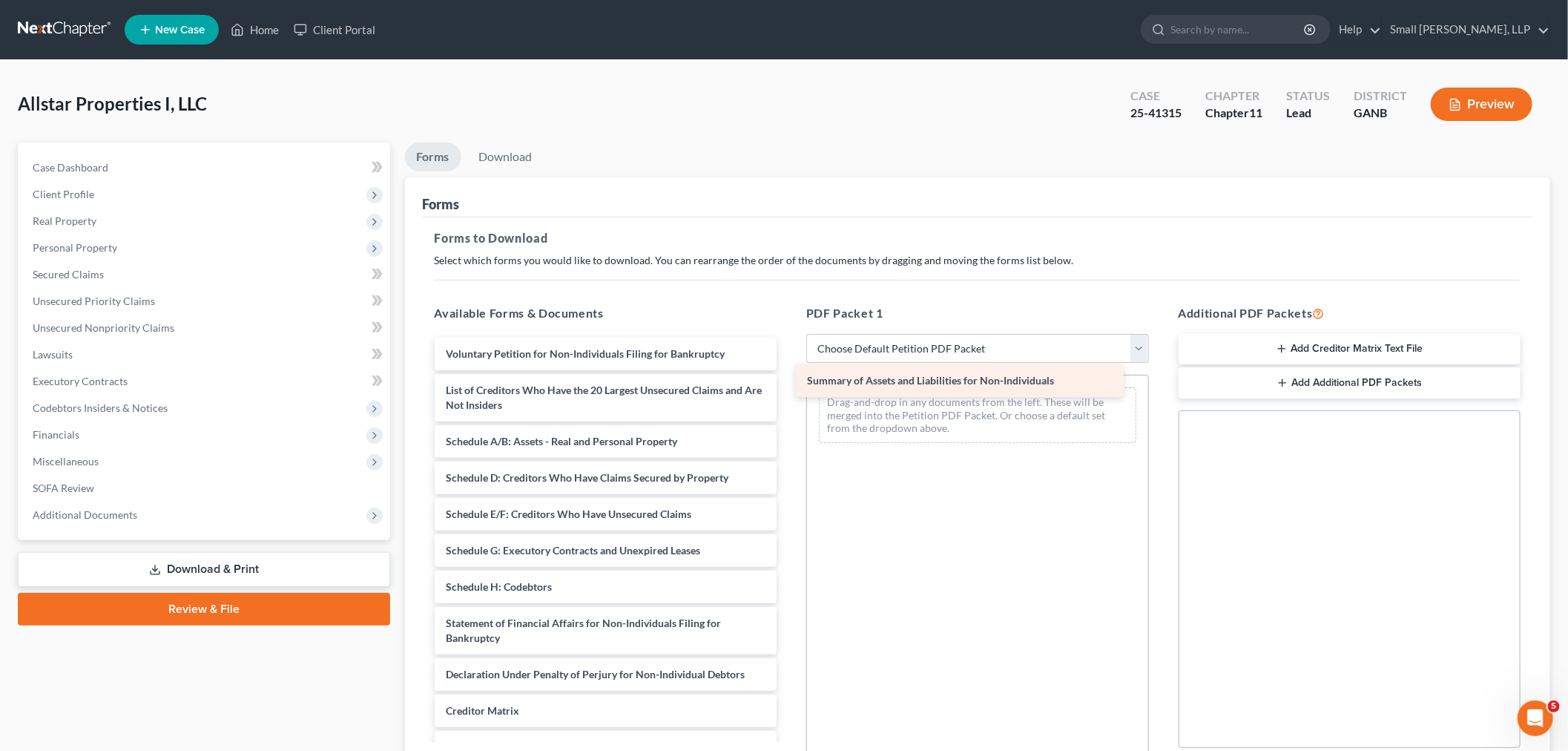
drag, startPoint x: 613, startPoint y: 393, endPoint x: 975, endPoint y: 384, distance: 362.1
click at [789, 384] on div "Summary of Assets and Liabilities for Non-Individuals Voluntary Petition for No…" at bounding box center [606, 587] width 367 height 499
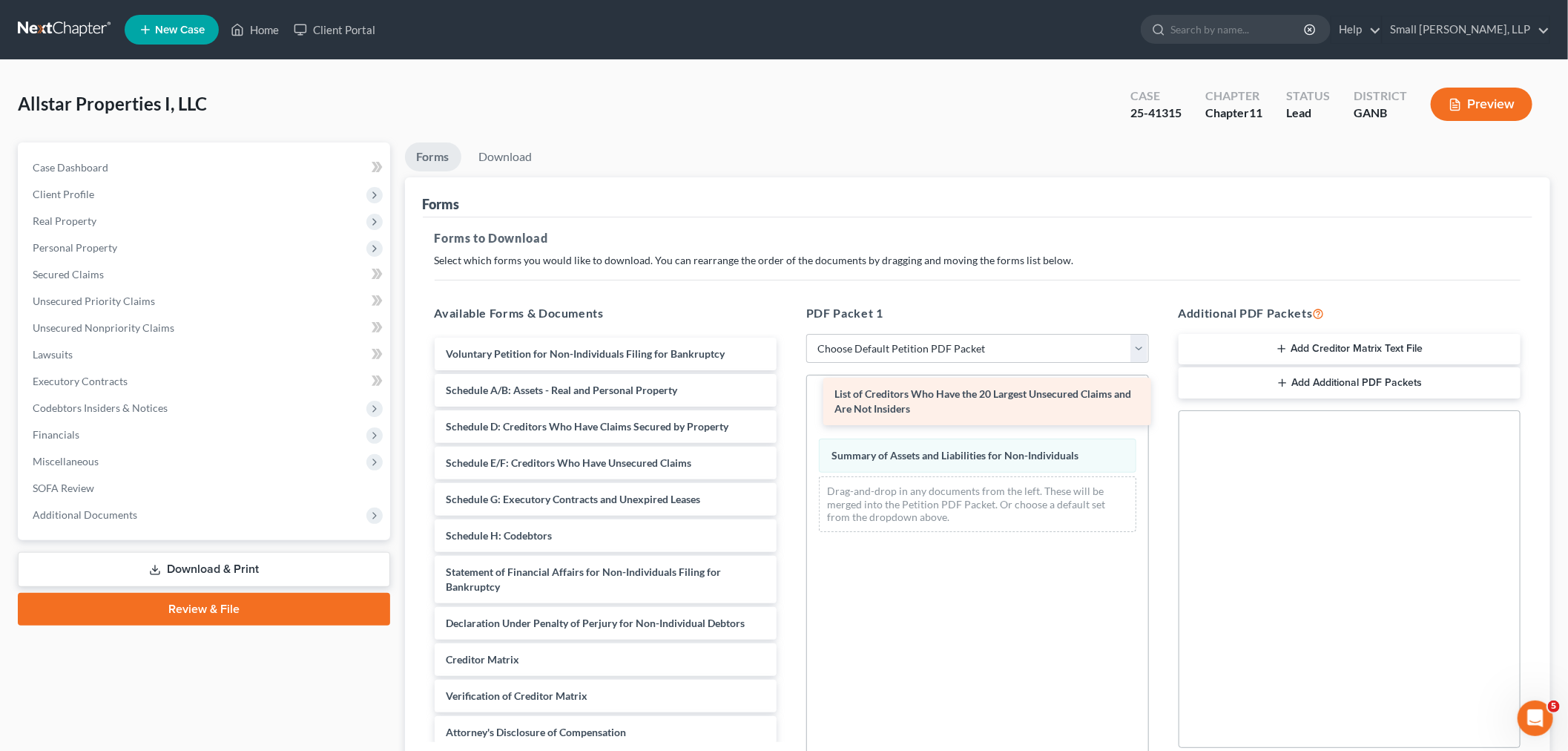
drag, startPoint x: 584, startPoint y: 392, endPoint x: 970, endPoint y: 396, distance: 386.0
click at [789, 396] on div "List of Creditors Who Have the 20 Largest Unsecured Claims and Are Not Insiders…" at bounding box center [606, 561] width 367 height 447
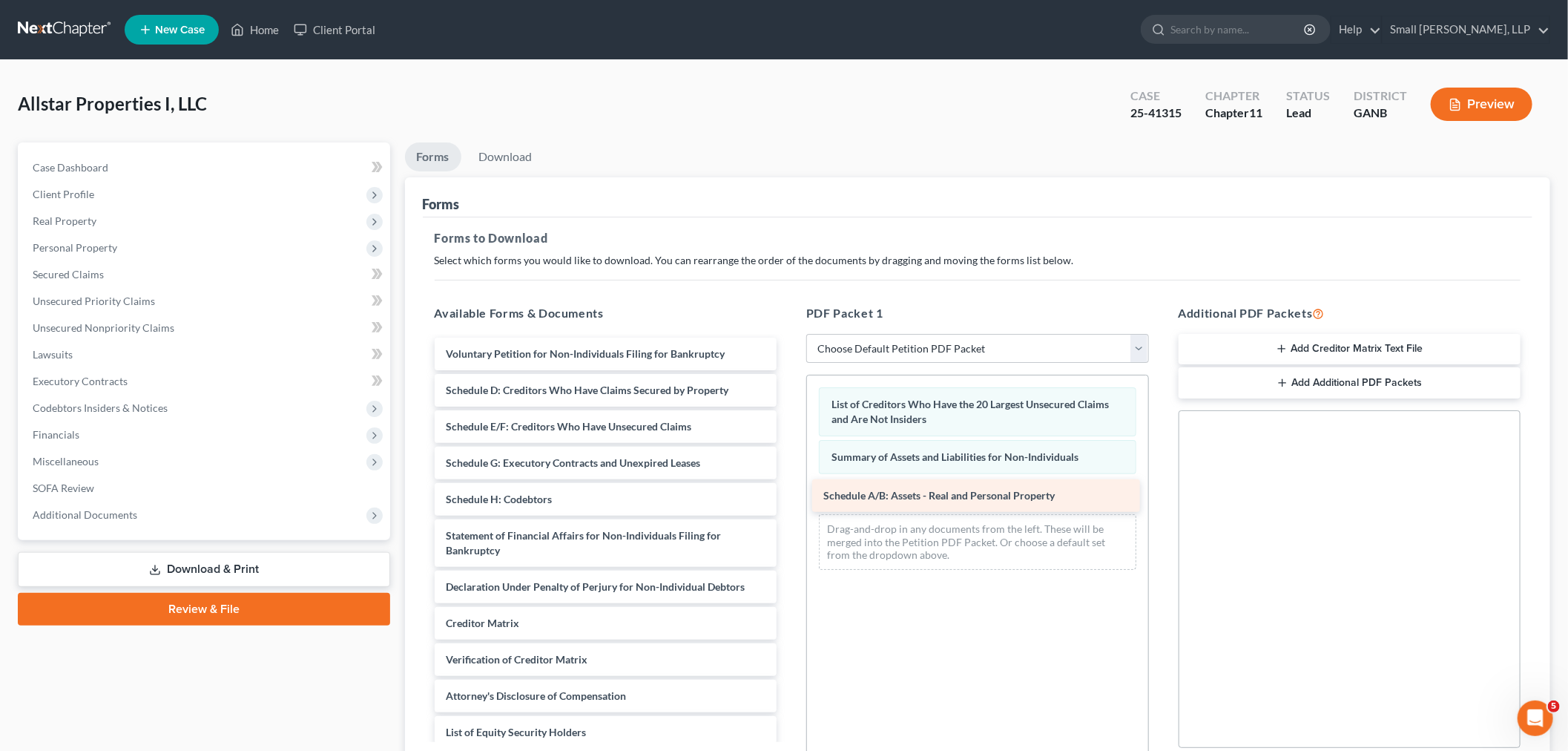
drag, startPoint x: 613, startPoint y: 388, endPoint x: 992, endPoint y: 494, distance: 393.5
click at [789, 494] on div "Schedule A/B: Assets - Real and Personal Property Voluntary Petition for Non-In…" at bounding box center [606, 543] width 367 height 411
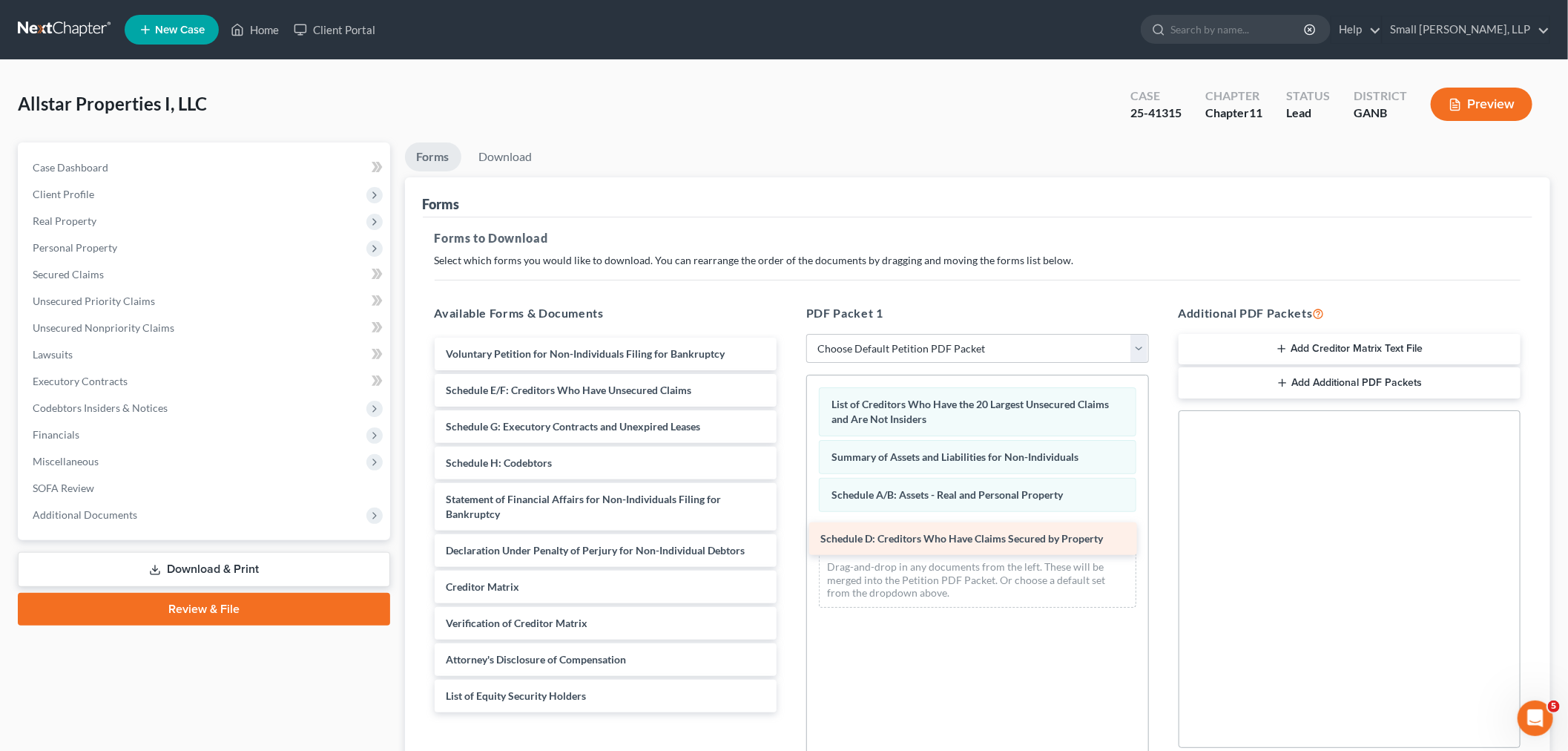
drag, startPoint x: 561, startPoint y: 390, endPoint x: 946, endPoint y: 538, distance: 412.5
click at [789, 538] on div "Schedule D: Creditors Who Have Claims Secured by Property Voluntary Petition fo…" at bounding box center [606, 525] width 367 height 374
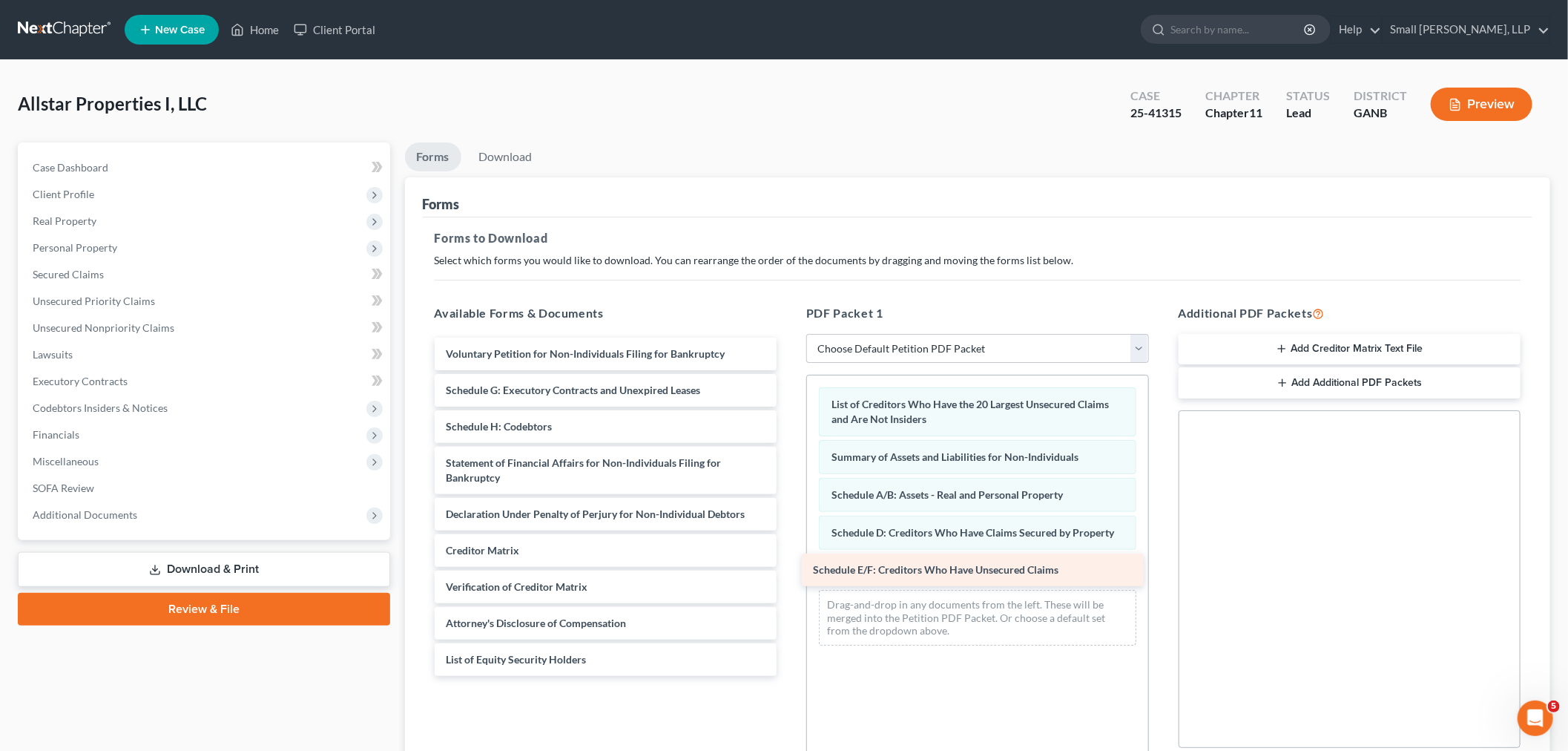
drag, startPoint x: 534, startPoint y: 391, endPoint x: 900, endPoint y: 570, distance: 407.4
click at [789, 570] on div "Schedule E/F: Creditors Who Have Unsecured Claims Voluntary Petition for Non-In…" at bounding box center [606, 507] width 367 height 339
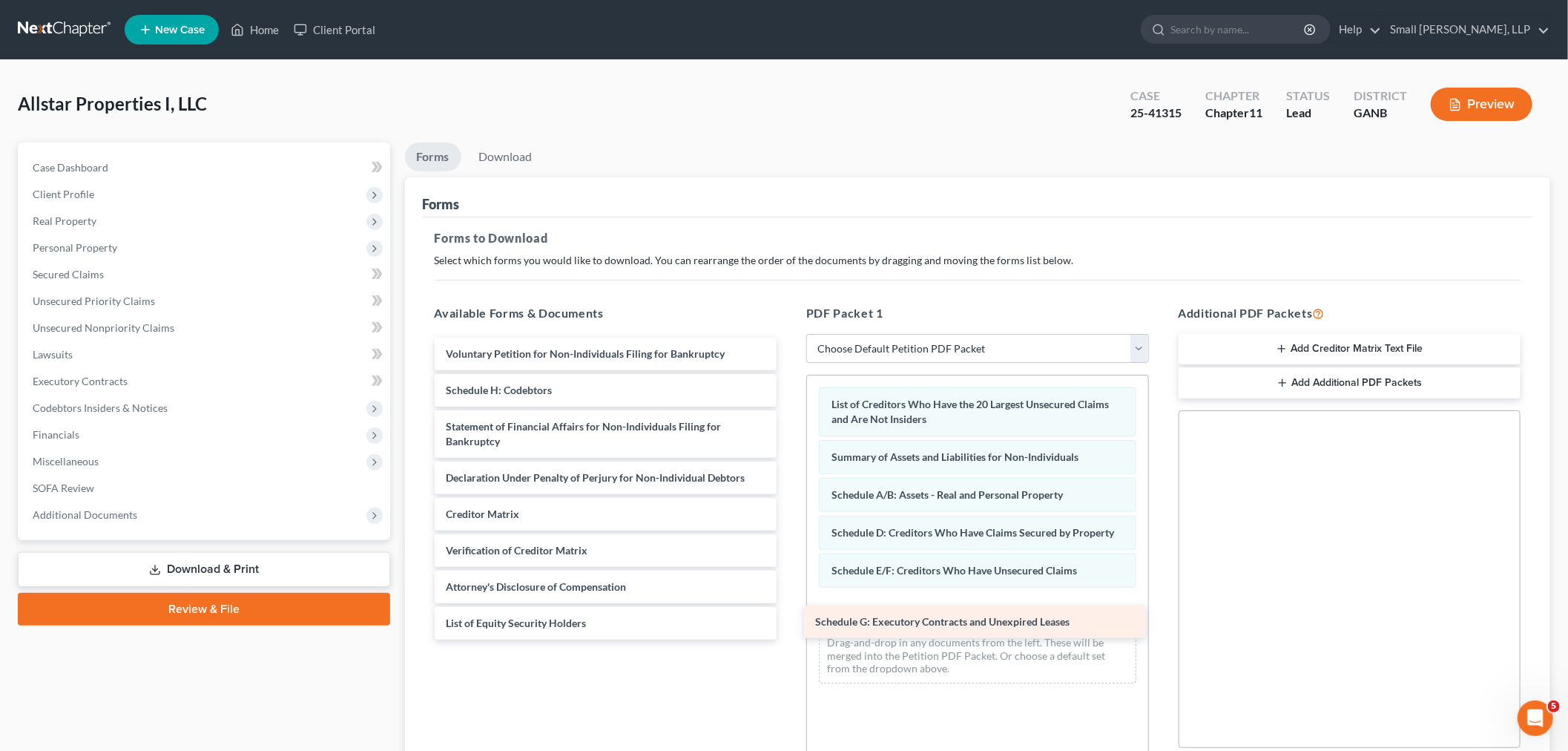
drag, startPoint x: 533, startPoint y: 387, endPoint x: 908, endPoint y: 605, distance: 433.8
click at [789, 605] on div "Schedule G: Executory Contracts and Unexpired Leases Voluntary Petition for Non…" at bounding box center [606, 489] width 367 height 302
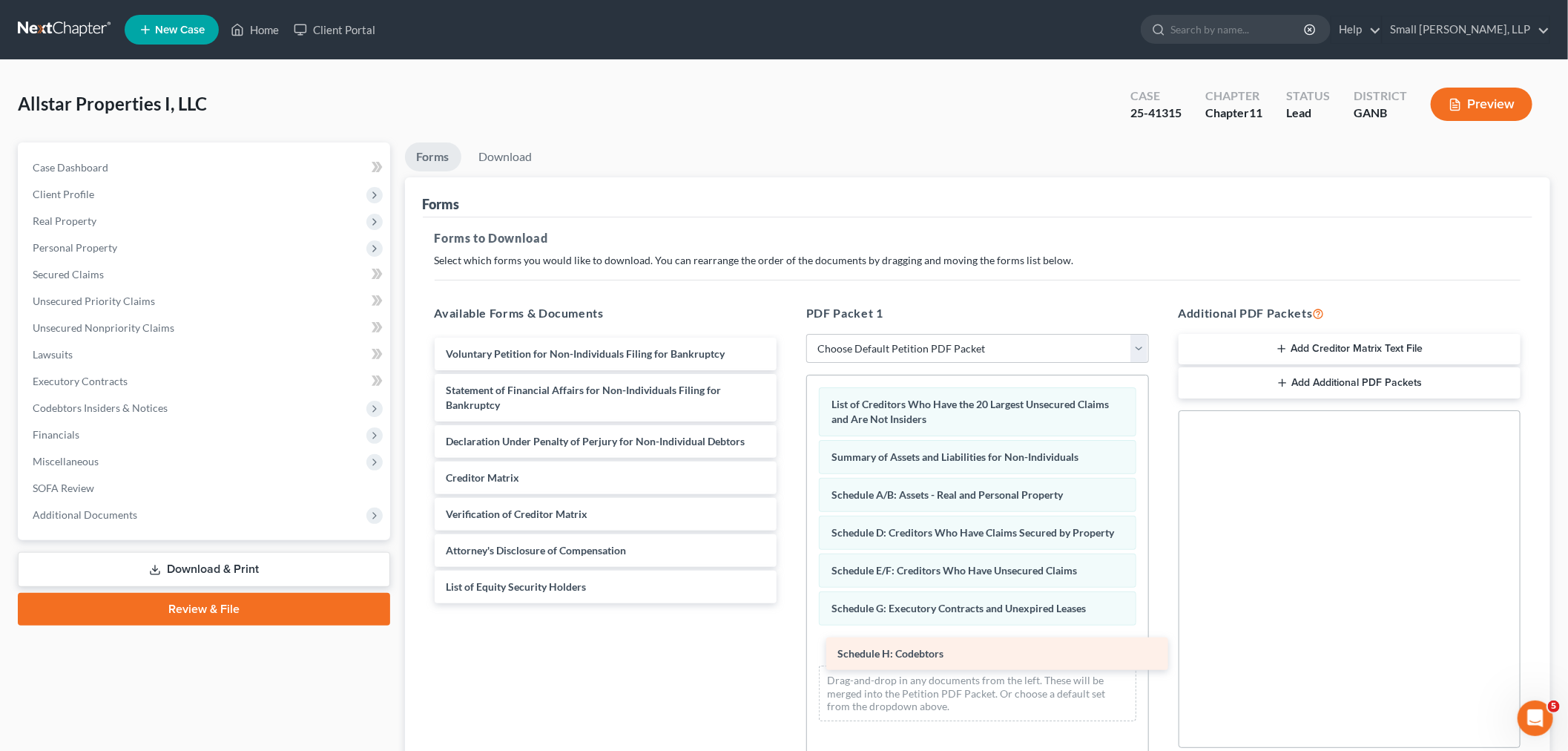
drag, startPoint x: 514, startPoint y: 387, endPoint x: 892, endPoint y: 650, distance: 460.5
click at [789, 603] on div "Schedule H: Codebtors Voluntary Petition for Non-Individuals Filing for Bankrup…" at bounding box center [606, 471] width 367 height 266
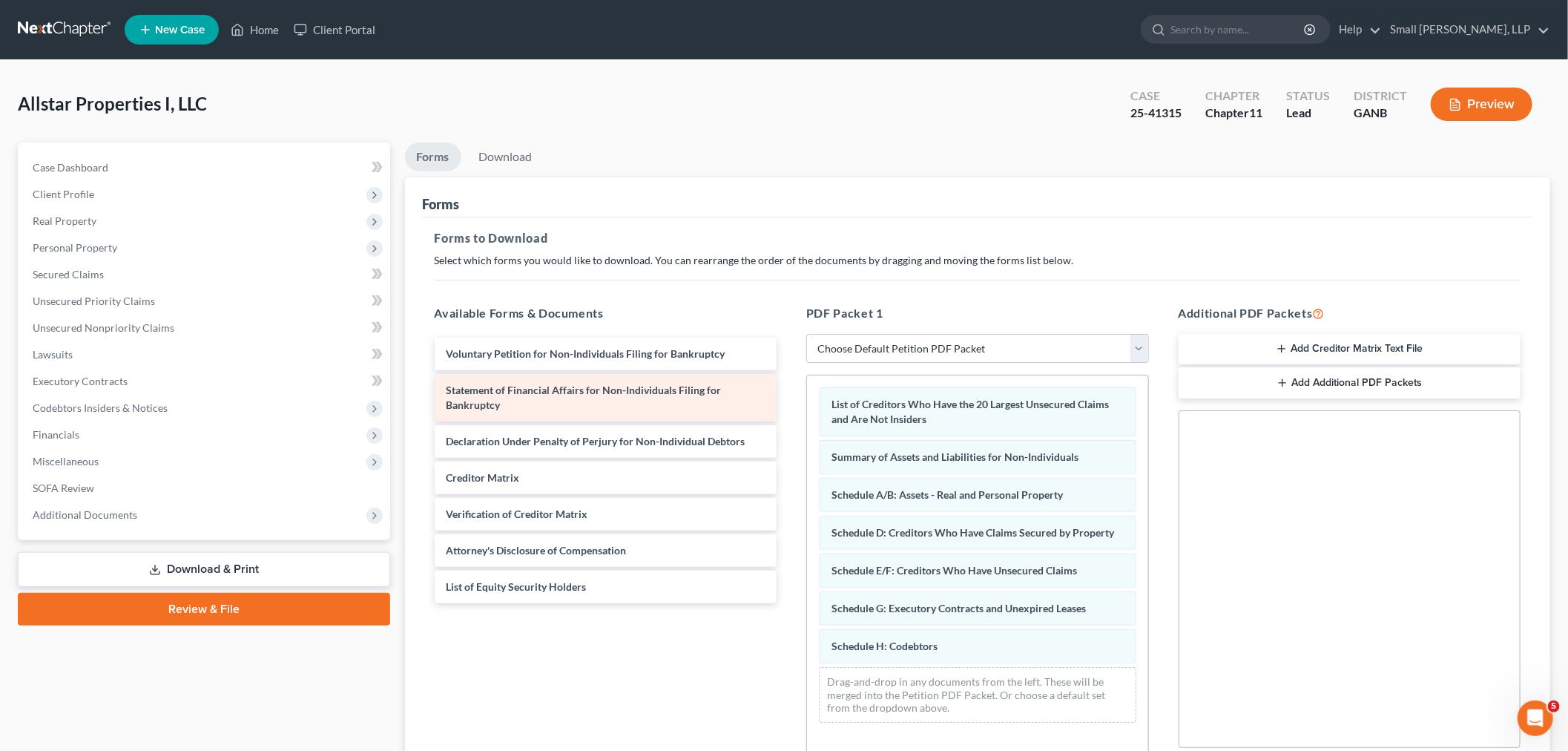
click at [509, 402] on div "Statement of Financial Affairs for Non-Individuals Filing for Bankruptcy" at bounding box center [606, 398] width 342 height 48
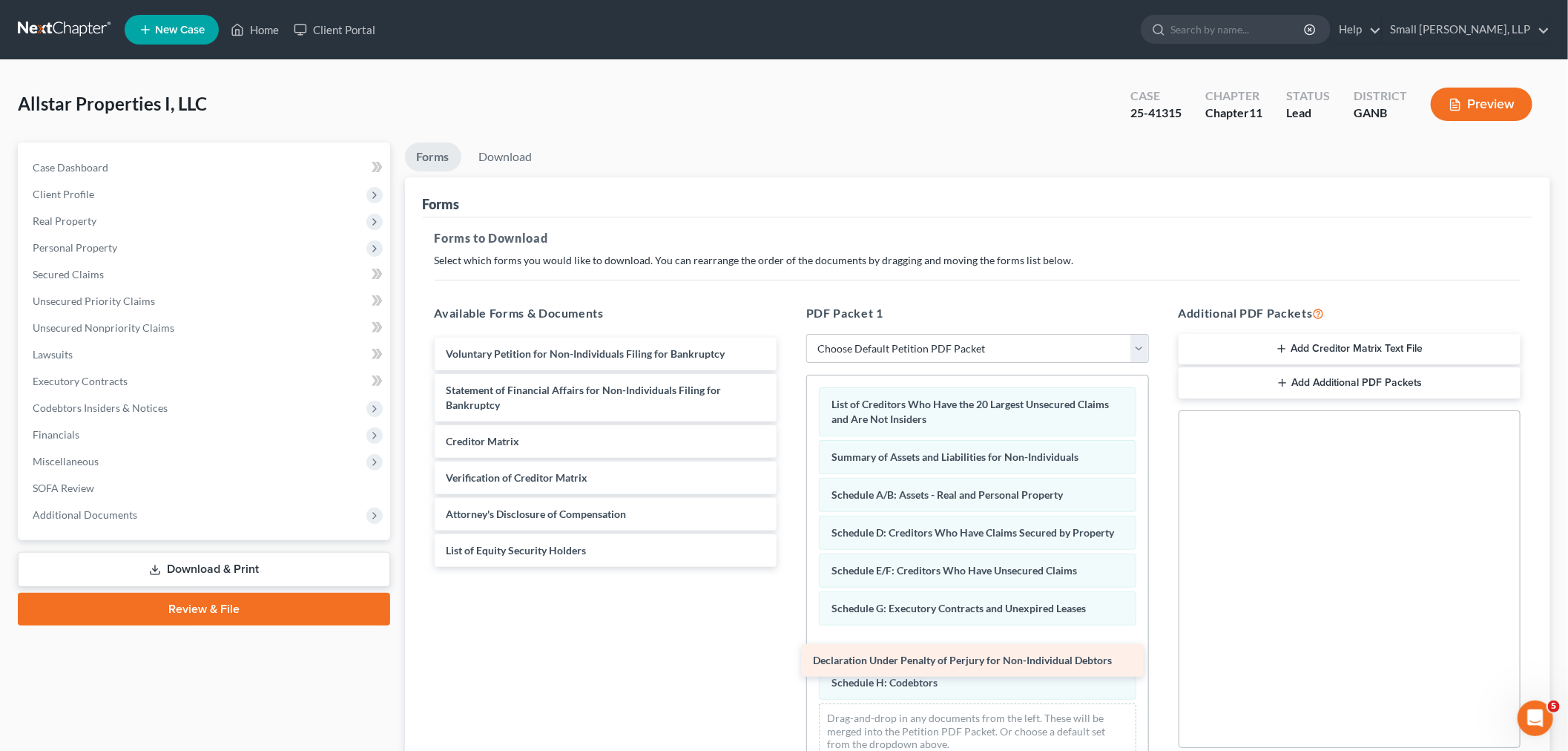
drag, startPoint x: 508, startPoint y: 434, endPoint x: 876, endPoint y: 652, distance: 427.7
click at [789, 567] on div "Declaration Under Penalty of Perjury for Non-Individual Debtors Voluntary Petit…" at bounding box center [606, 453] width 367 height 229
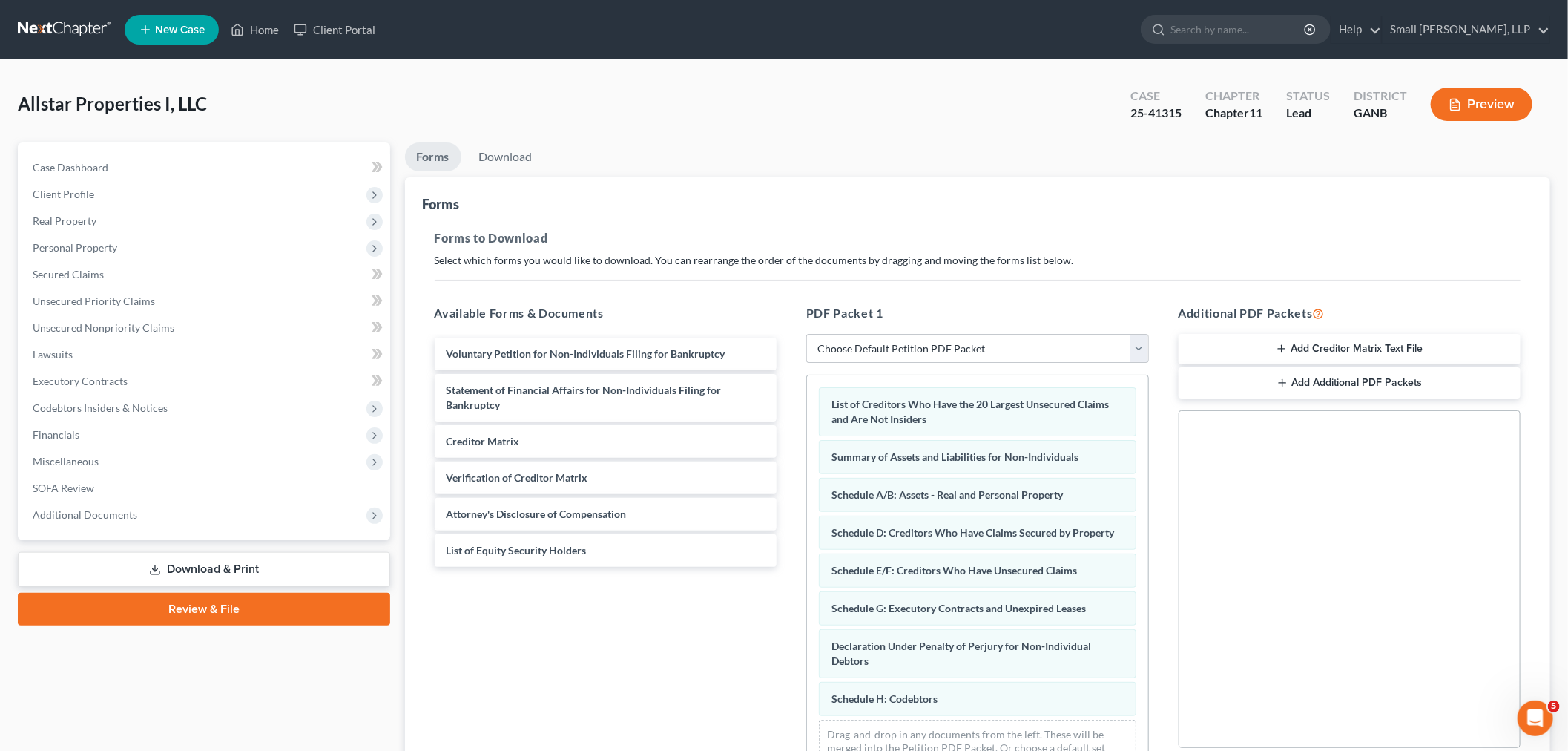
scroll to position [20, 0]
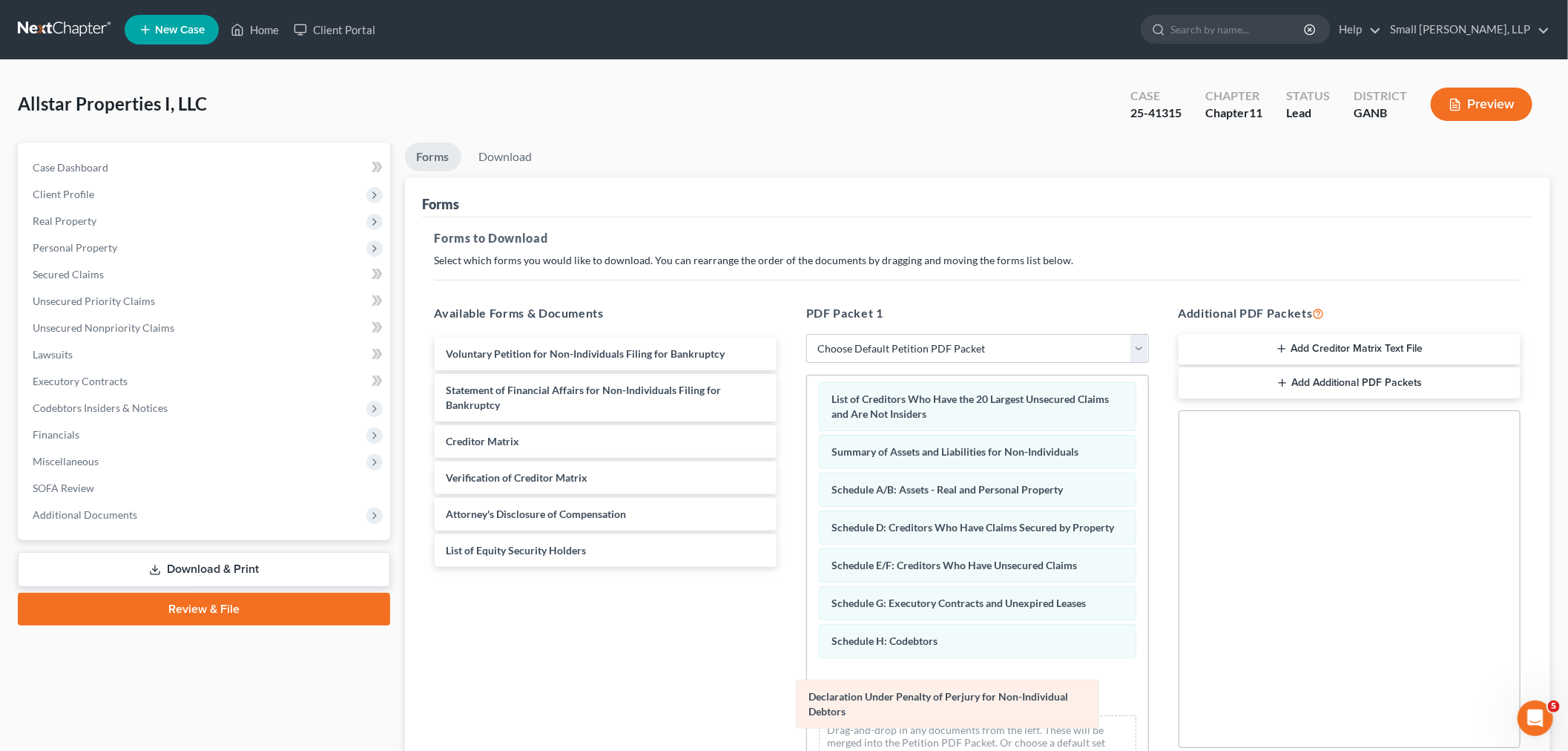
drag, startPoint x: 973, startPoint y: 646, endPoint x: 960, endPoint y: 684, distance: 40.2
click at [960, 685] on div "Declaration Under Penalty of Perjury for Non-Individual Debtors List of Credito…" at bounding box center [978, 576] width 342 height 412
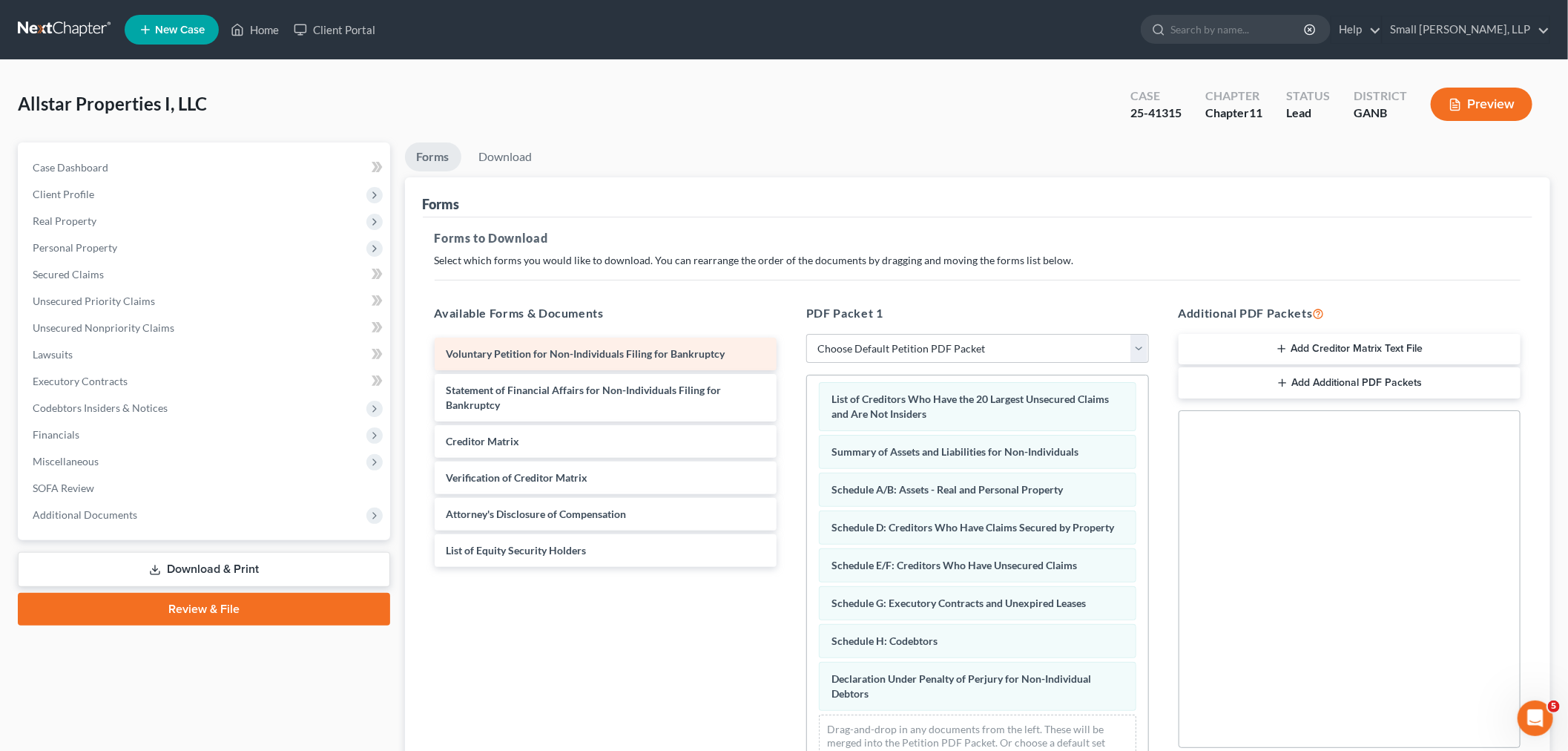
click at [537, 342] on div "Voluntary Petition for Non-Individuals Filing for Bankruptcy" at bounding box center [606, 354] width 342 height 33
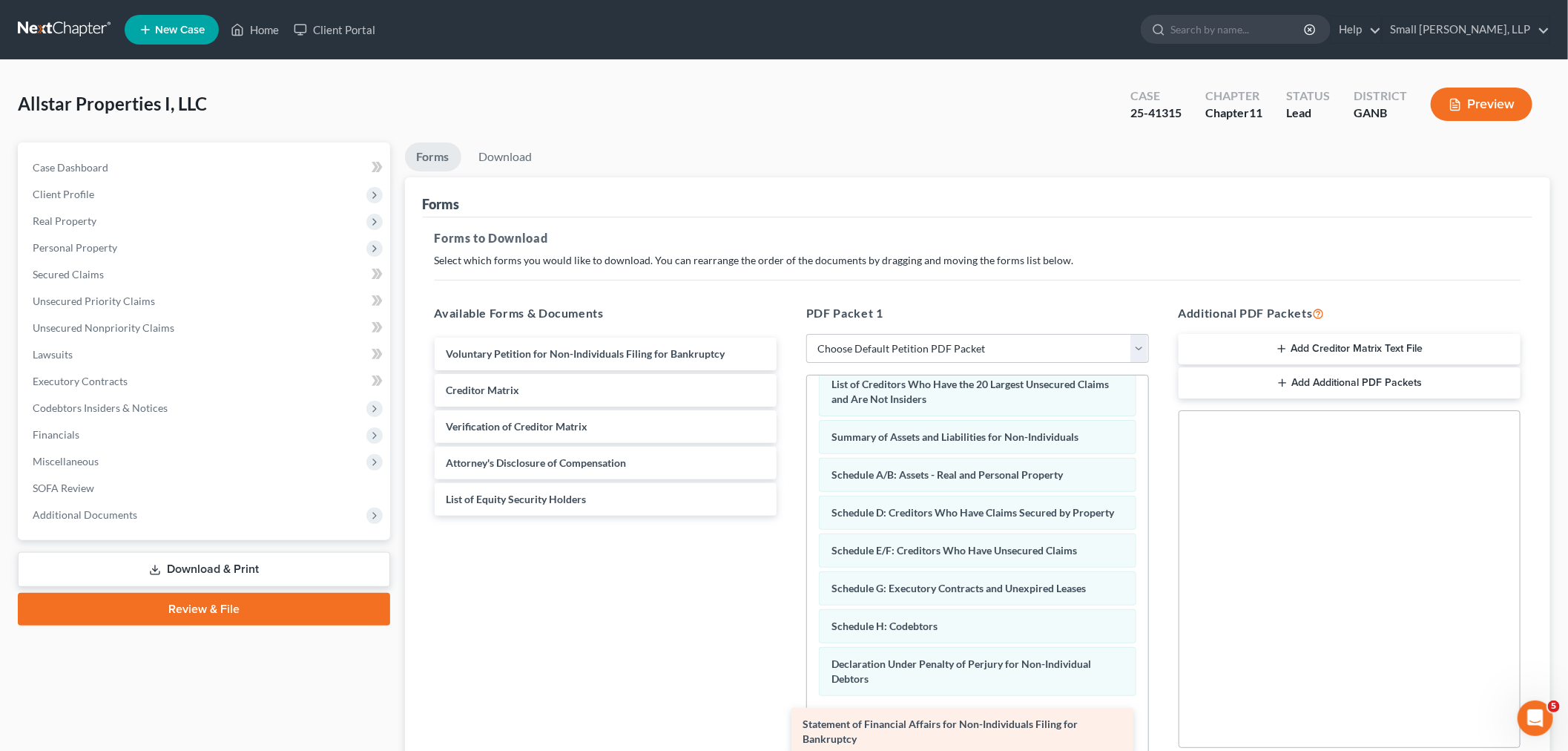
drag, startPoint x: 537, startPoint y: 387, endPoint x: 895, endPoint y: 720, distance: 488.9
click at [789, 516] on div "Statement of Financial Affairs for Non-Individuals Filing for Bankruptcy Volunt…" at bounding box center [606, 427] width 367 height 178
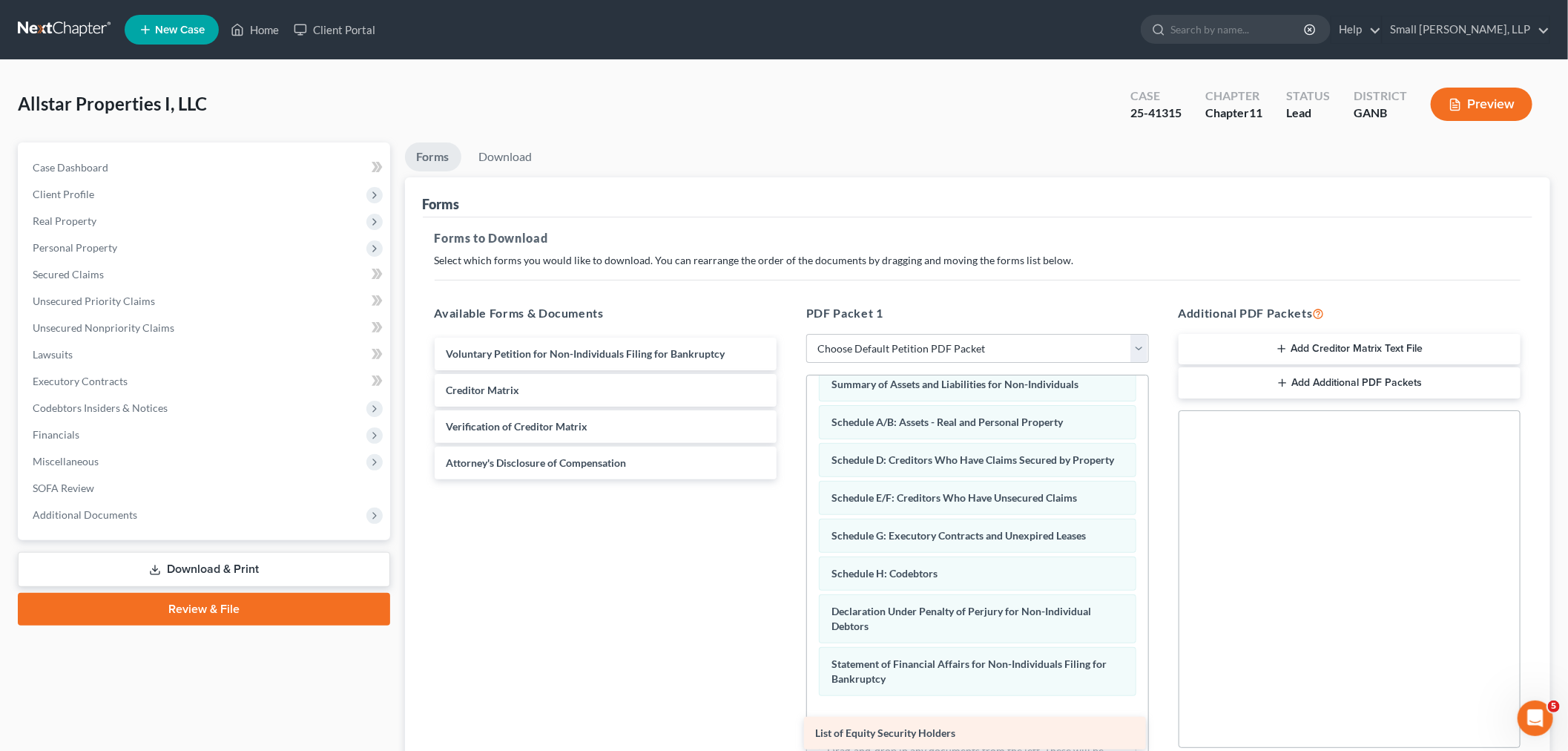
drag, startPoint x: 493, startPoint y: 495, endPoint x: 863, endPoint y: 730, distance: 438.3
click at [789, 479] on div "List of Equity Security Holders Voluntary Petition for Non-Individuals Filing f…" at bounding box center [606, 409] width 367 height 142
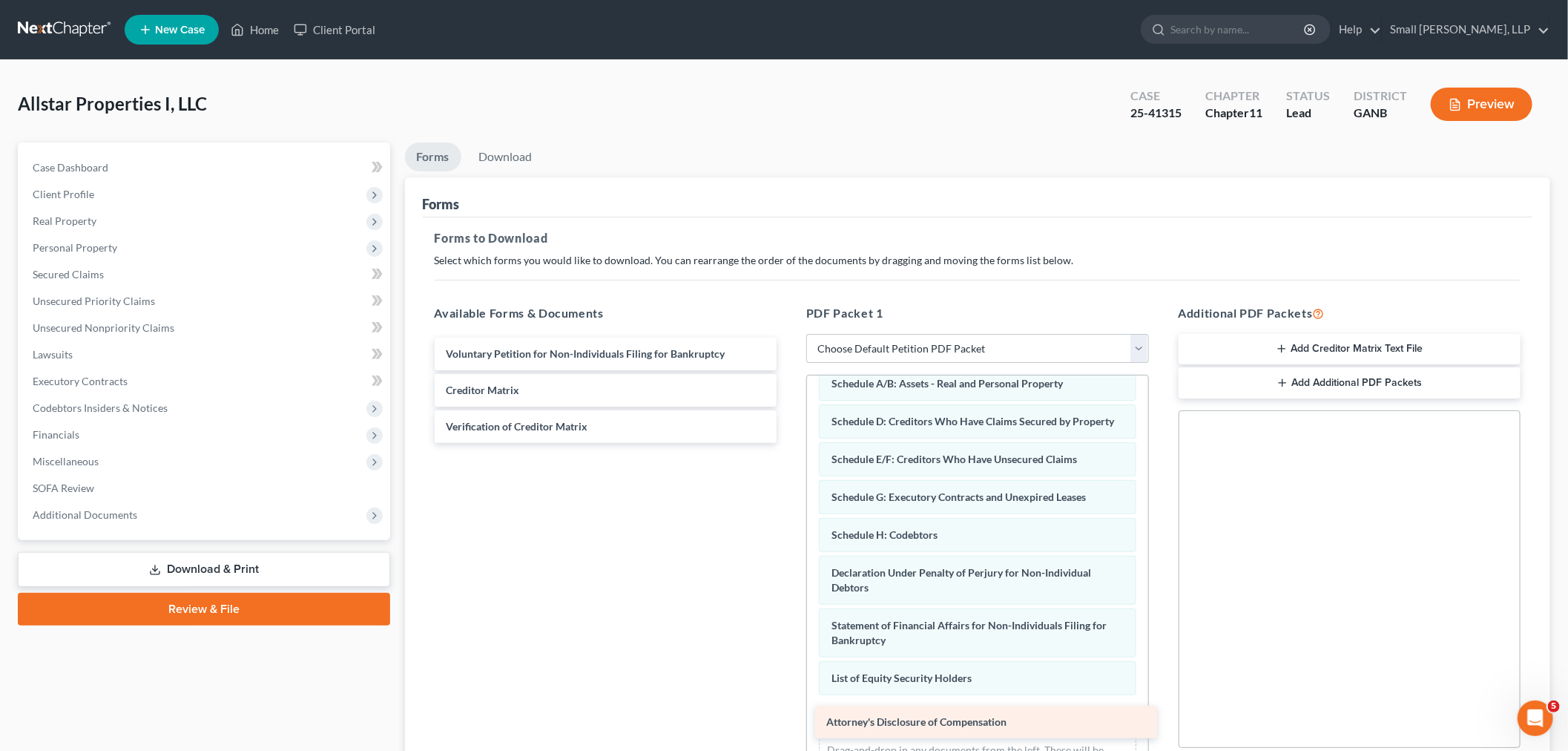
drag, startPoint x: 491, startPoint y: 470, endPoint x: 871, endPoint y: 730, distance: 460.4
click at [789, 443] on div "Attorney's Disclosure of Compensation Voluntary Petition for Non-Individuals Fi…" at bounding box center [606, 390] width 367 height 106
drag, startPoint x: 1551, startPoint y: 465, endPoint x: 1547, endPoint y: 488, distance: 23.3
click at [1547, 488] on div "Allstar Properties I, LLC Upgraded Case 25-41315 Chapter Chapter 11 Status Lead…" at bounding box center [784, 475] width 1568 height 830
drag, startPoint x: 1561, startPoint y: 419, endPoint x: 1566, endPoint y: 465, distance: 46.3
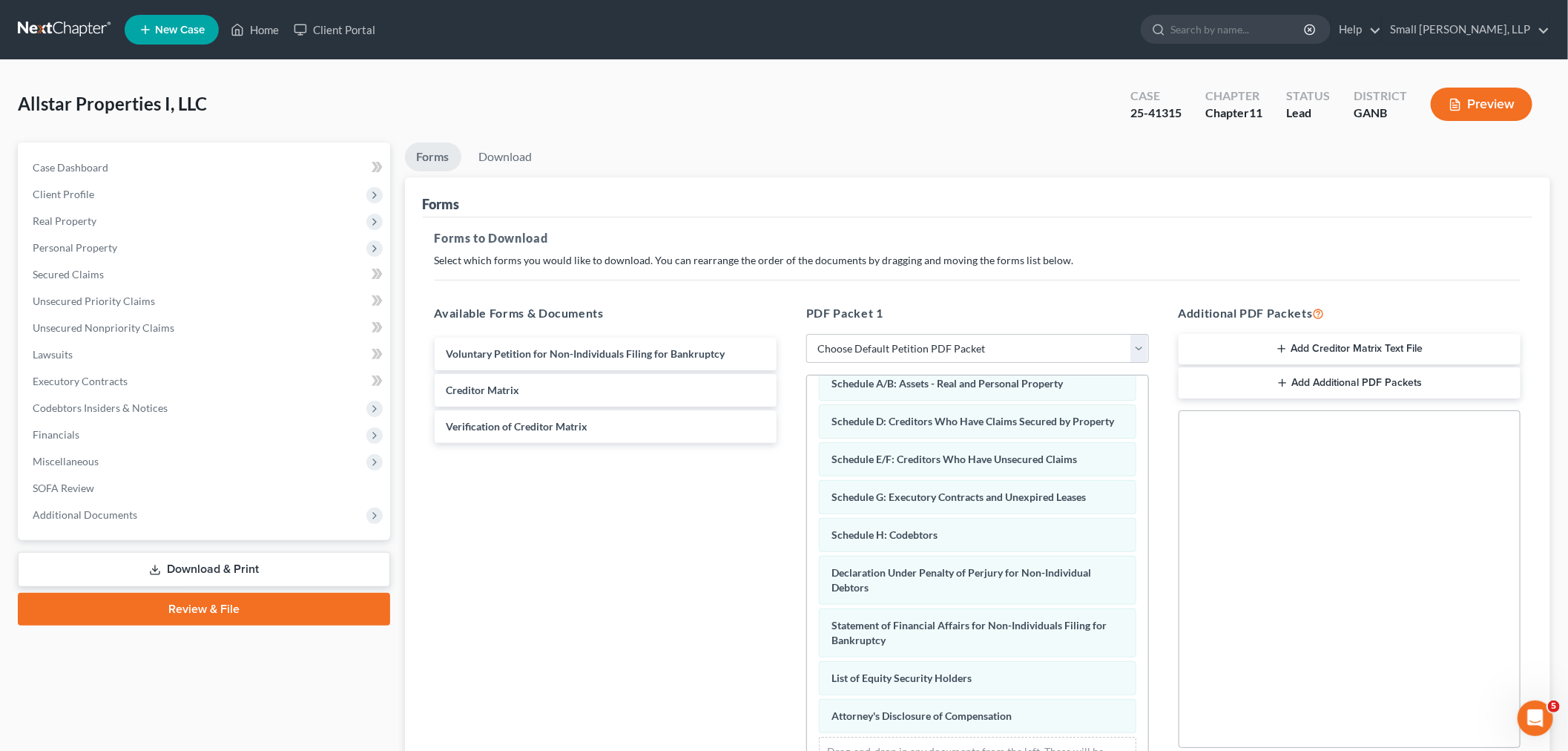
click at [1566, 465] on div "Allstar Properties I, LLC Upgraded Case 25-41315 Chapter Chapter 11 Status Lead…" at bounding box center [784, 475] width 1568 height 830
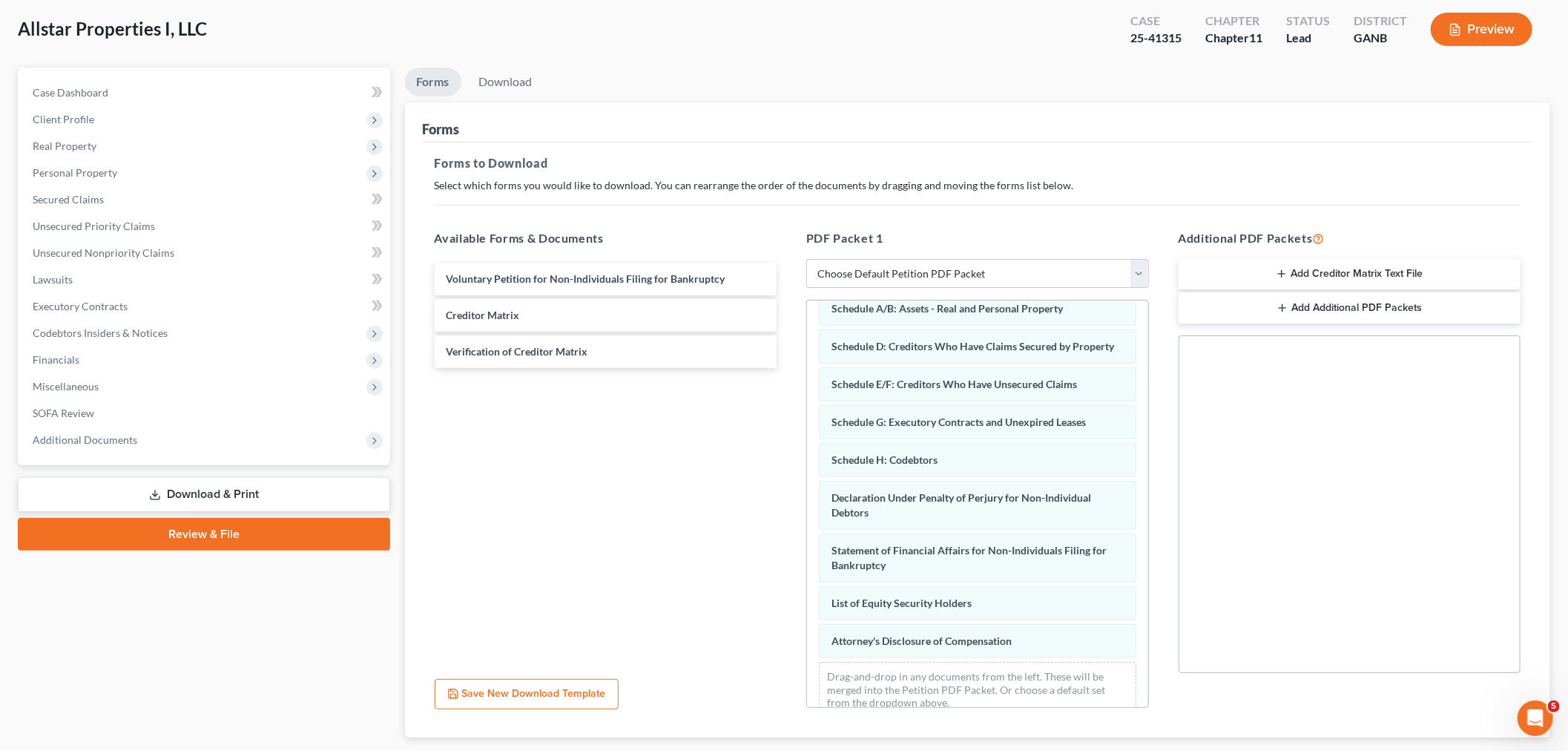
scroll to position [166, 0]
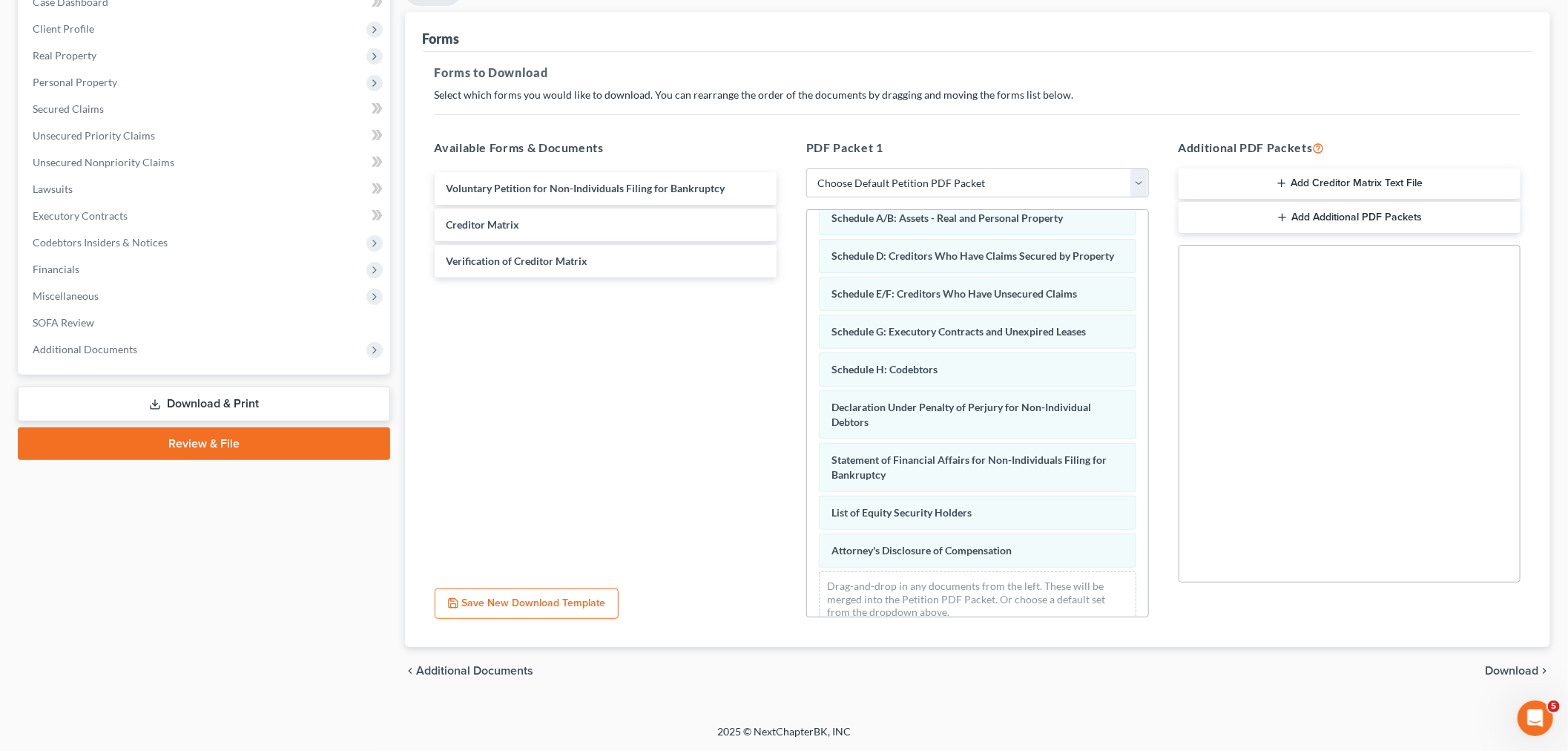
click at [1498, 668] on span "Download" at bounding box center [1511, 671] width 53 height 12
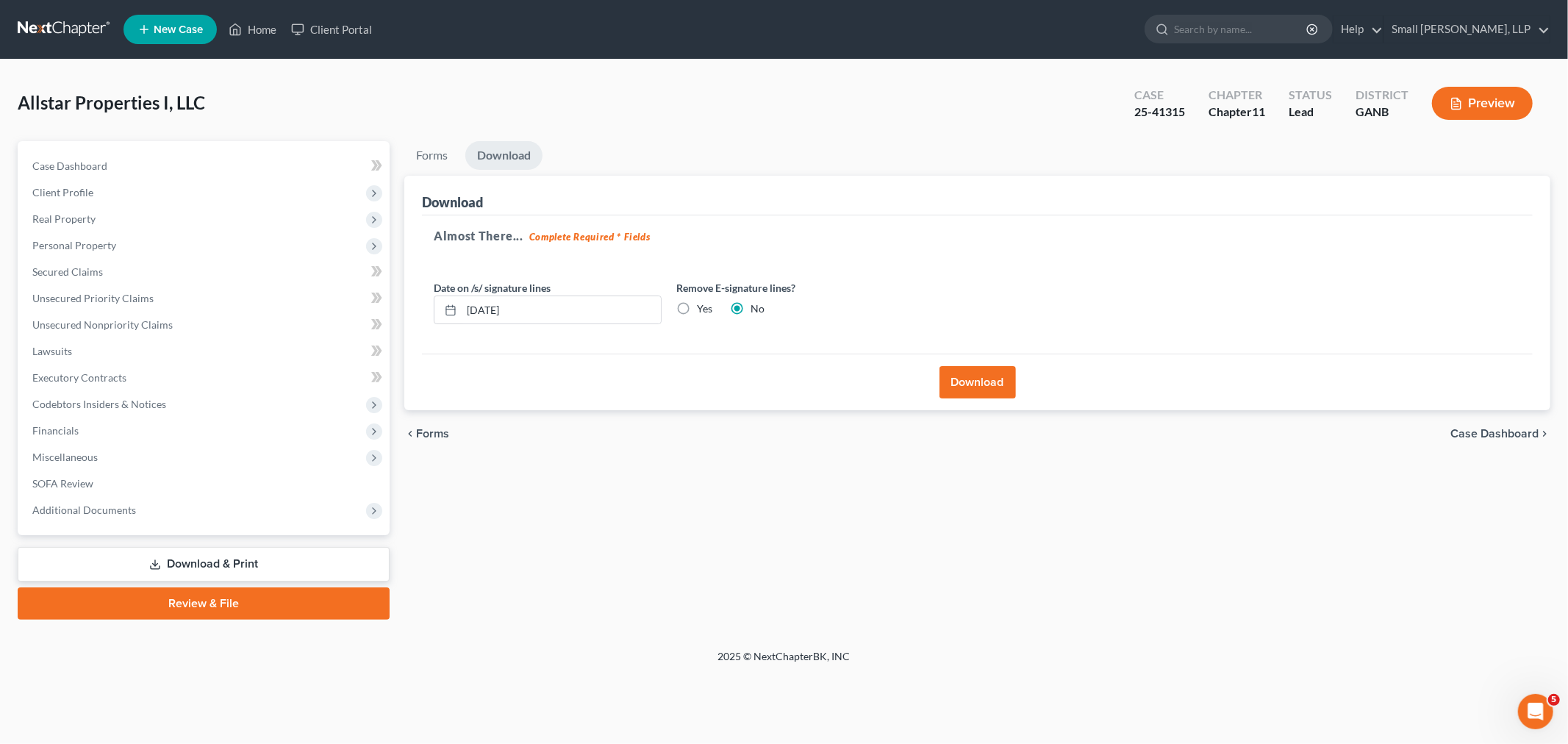
click at [964, 387] on button "Download" at bounding box center [978, 382] width 77 height 32
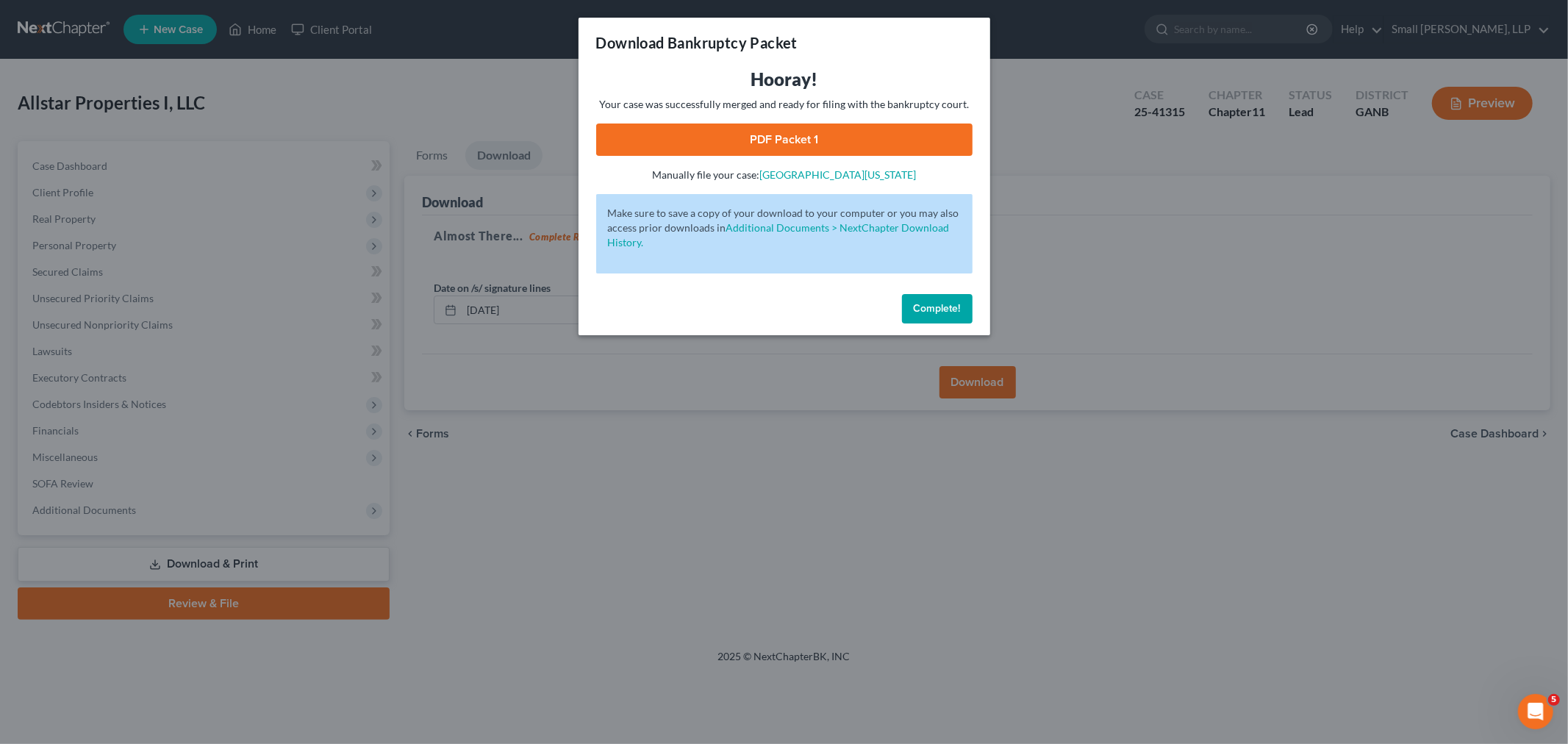
click at [748, 138] on link "PDF Packet 1" at bounding box center [785, 139] width 376 height 32
drag, startPoint x: 935, startPoint y: 304, endPoint x: 906, endPoint y: 281, distance: 37.0
click at [935, 304] on span "Complete!" at bounding box center [937, 308] width 47 height 13
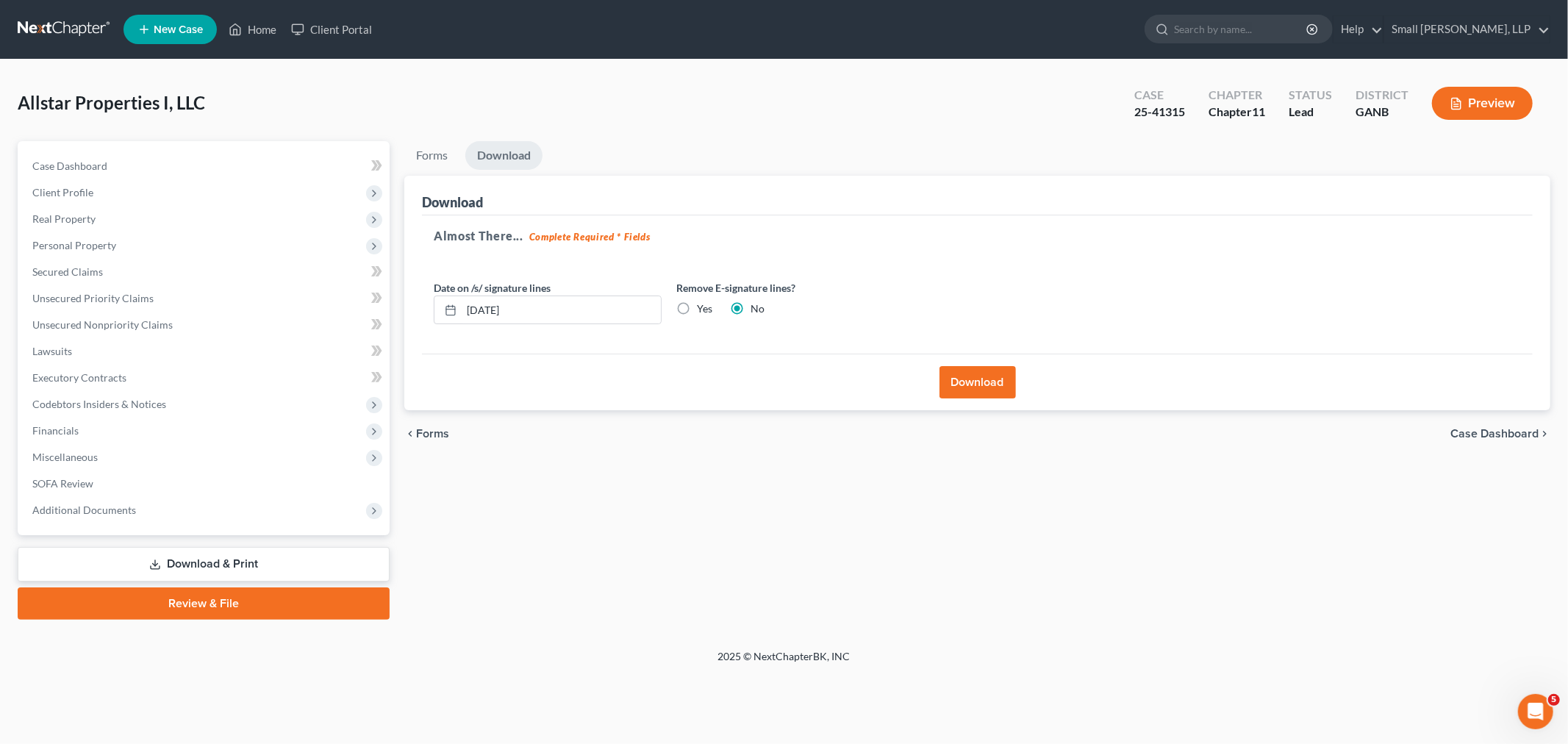
click at [41, 31] on link at bounding box center [64, 29] width 94 height 26
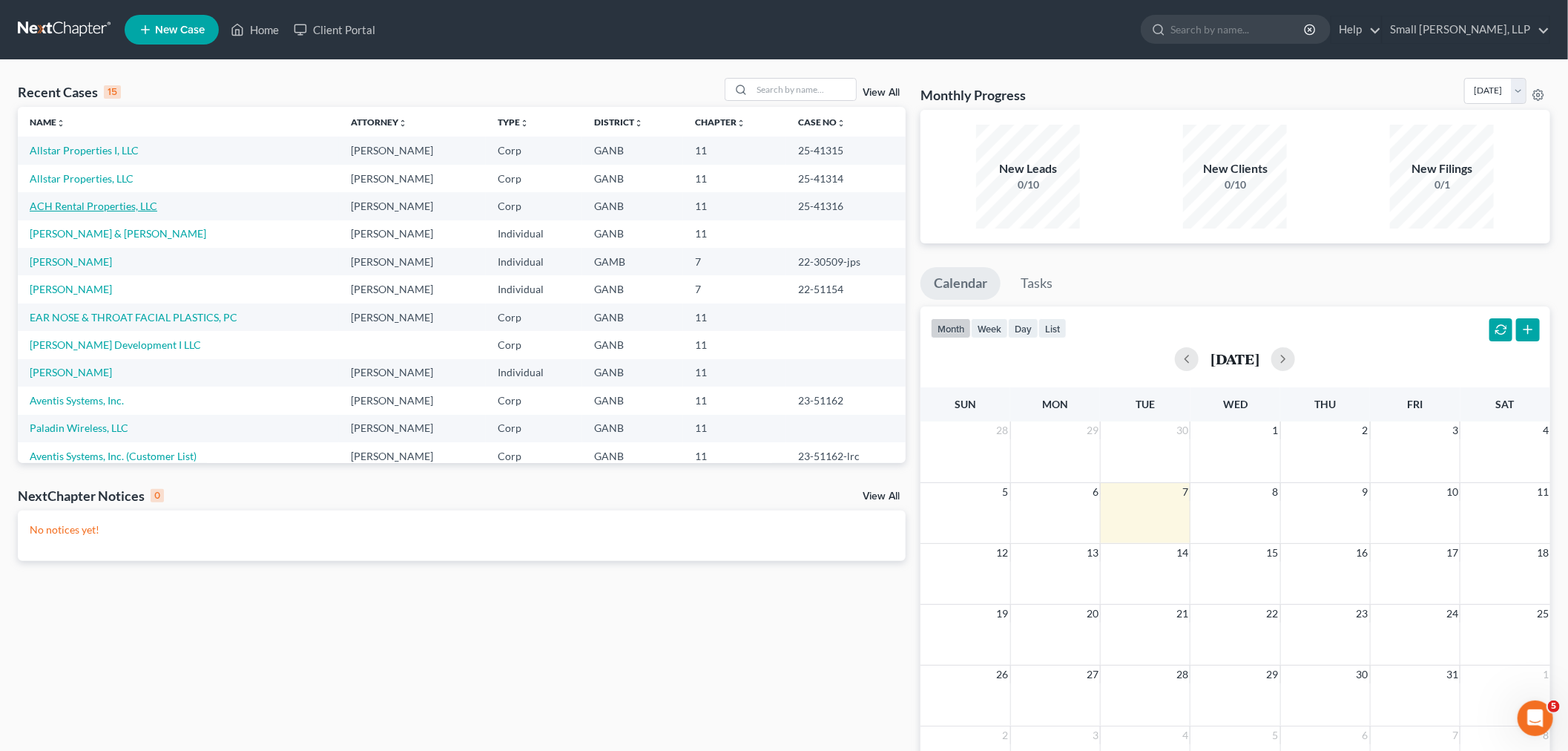
click at [58, 204] on link "ACH Rental Properties, LLC" at bounding box center [93, 206] width 128 height 13
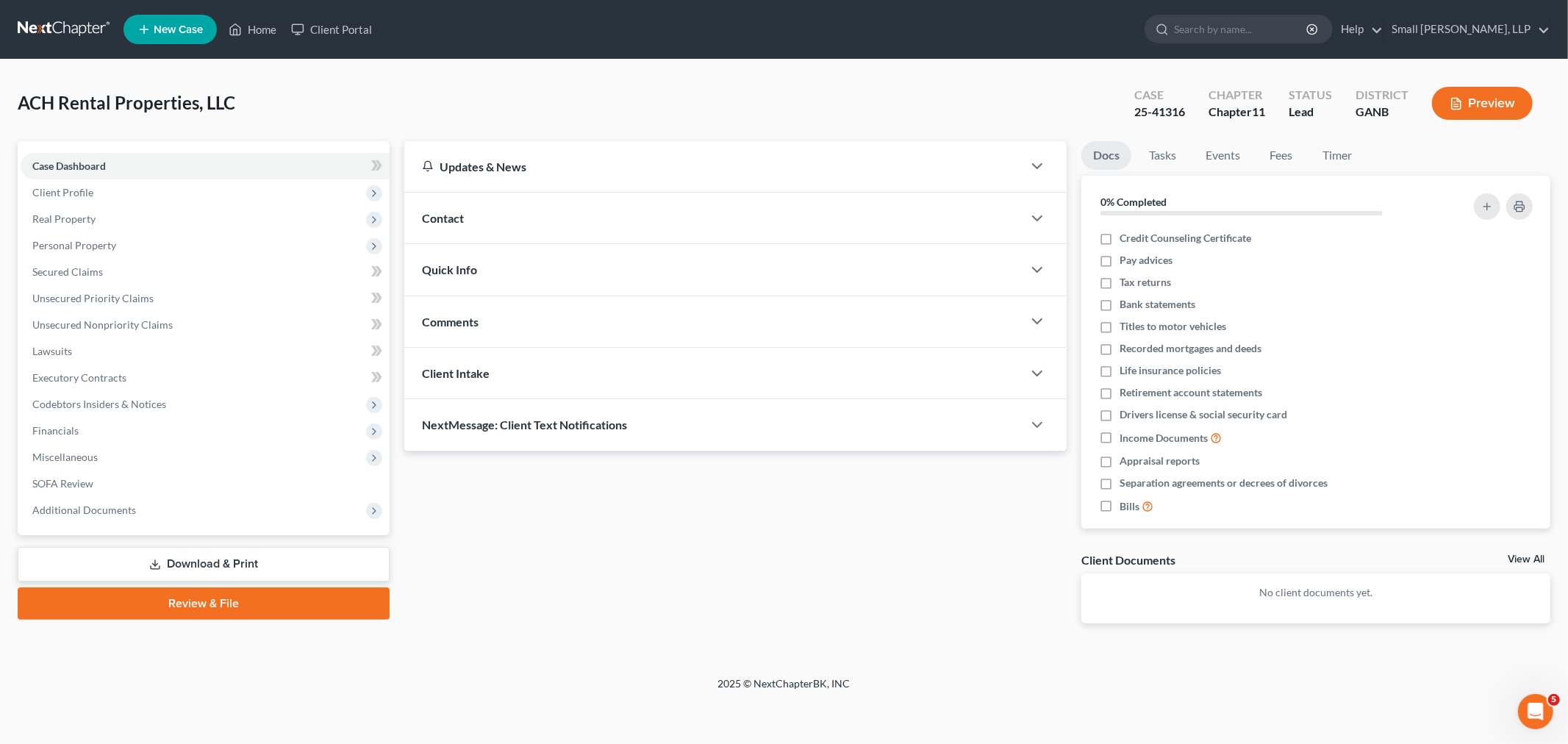
click at [175, 552] on link "Download & Print" at bounding box center [203, 564] width 372 height 35
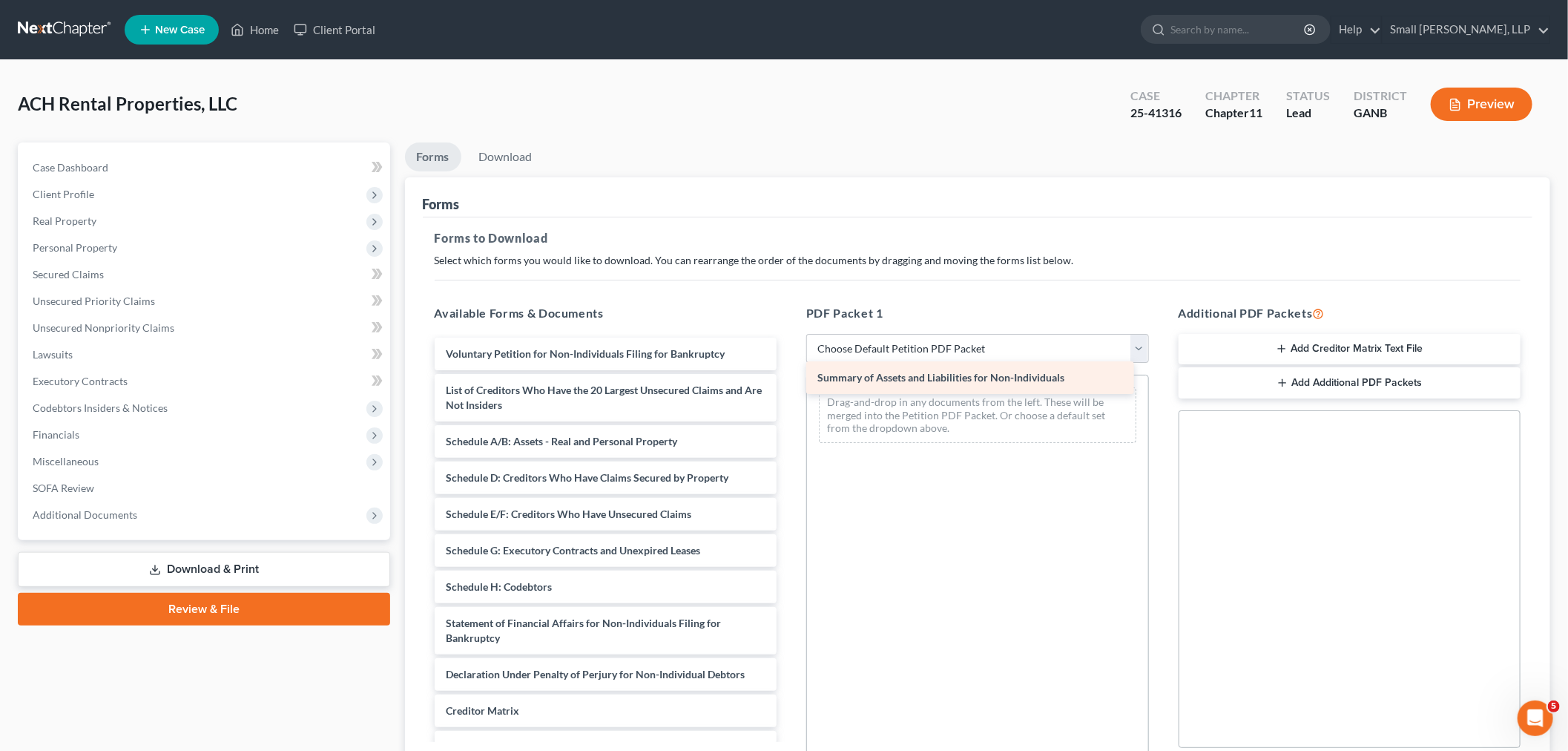
drag, startPoint x: 624, startPoint y: 394, endPoint x: 995, endPoint y: 382, distance: 371.2
click at [789, 382] on div "Summary of Assets and Liabilities for Non-Individuals Voluntary Petition for No…" at bounding box center [606, 587] width 367 height 499
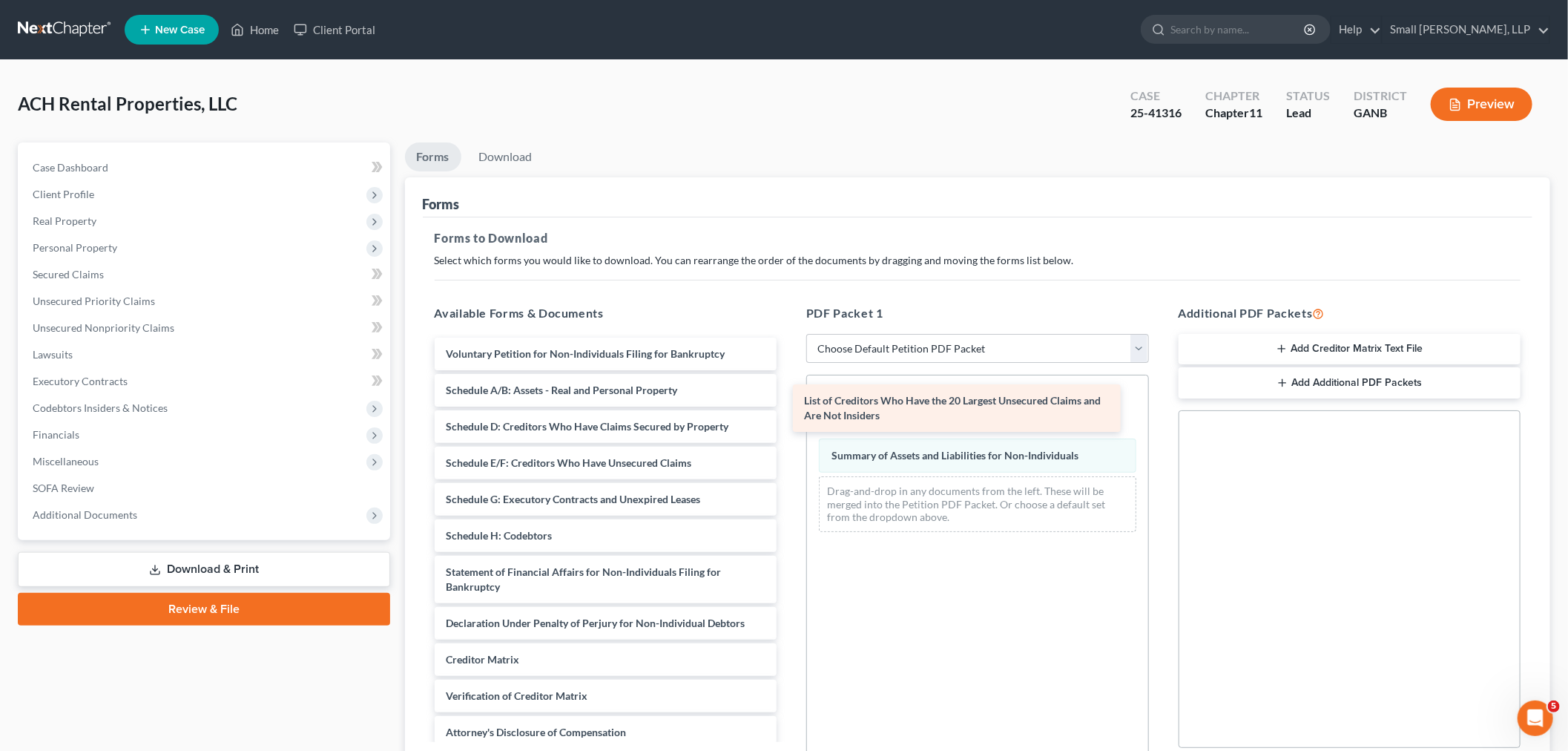
drag, startPoint x: 592, startPoint y: 396, endPoint x: 950, endPoint y: 407, distance: 358.2
click at [789, 407] on div "List of Creditors Who Have the 20 Largest Unsecured Claims and Are Not Insiders…" at bounding box center [606, 561] width 367 height 447
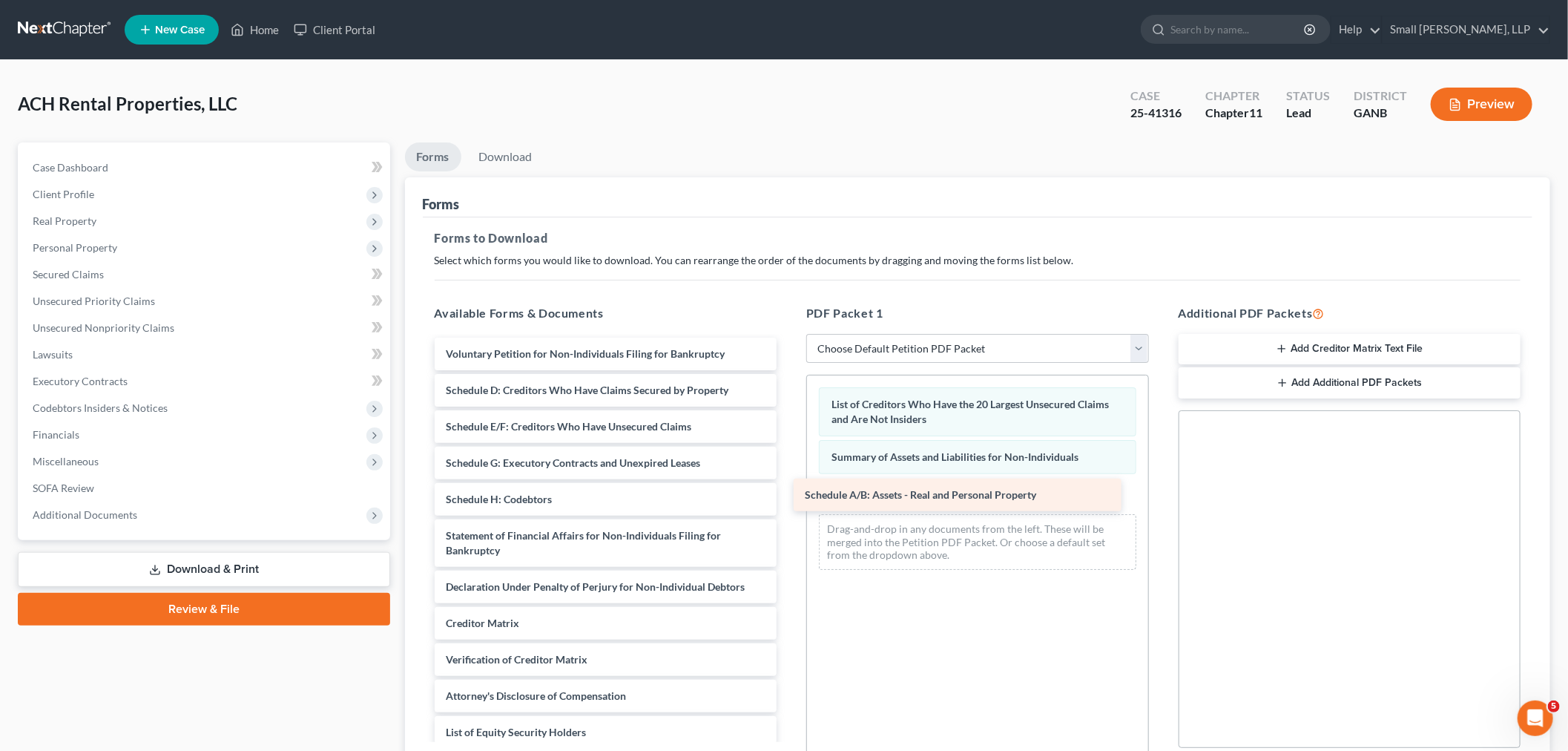
drag, startPoint x: 561, startPoint y: 394, endPoint x: 921, endPoint y: 500, distance: 375.3
click at [789, 500] on div "Schedule A/B: Assets - Real and Personal Property Voluntary Petition for Non-In…" at bounding box center [606, 543] width 367 height 411
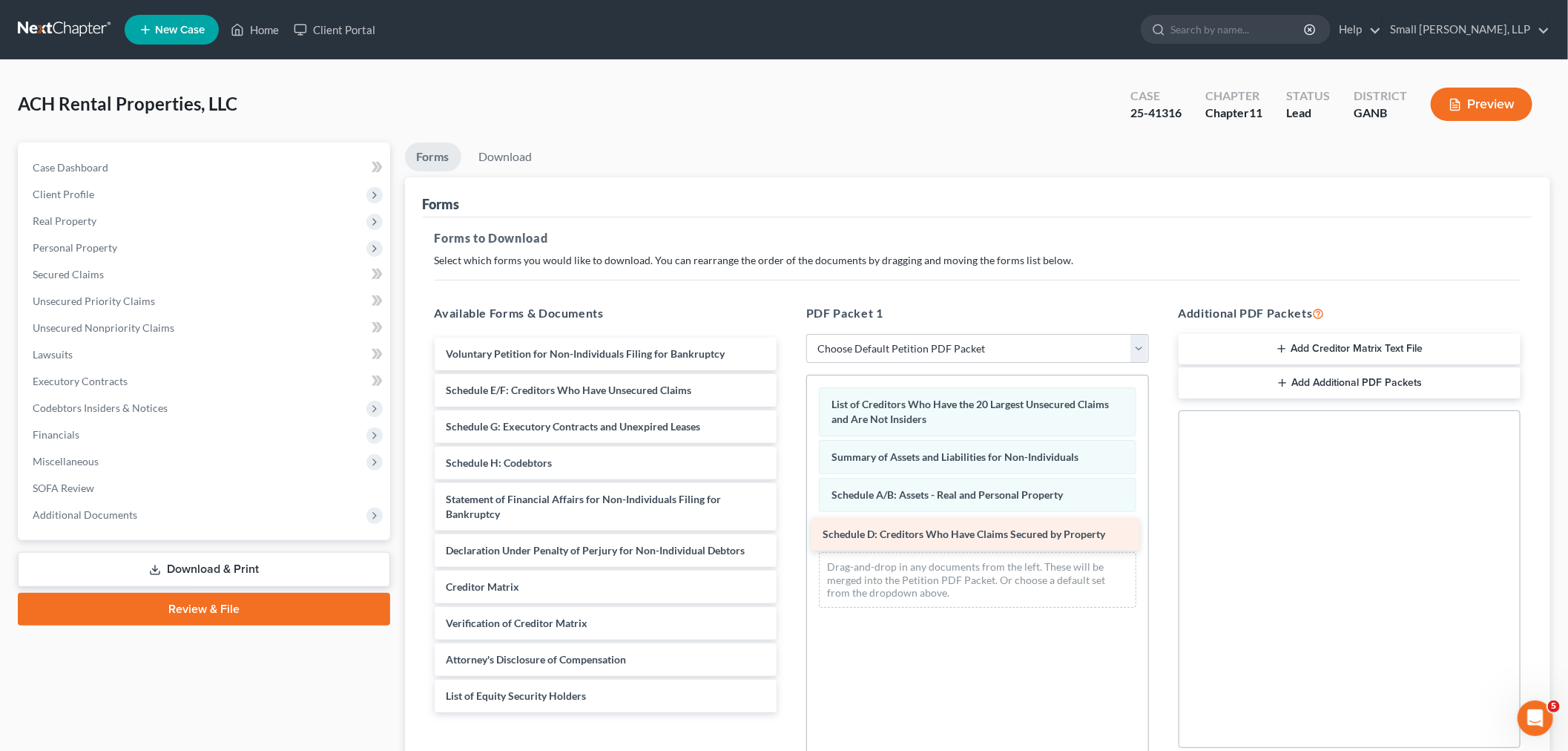
drag, startPoint x: 560, startPoint y: 380, endPoint x: 940, endPoint y: 525, distance: 406.7
click at [789, 525] on div "Schedule D: Creditors Who Have Claims Secured by Property Voluntary Petition fo…" at bounding box center [606, 525] width 367 height 374
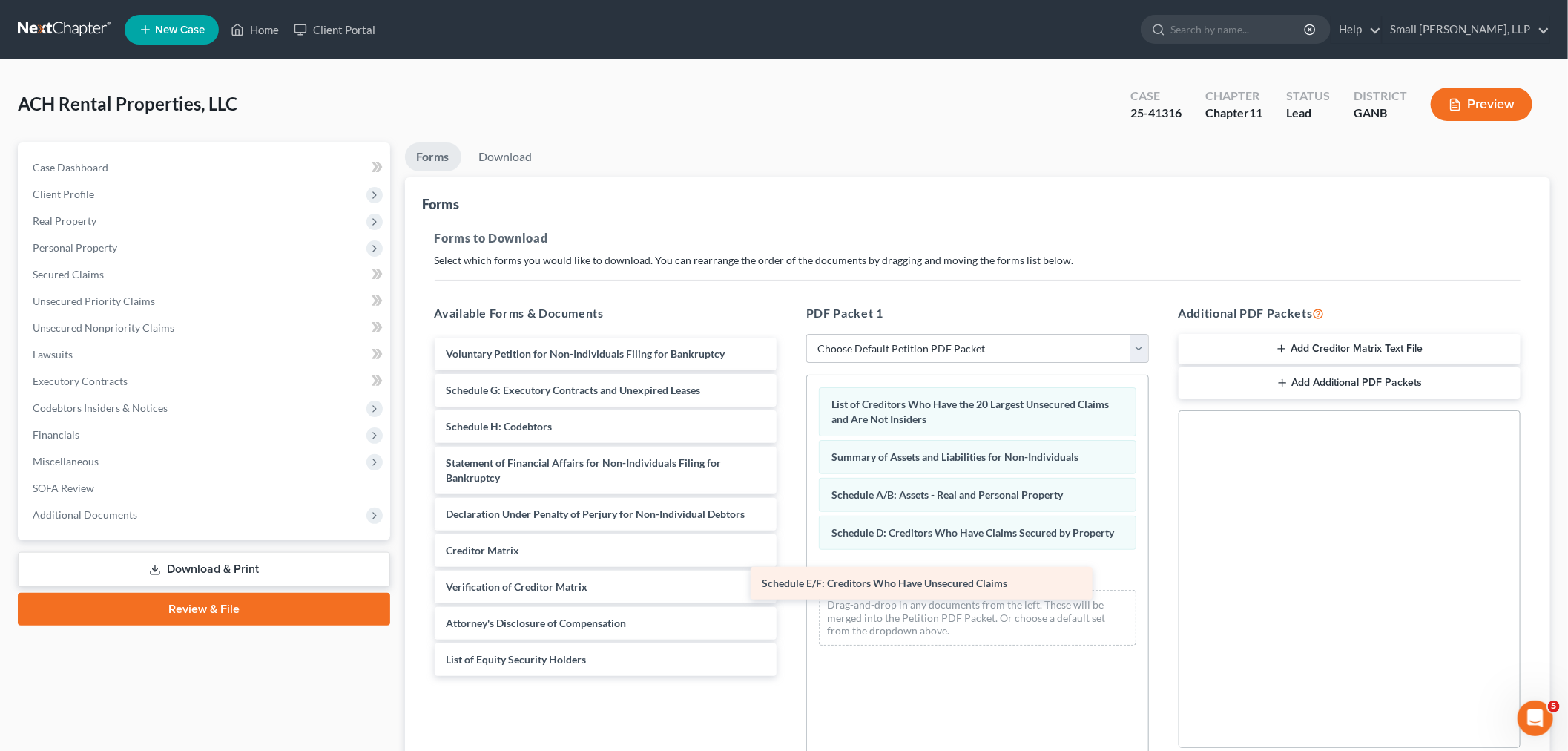
drag, startPoint x: 568, startPoint y: 387, endPoint x: 922, endPoint y: 575, distance: 400.8
click at [789, 576] on div "Schedule E/F: Creditors Who Have Unsecured Claims Voluntary Petition for Non-In…" at bounding box center [606, 507] width 367 height 339
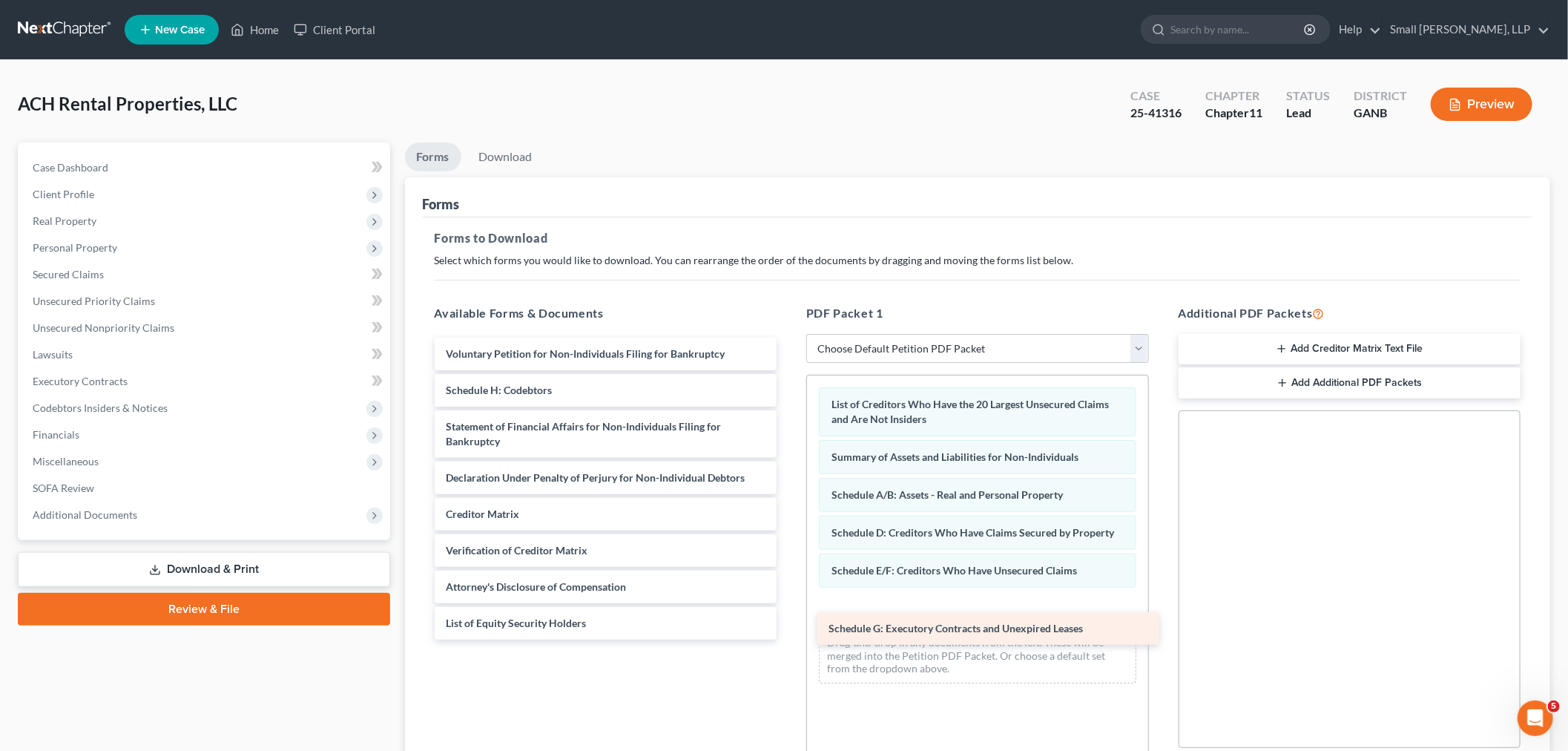
drag, startPoint x: 492, startPoint y: 388, endPoint x: 874, endPoint y: 620, distance: 446.9
click at [789, 620] on div "Schedule G: Executory Contracts and Unexpired Leases Voluntary Petition for Non…" at bounding box center [606, 489] width 367 height 302
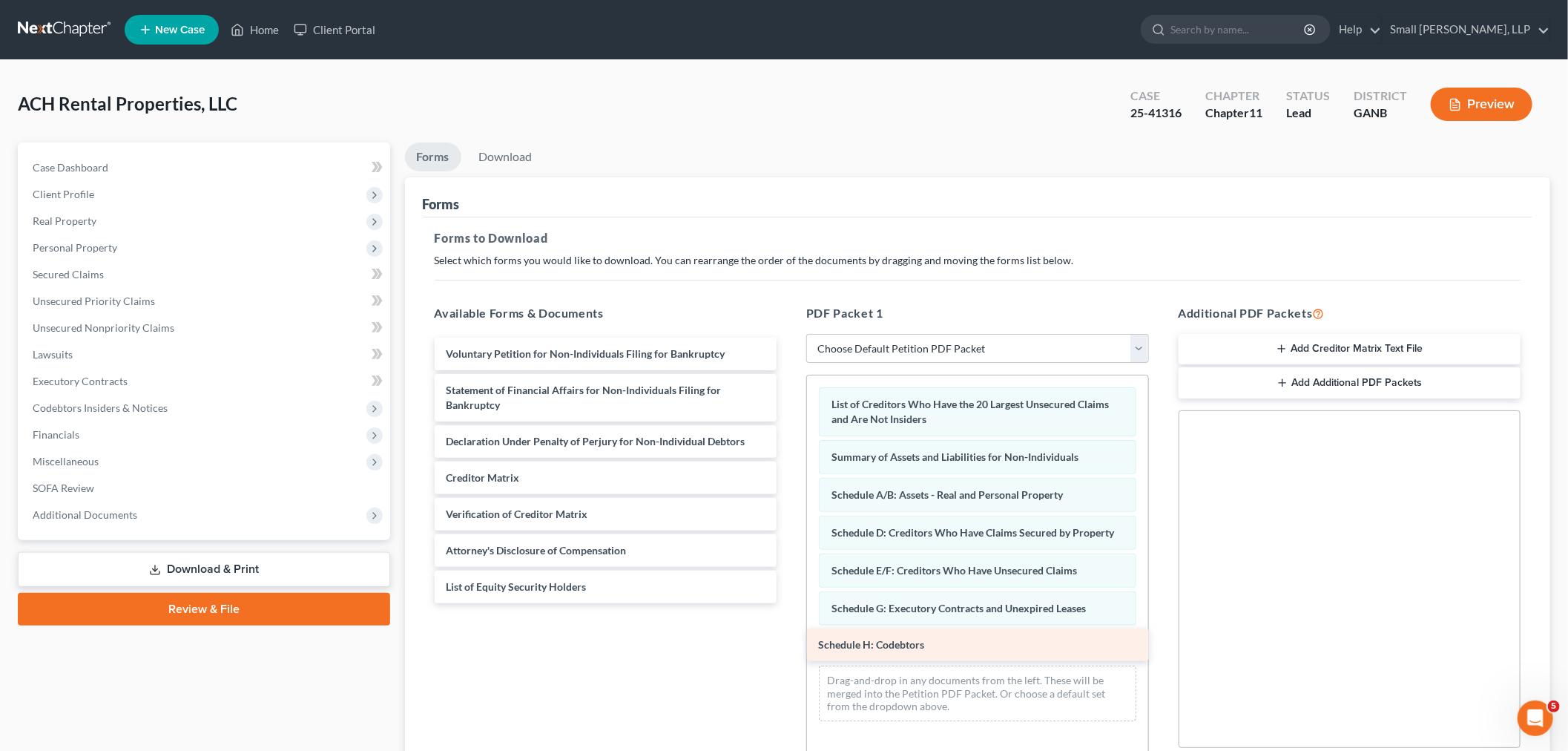
drag, startPoint x: 558, startPoint y: 387, endPoint x: 930, endPoint y: 642, distance: 451.0
click at [789, 603] on div "Schedule H: Codebtors Voluntary Petition for Non-Individuals Filing for Bankrup…" at bounding box center [606, 471] width 367 height 266
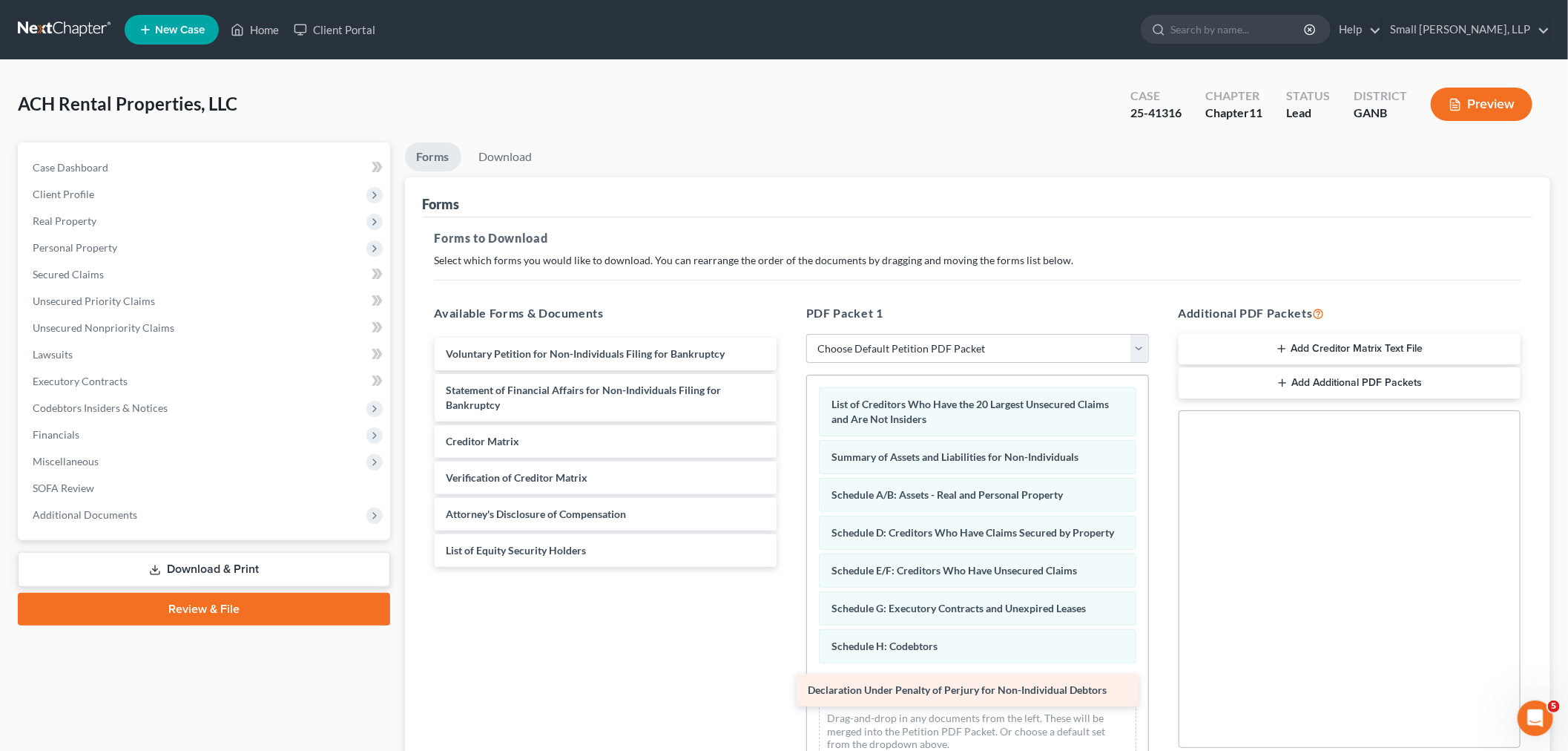
drag, startPoint x: 545, startPoint y: 442, endPoint x: 907, endPoint y: 691, distance: 439.4
click at [789, 567] on div "Declaration Under Penalty of Perjury for Non-Individual Debtors Voluntary Petit…" at bounding box center [606, 453] width 367 height 229
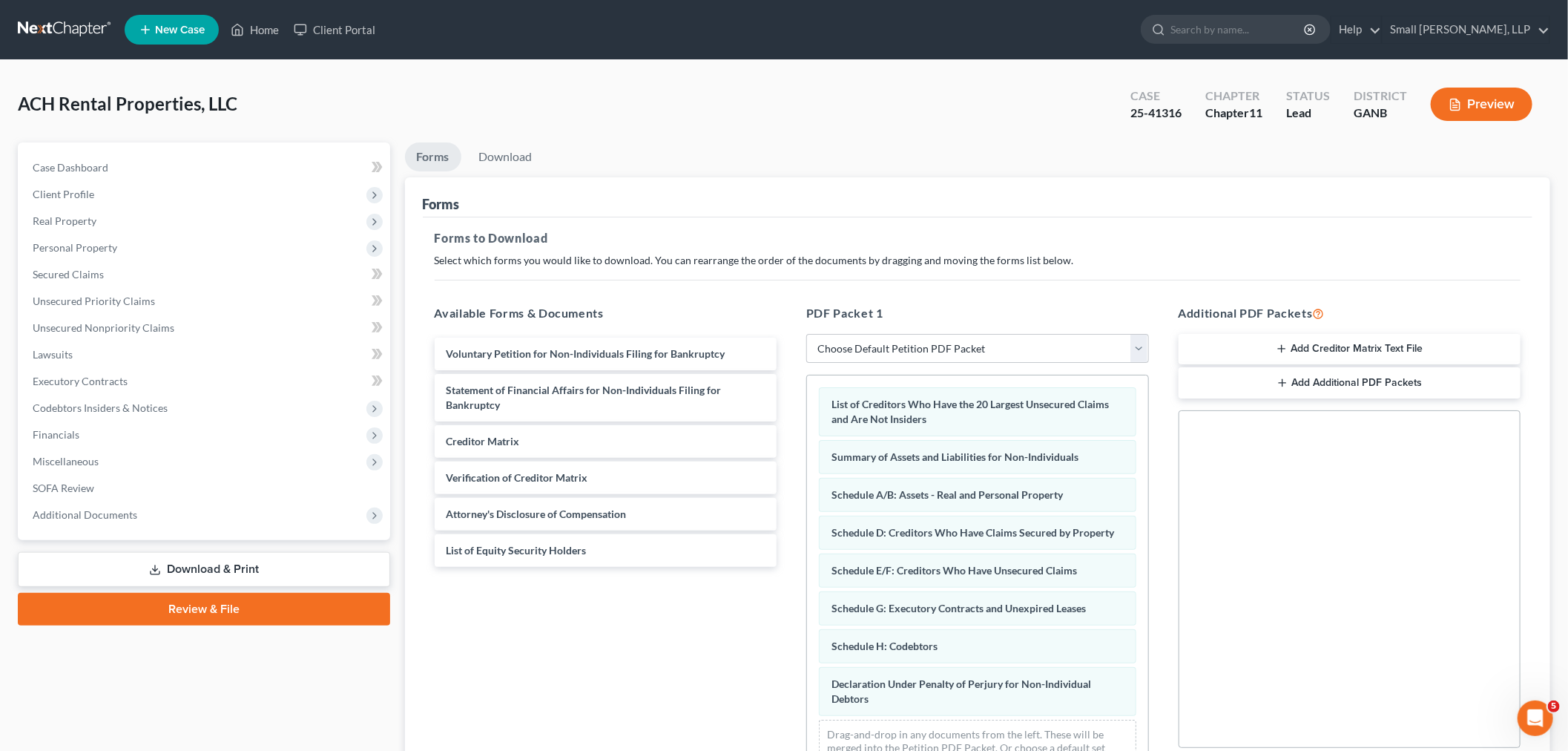
scroll to position [20, 0]
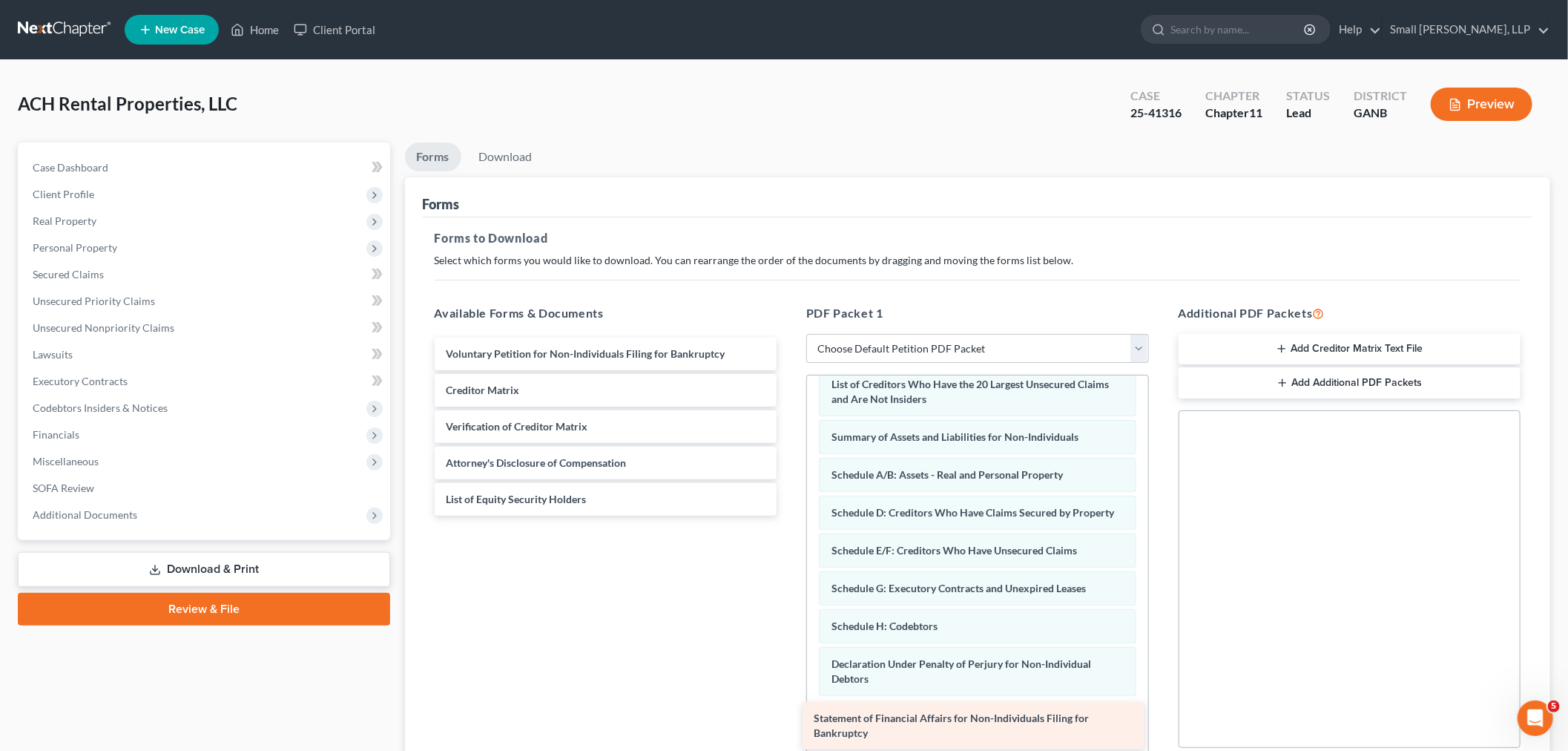
drag, startPoint x: 464, startPoint y: 399, endPoint x: 832, endPoint y: 727, distance: 493.0
click at [789, 516] on div "Statement of Financial Affairs for Non-Individuals Filing for Bankruptcy Volunt…" at bounding box center [606, 427] width 367 height 178
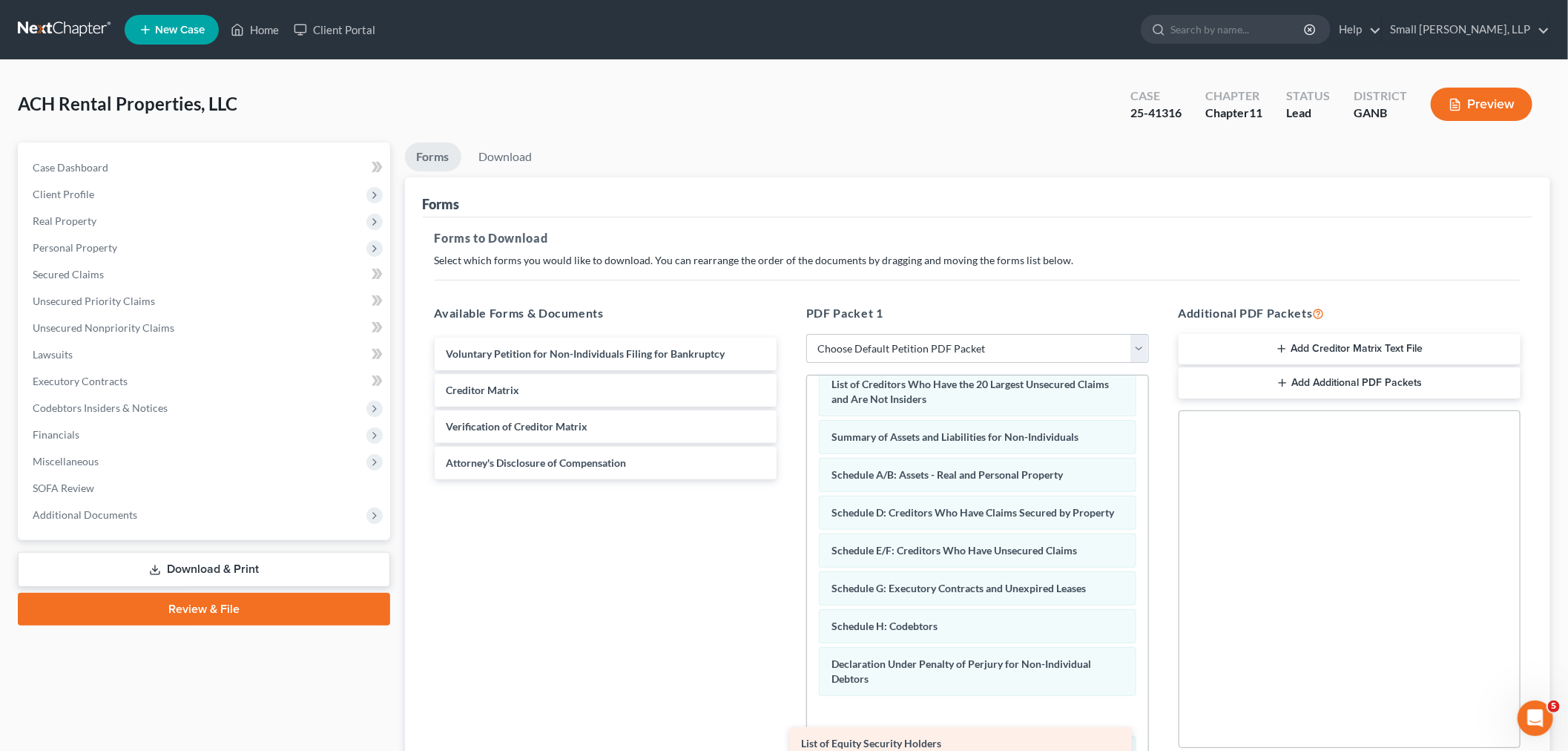
drag, startPoint x: 551, startPoint y: 492, endPoint x: 908, endPoint y: 729, distance: 428.5
click at [789, 479] on div "List of Equity Security Holders Voluntary Petition for Non-Individuals Filing f…" at bounding box center [606, 409] width 367 height 142
drag, startPoint x: 561, startPoint y: 462, endPoint x: 936, endPoint y: 737, distance: 465.0
click at [789, 443] on div "Attorney's Disclosure of Compensation Voluntary Petition for Non-Individuals Fi…" at bounding box center [606, 390] width 367 height 106
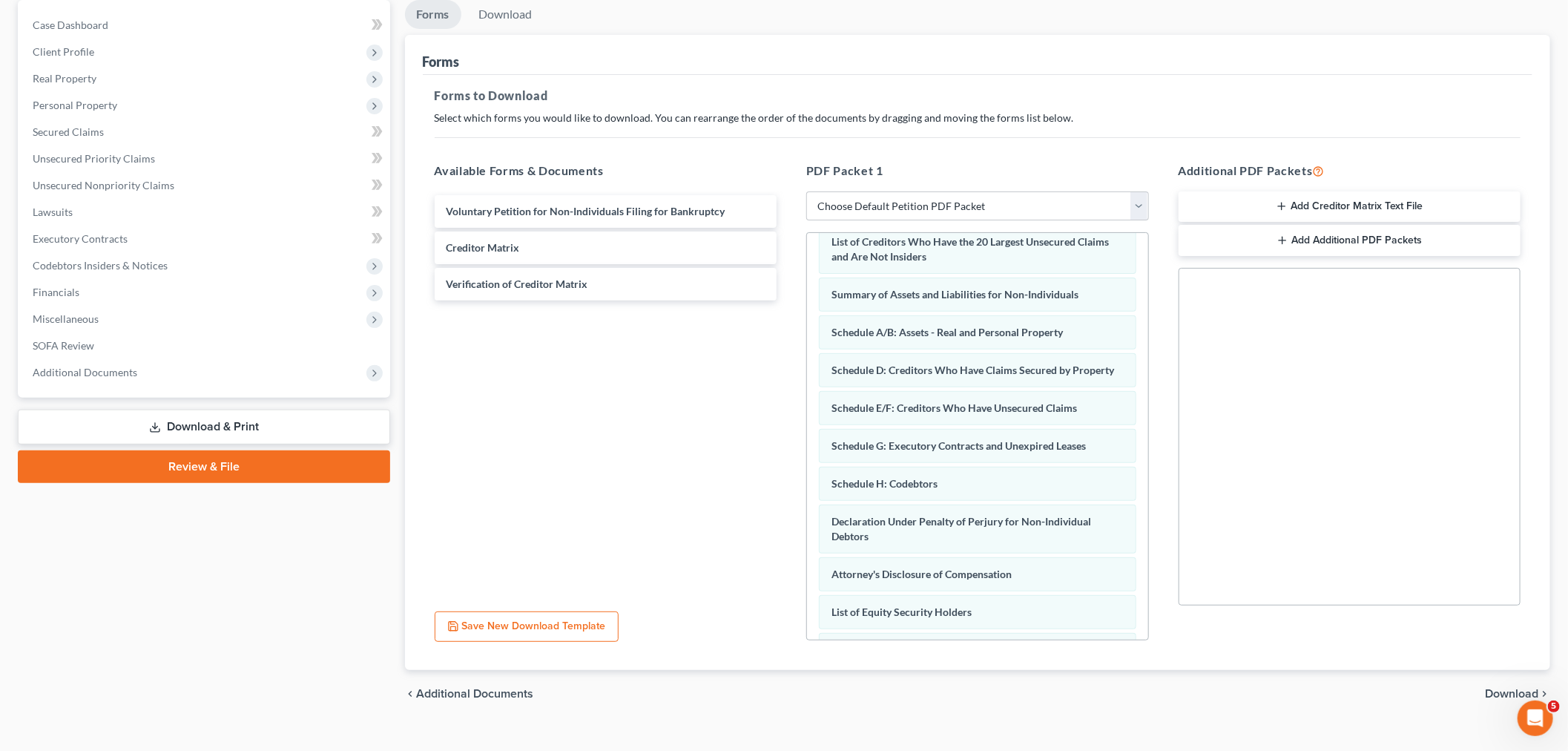
scroll to position [166, 0]
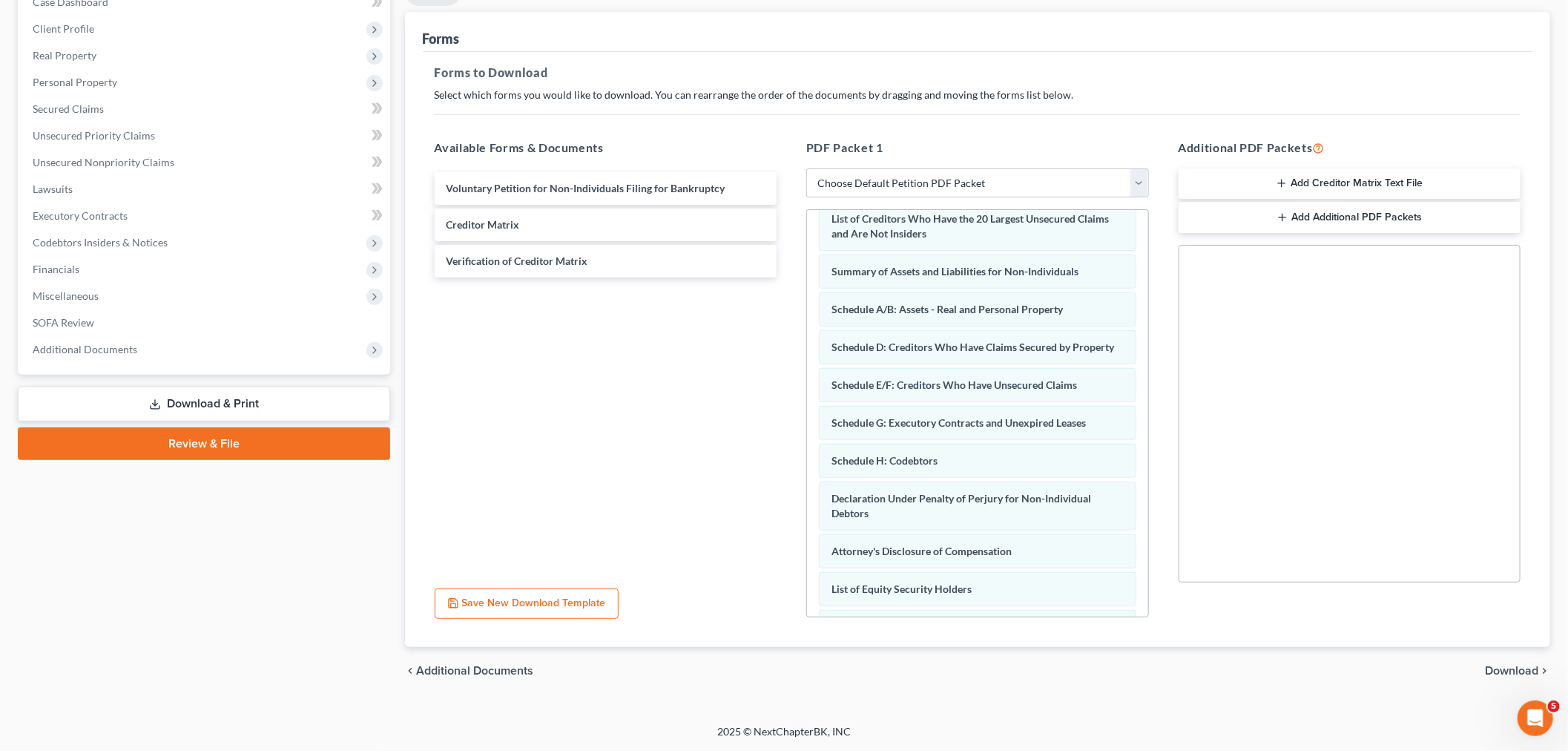
click at [1495, 662] on div "chevron_left Additional Documents Download chevron_right" at bounding box center [978, 671] width 1146 height 48
click at [1494, 667] on span "Download" at bounding box center [1511, 671] width 53 height 12
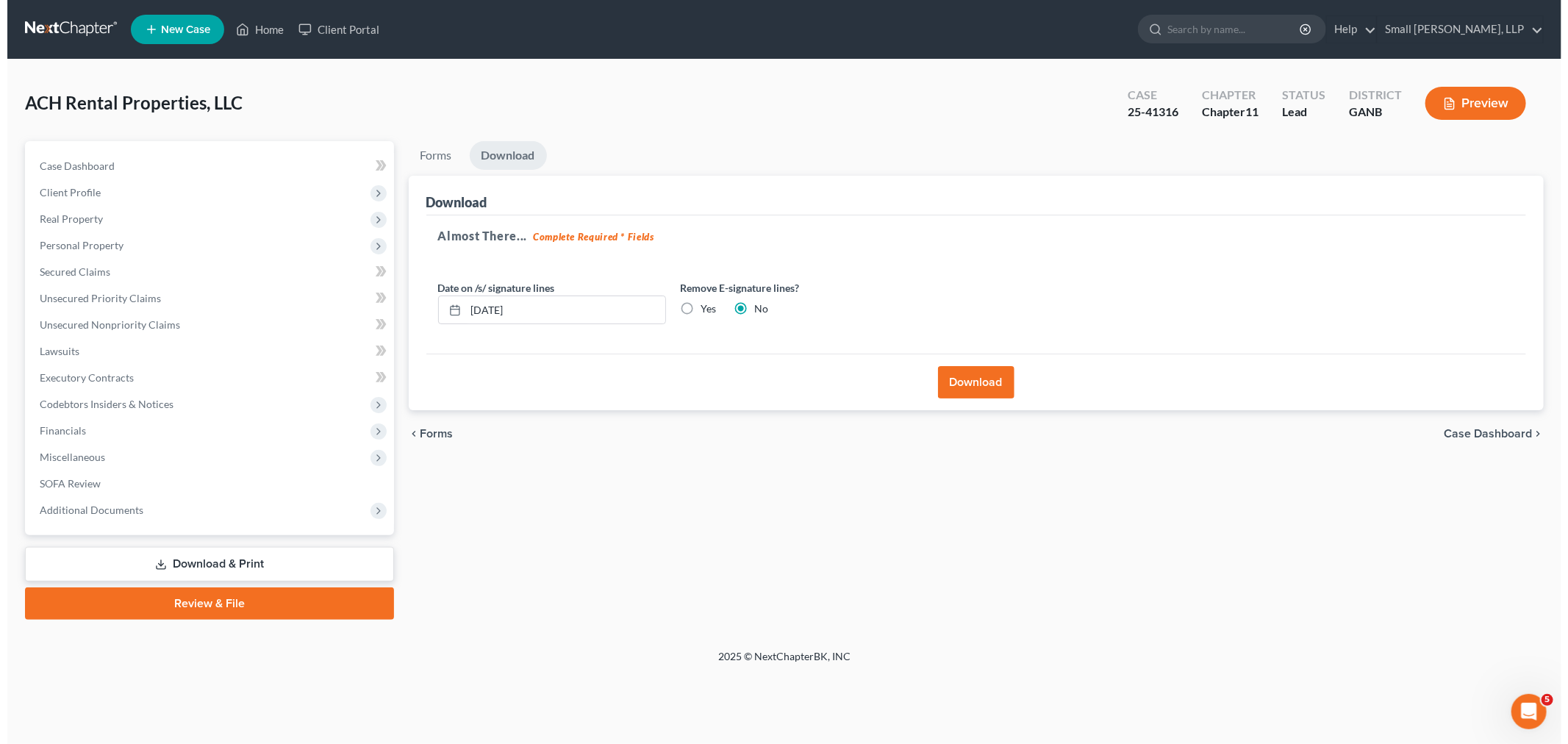
scroll to position [0, 0]
click at [966, 381] on button "Download" at bounding box center [978, 382] width 77 height 32
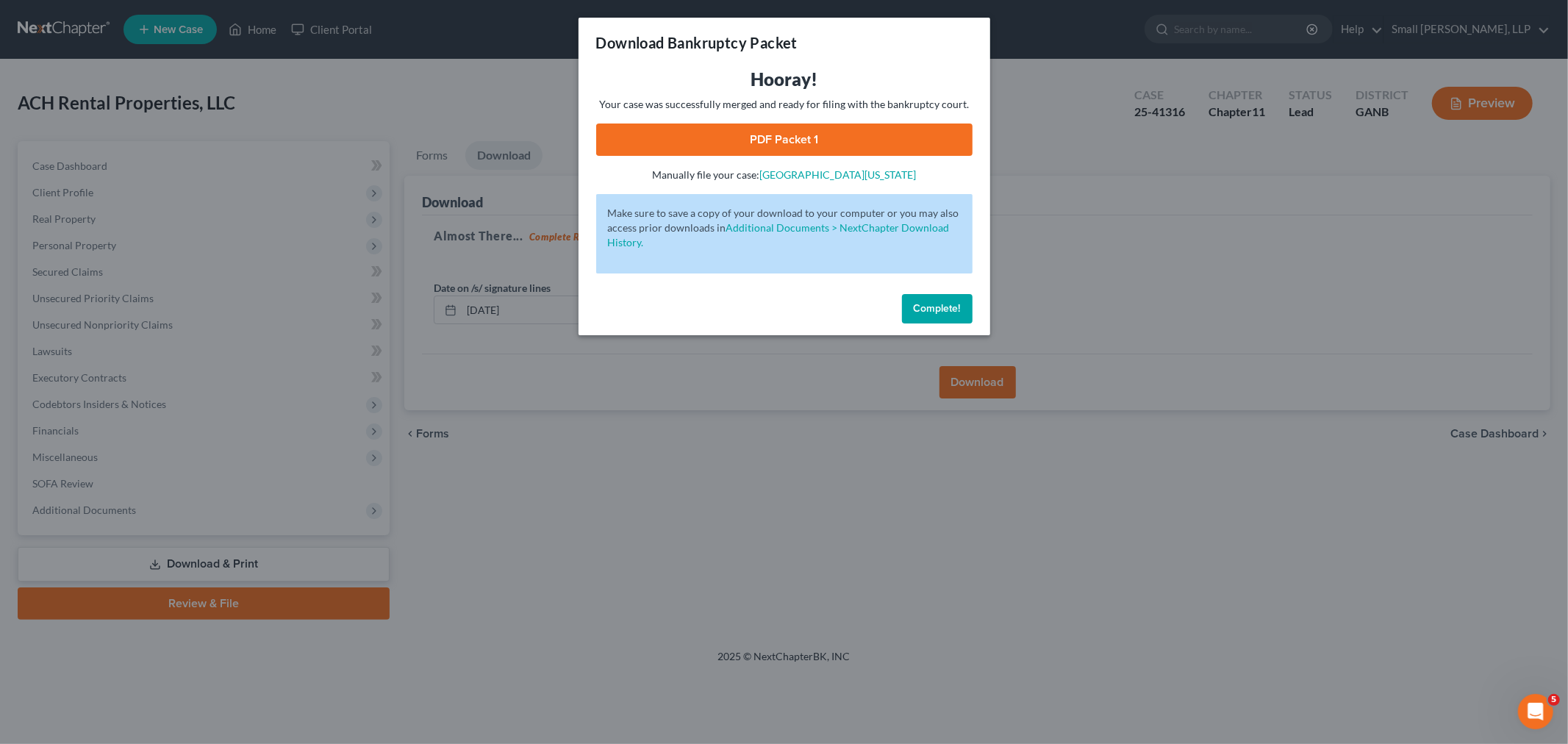
click at [792, 147] on link "PDF Packet 1" at bounding box center [785, 139] width 376 height 32
click at [942, 309] on span "Complete!" at bounding box center [937, 308] width 47 height 13
